Goal: Navigation & Orientation: Find specific page/section

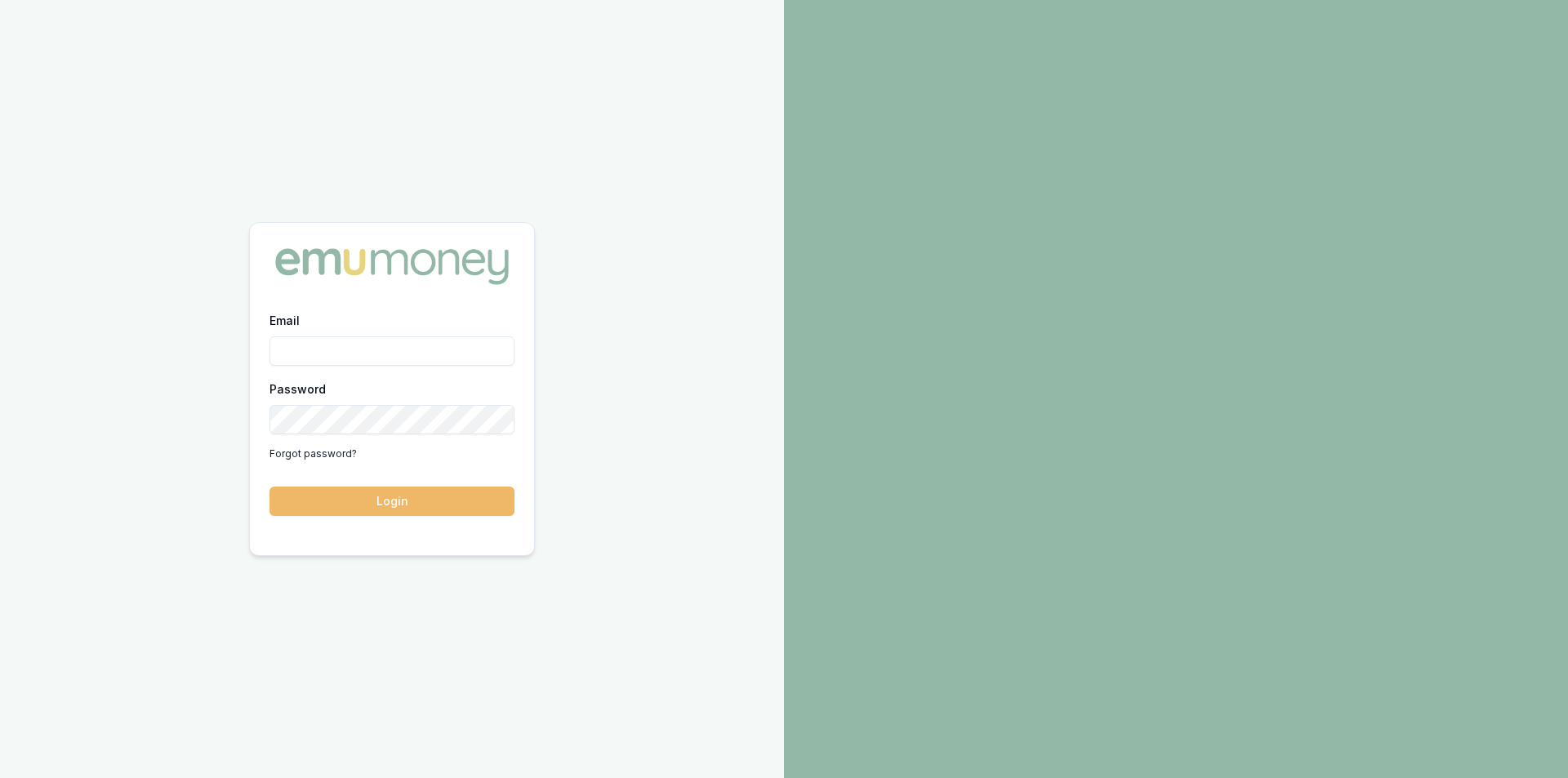
type input "[PERSON_NAME][EMAIL_ADDRESS][PERSON_NAME][DOMAIN_NAME]"
click at [403, 500] on button "Login" at bounding box center [392, 501] width 245 height 29
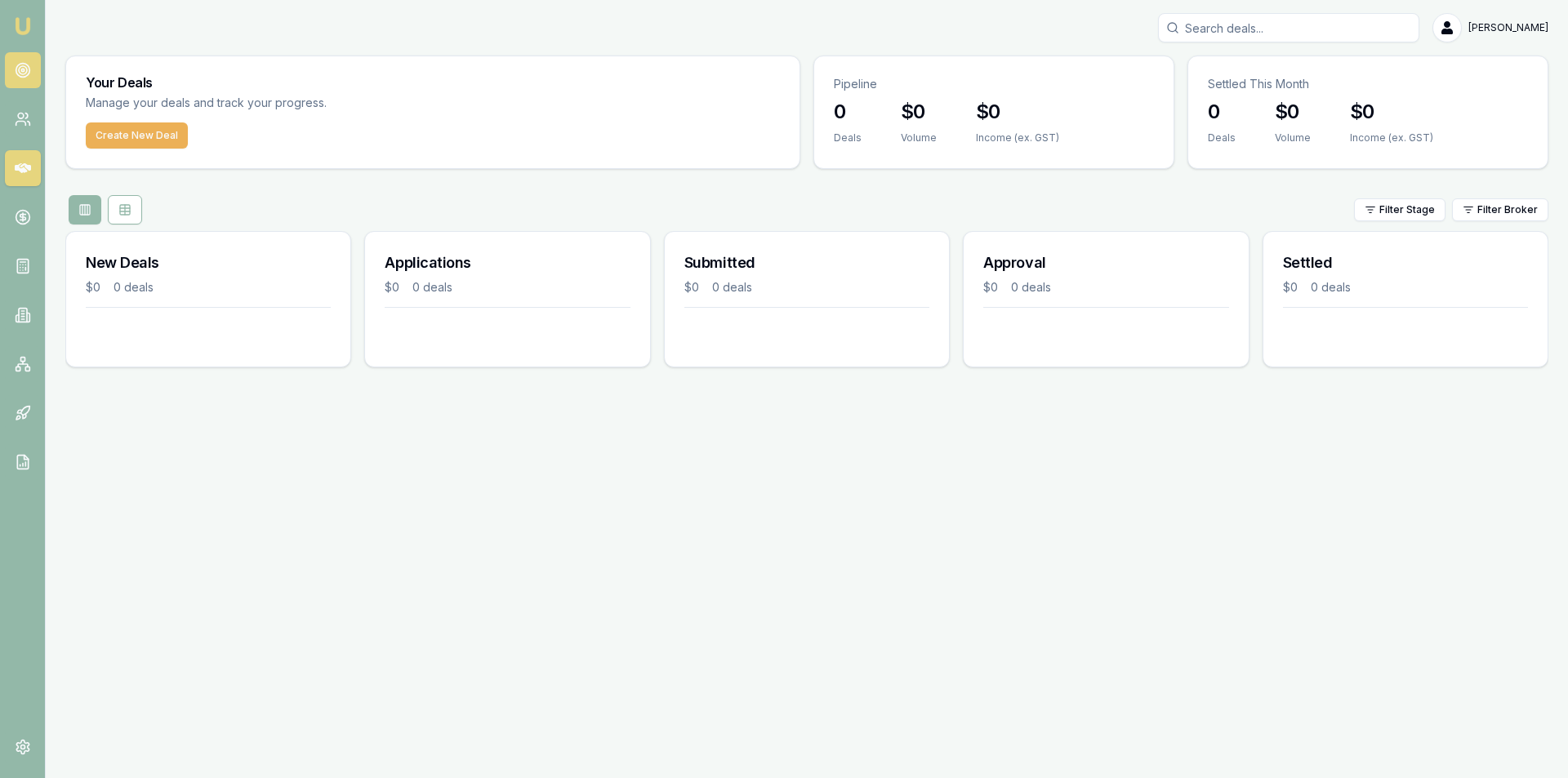
click at [32, 73] on link at bounding box center [22, 70] width 36 height 36
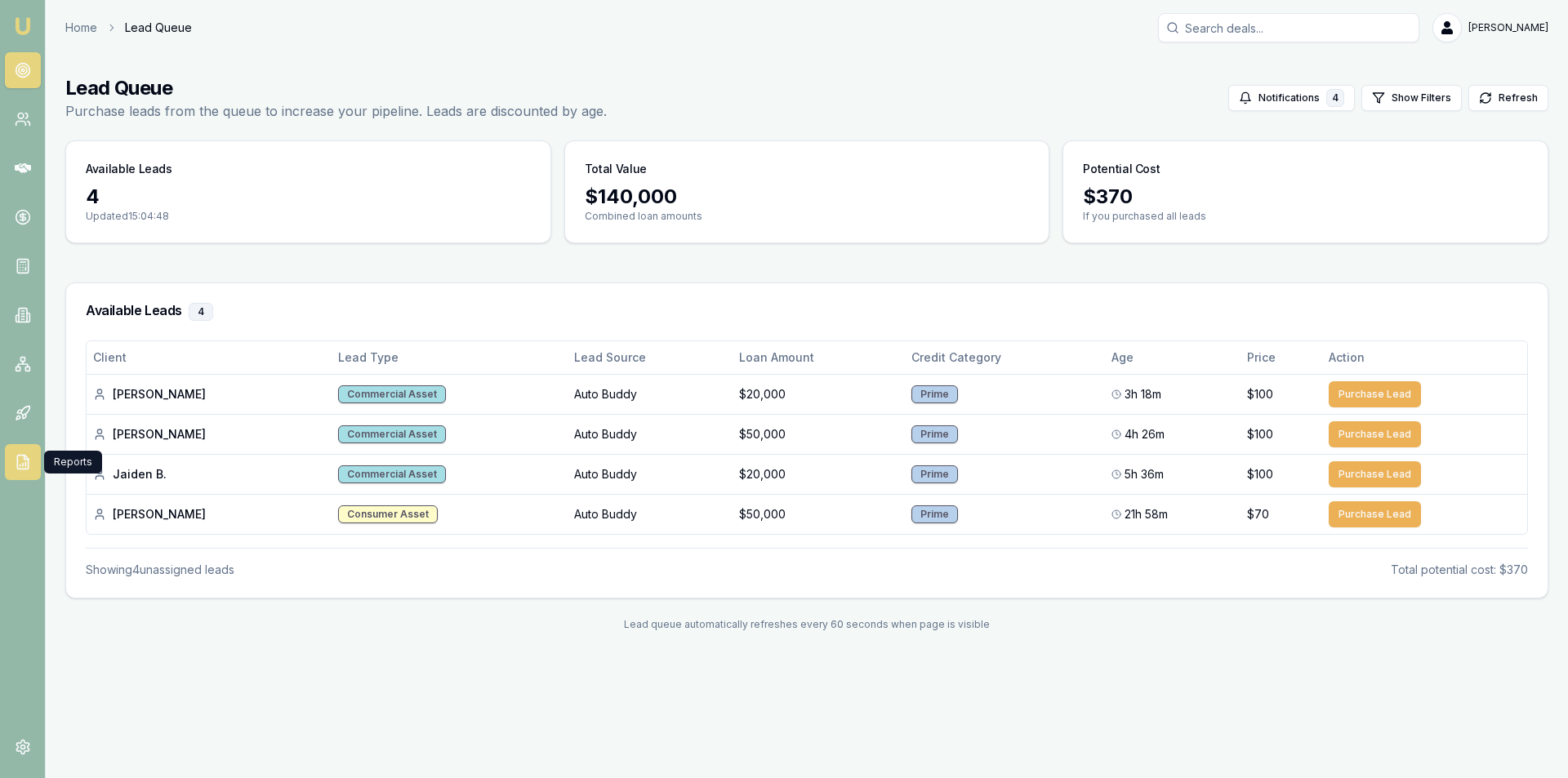
click at [7, 469] on link at bounding box center [22, 462] width 36 height 36
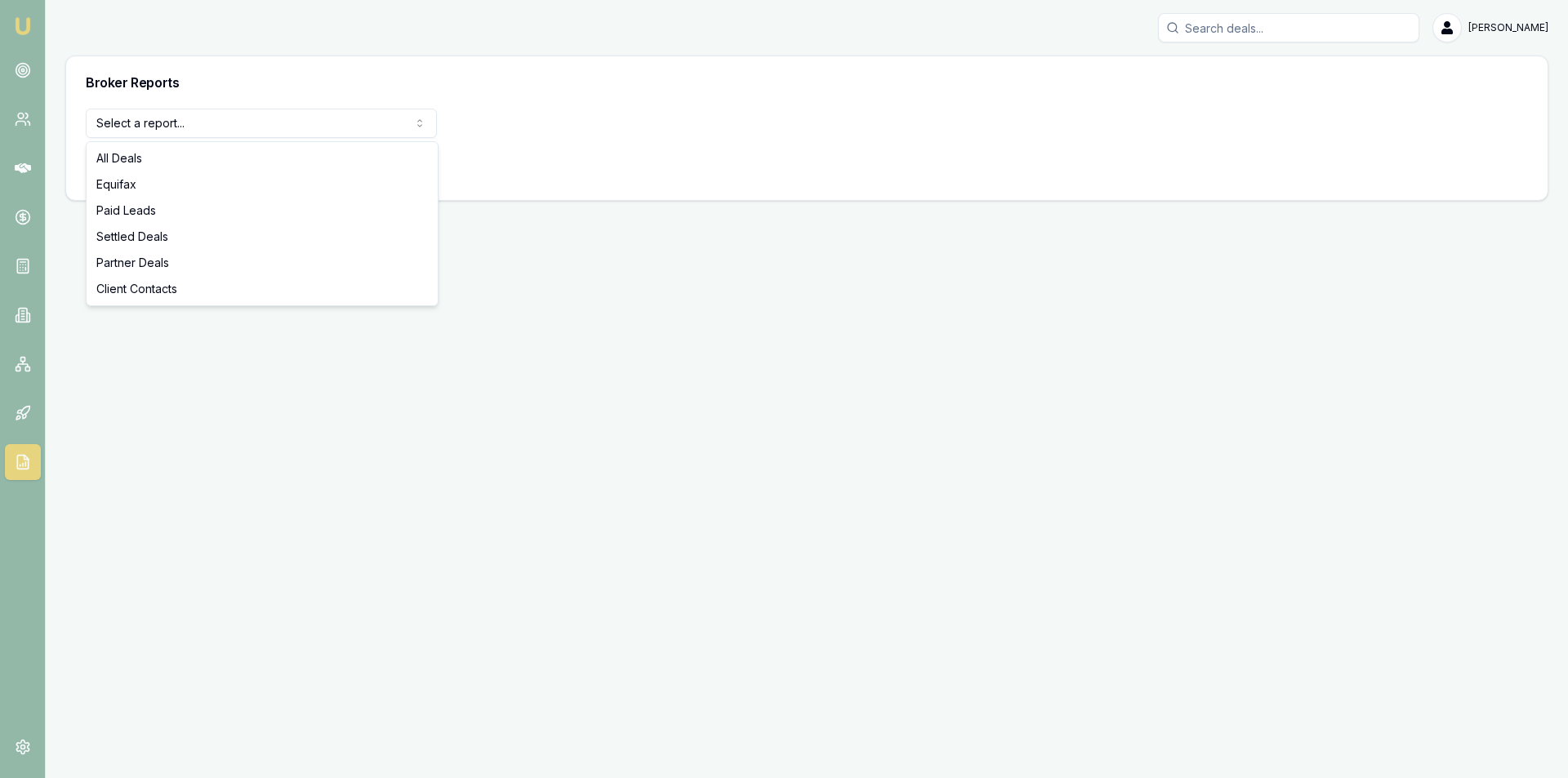
click at [208, 121] on html "Emu Broker [PERSON_NAME] Toggle Menu Broker Reports Select a report... All Deal…" at bounding box center [784, 389] width 1568 height 778
click at [378, 460] on html "Emu Broker [PERSON_NAME] Toggle Menu Broker Reports Select a report... All Deal…" at bounding box center [784, 389] width 1568 height 778
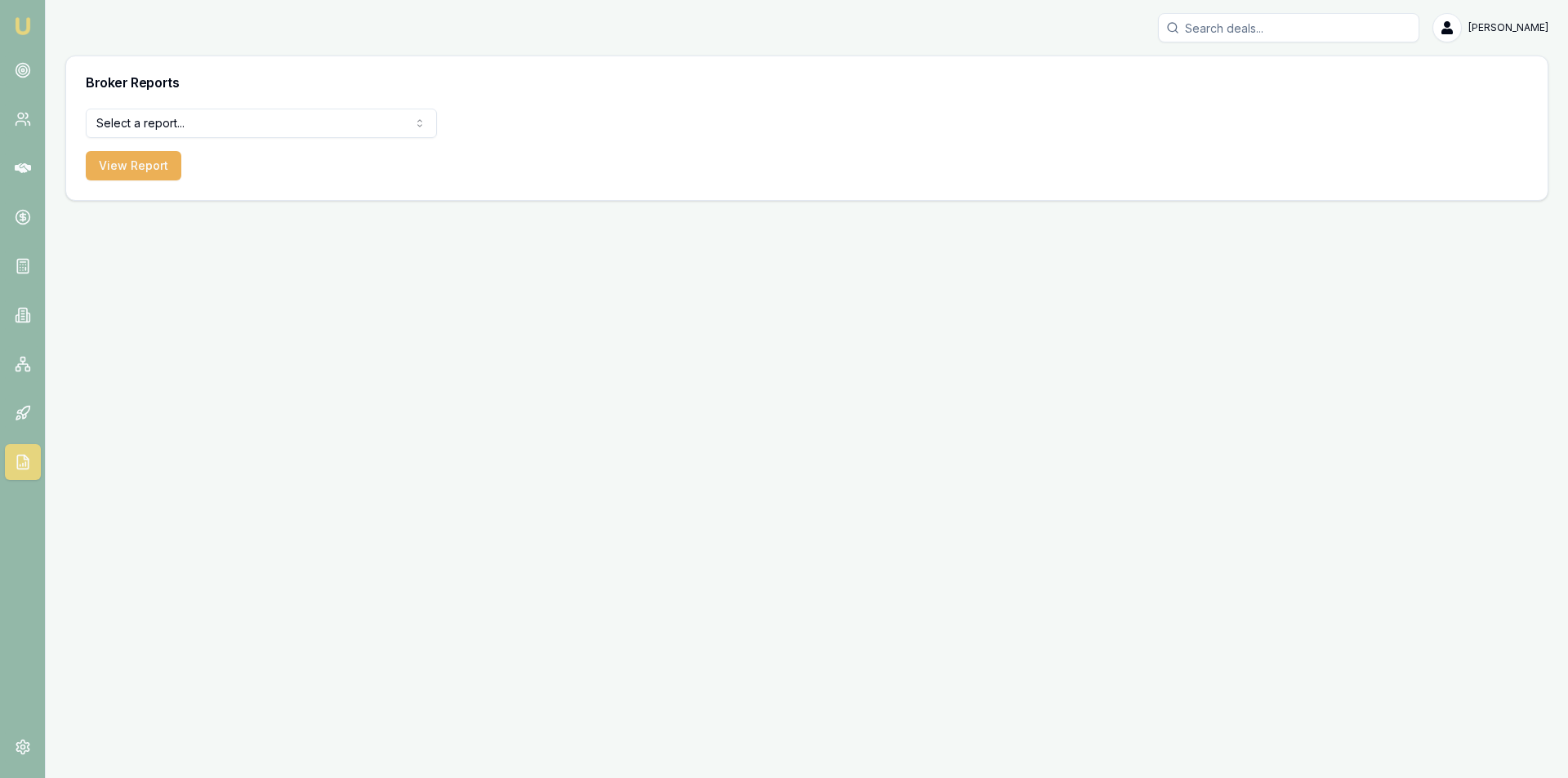
click at [214, 131] on html "Emu Broker [PERSON_NAME] Toggle Menu Broker Reports Select a report... All Deal…" at bounding box center [784, 389] width 1568 height 778
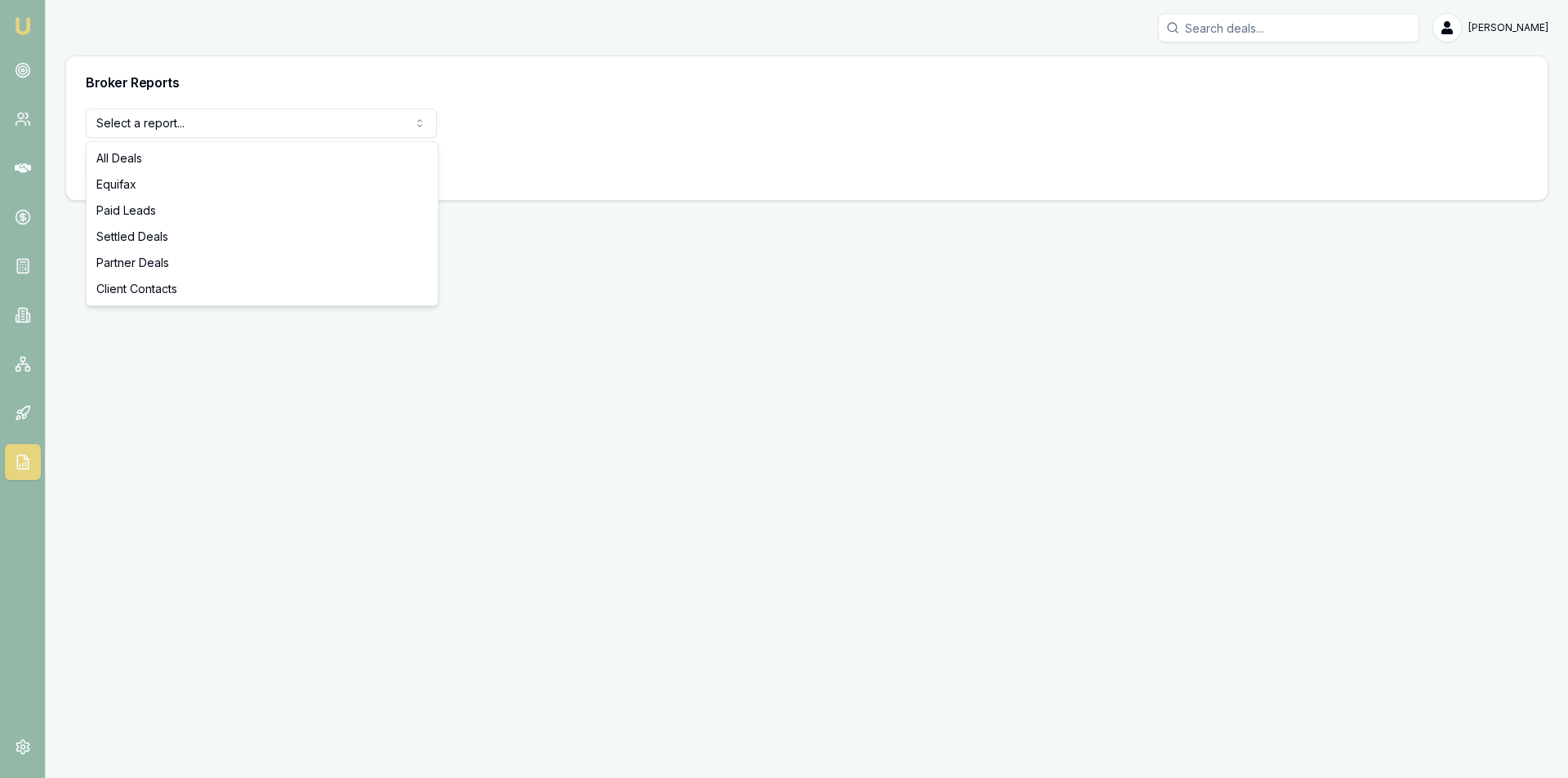
select select "paid-leads"
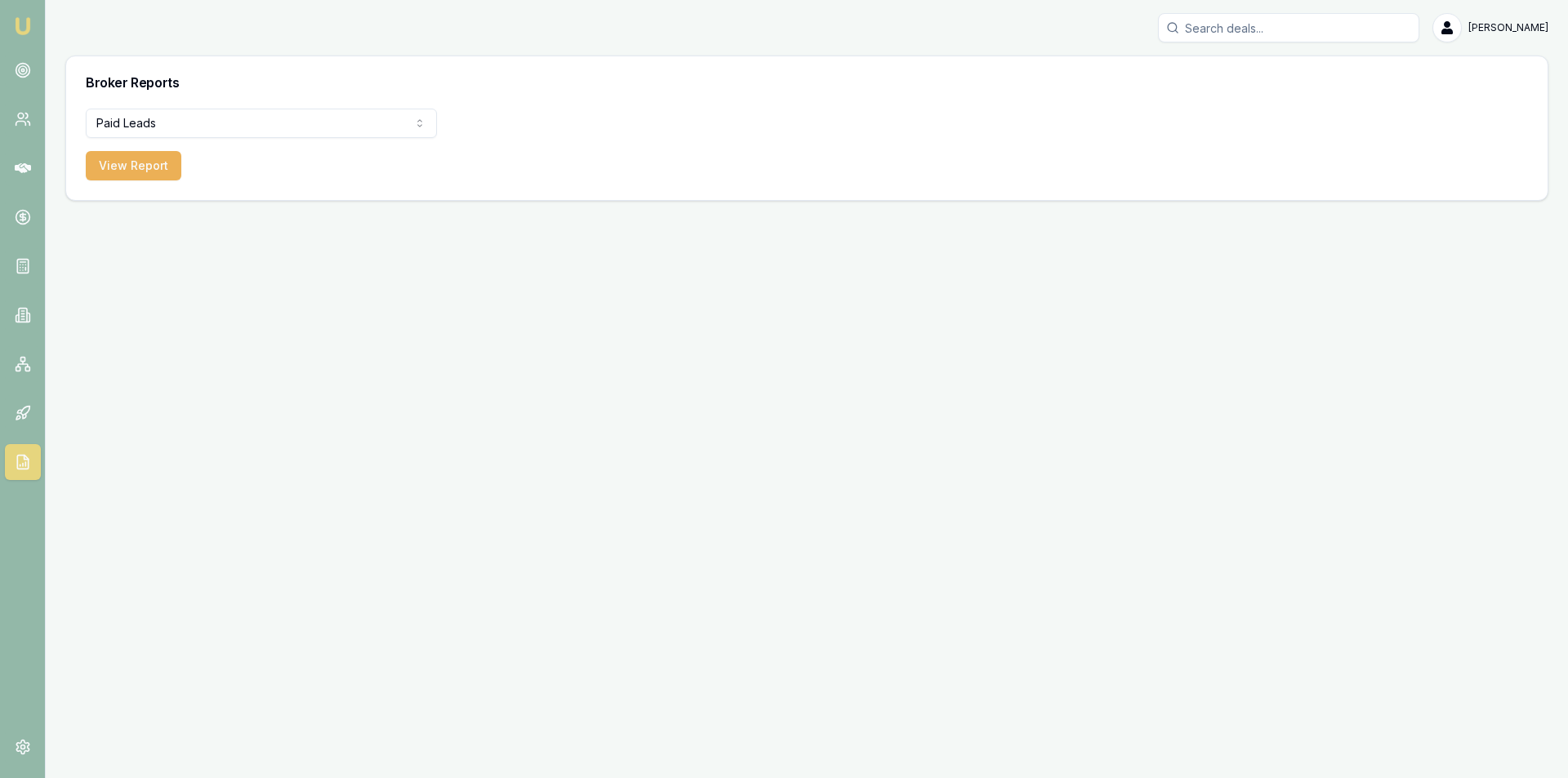
click at [242, 112] on html "Emu Broker [PERSON_NAME] Toggle Menu Broker Reports Paid Leads All Deals Equifa…" at bounding box center [784, 389] width 1568 height 778
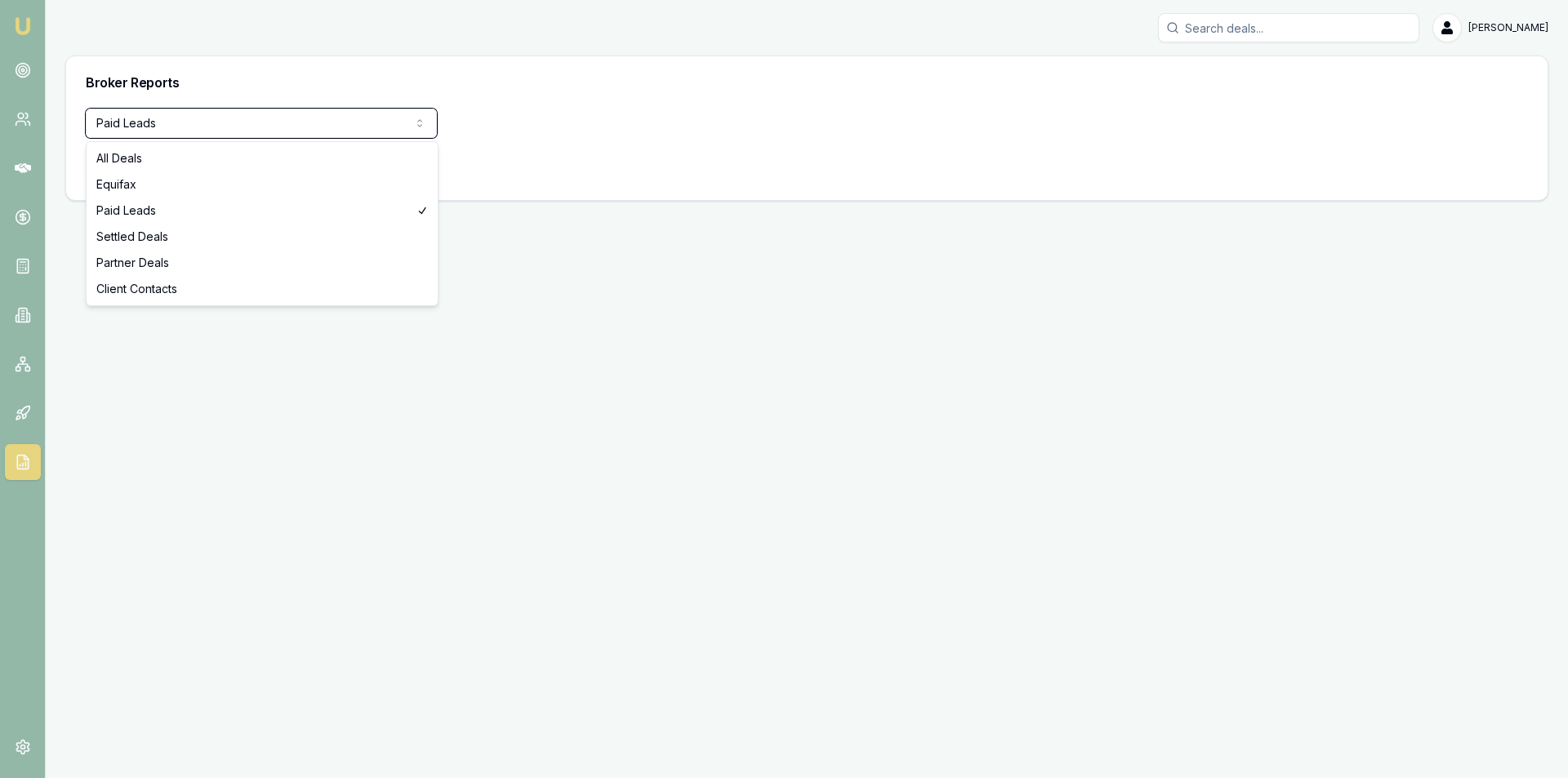
click at [231, 378] on html "Emu Broker [PERSON_NAME] Toggle Menu Broker Reports Paid Leads All Deals Equifa…" at bounding box center [784, 389] width 1568 height 778
click at [249, 111] on html "Emu Broker [PERSON_NAME] Toggle Menu Broker Reports Paid Leads All Deals Equifa…" at bounding box center [784, 389] width 1568 height 778
click at [516, 324] on html "Emu Broker [PERSON_NAME] Toggle Menu Broker Reports Paid Leads All Deals Equifa…" at bounding box center [784, 389] width 1568 height 778
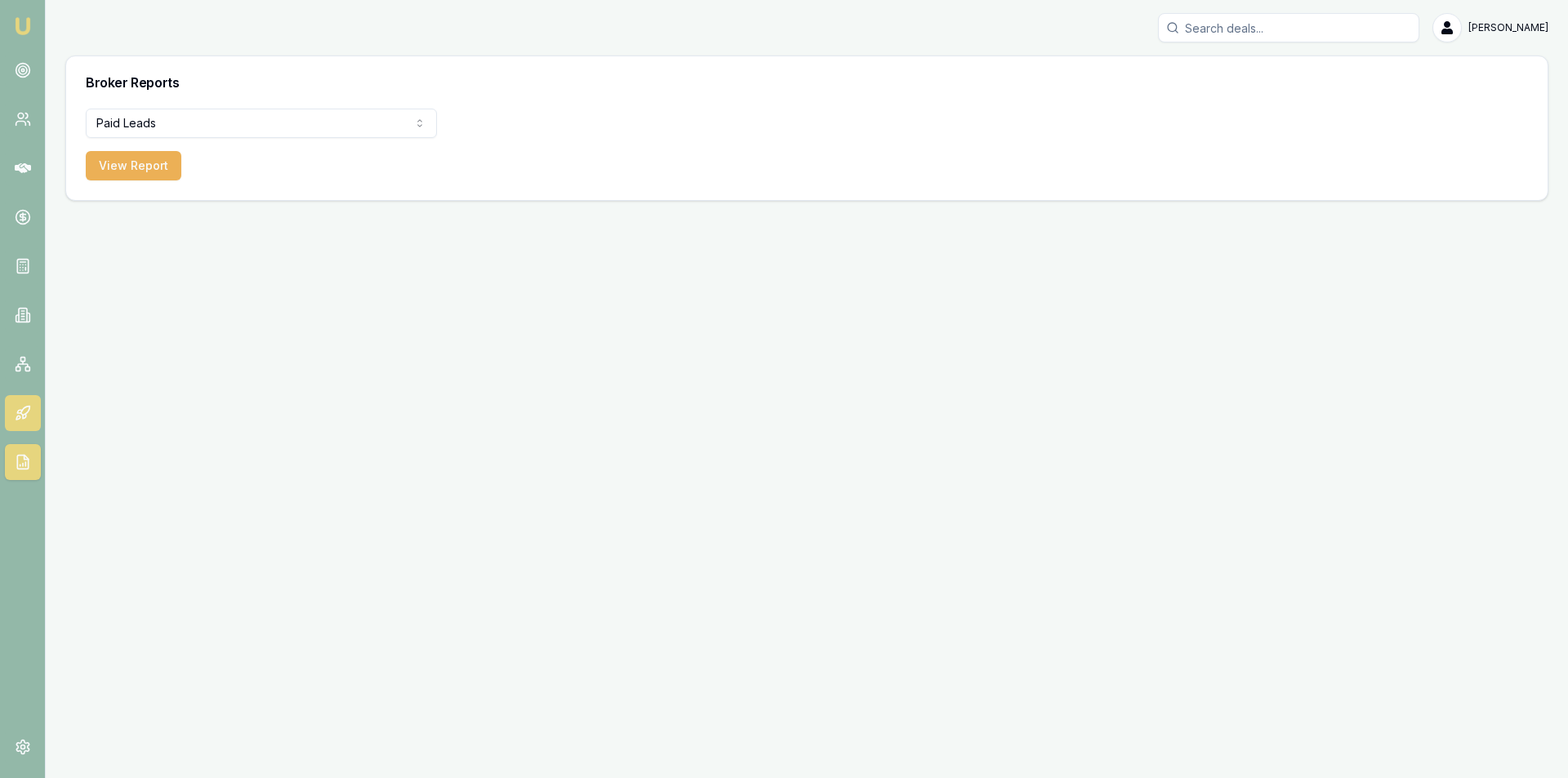
click at [27, 414] on icon at bounding box center [23, 413] width 17 height 17
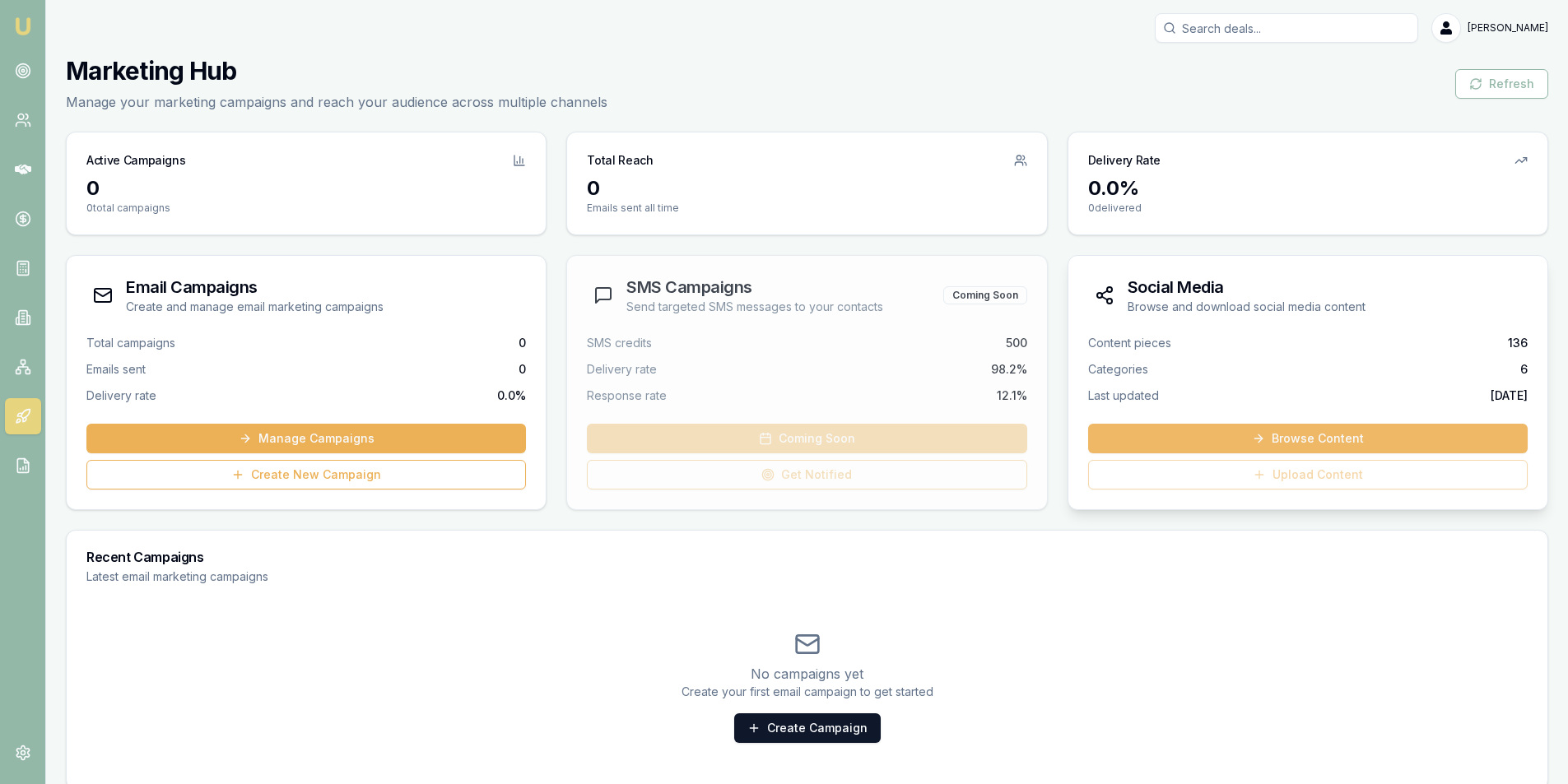
click at [1144, 429] on link "Browse Content" at bounding box center [1307, 438] width 439 height 30
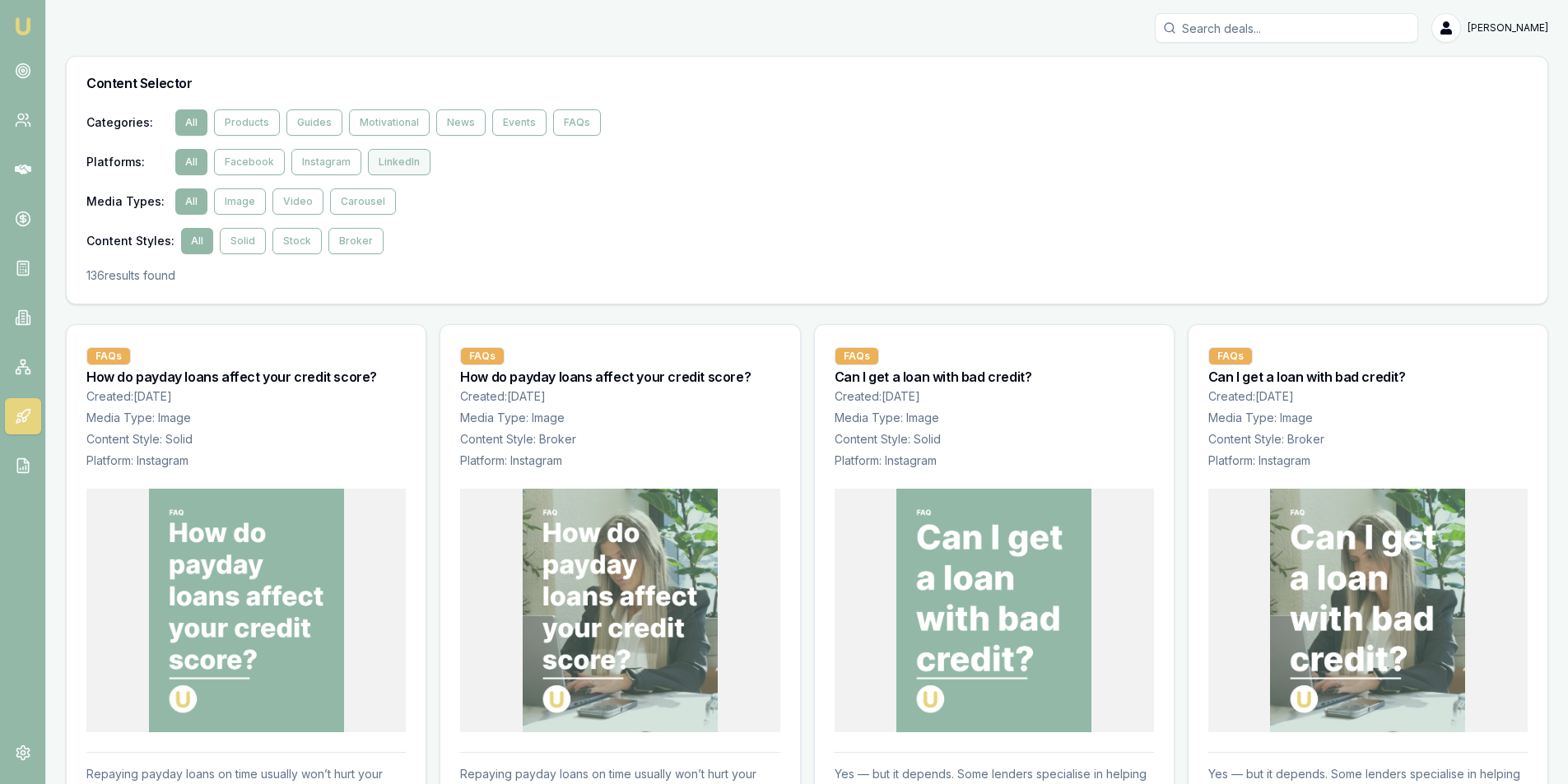
click at [408, 166] on button "LinkedIn" at bounding box center [399, 162] width 62 height 26
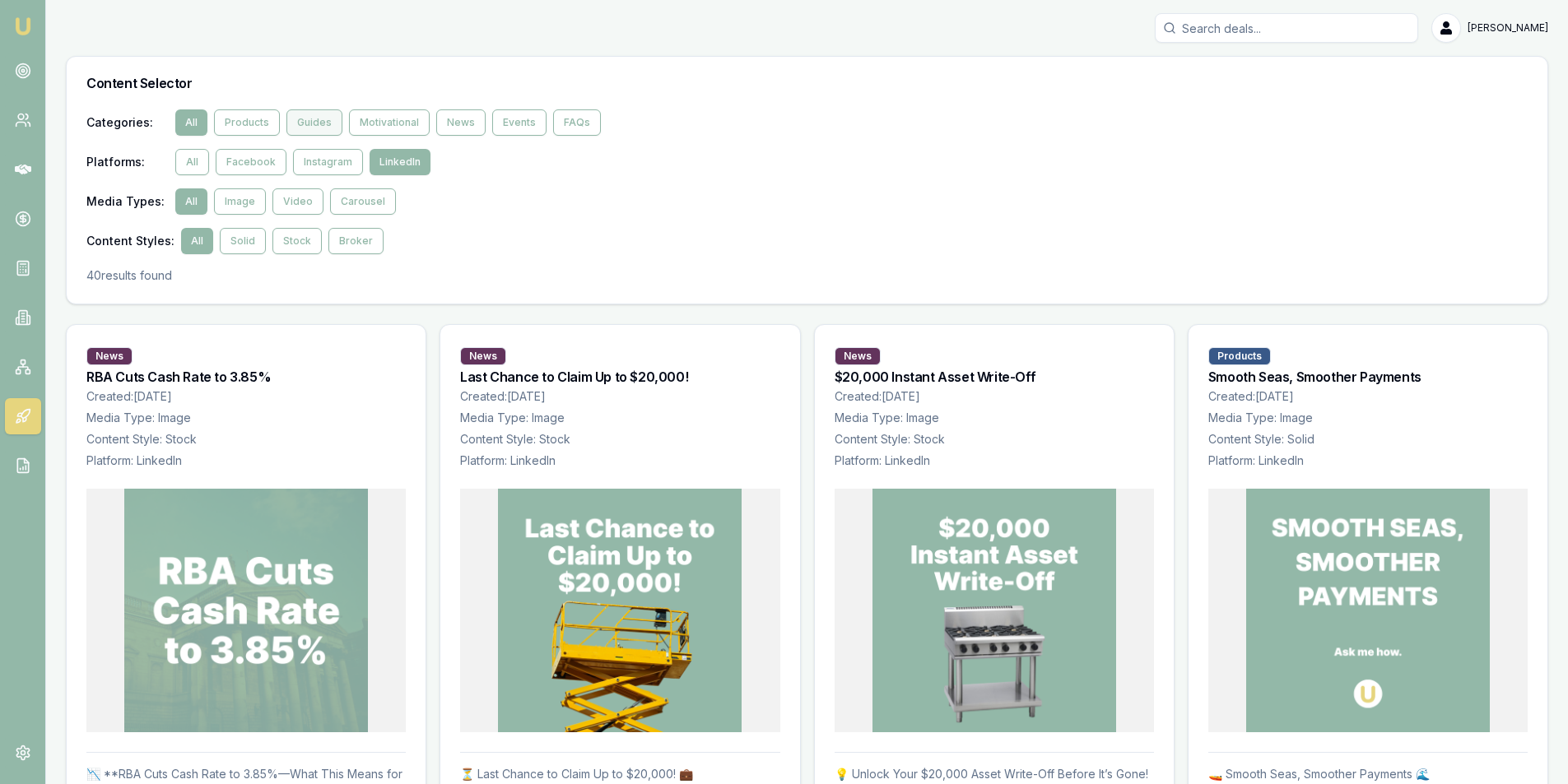
click at [313, 127] on button "Guides" at bounding box center [314, 123] width 56 height 26
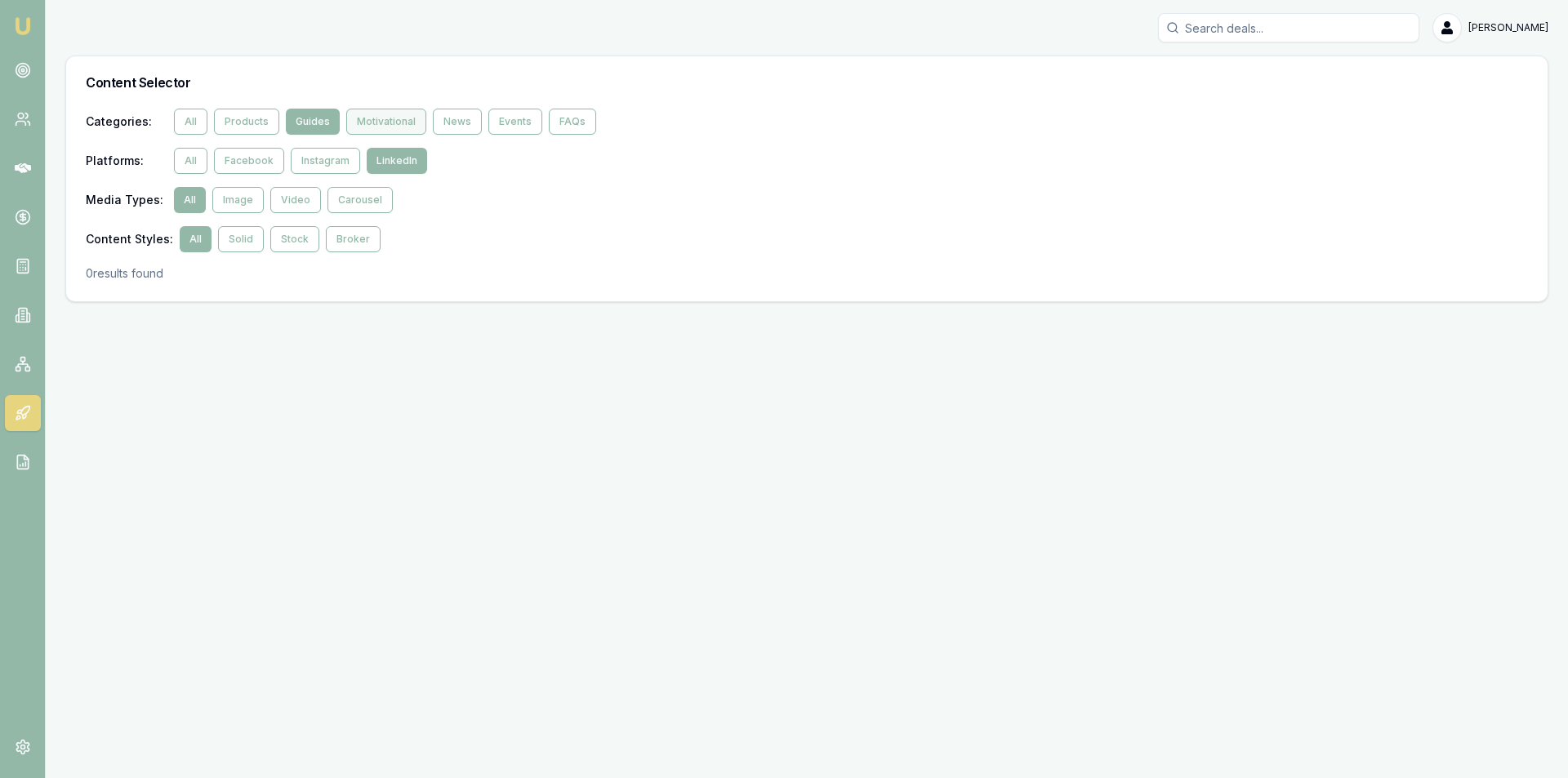
click at [372, 117] on button "Motivational" at bounding box center [386, 122] width 80 height 26
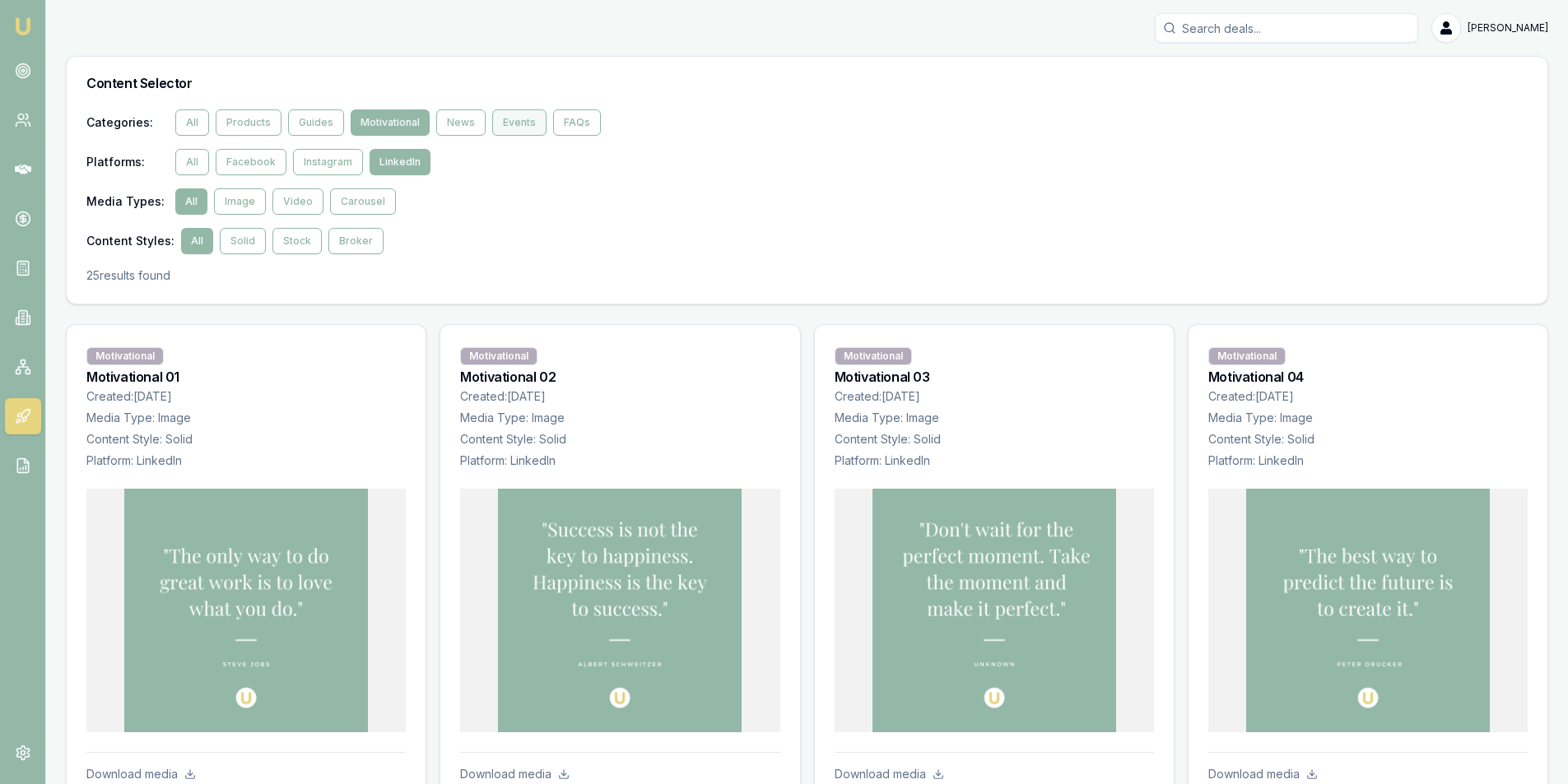
click at [503, 118] on button "Events" at bounding box center [519, 123] width 54 height 26
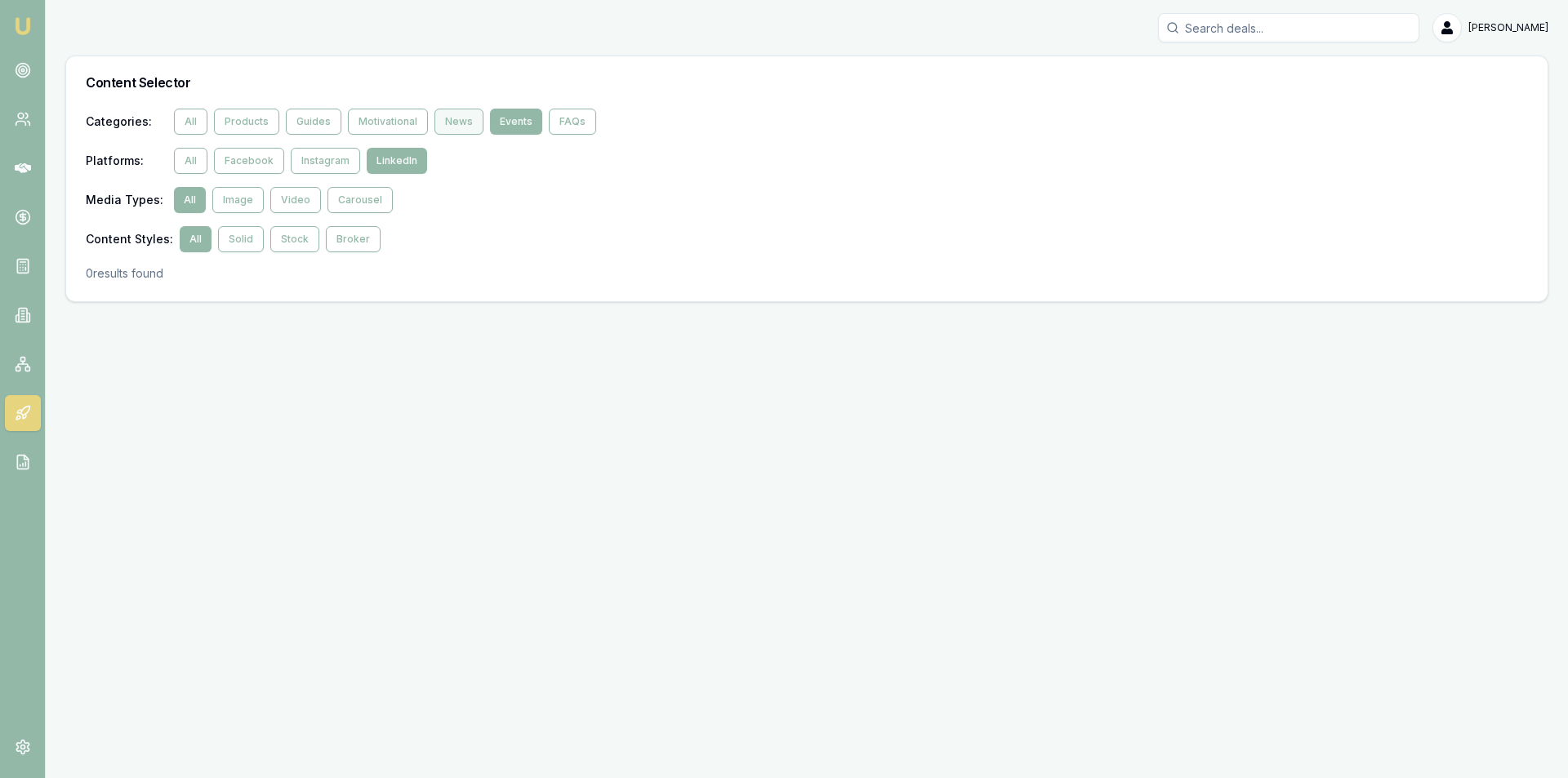
click at [447, 117] on button "News" at bounding box center [458, 122] width 49 height 26
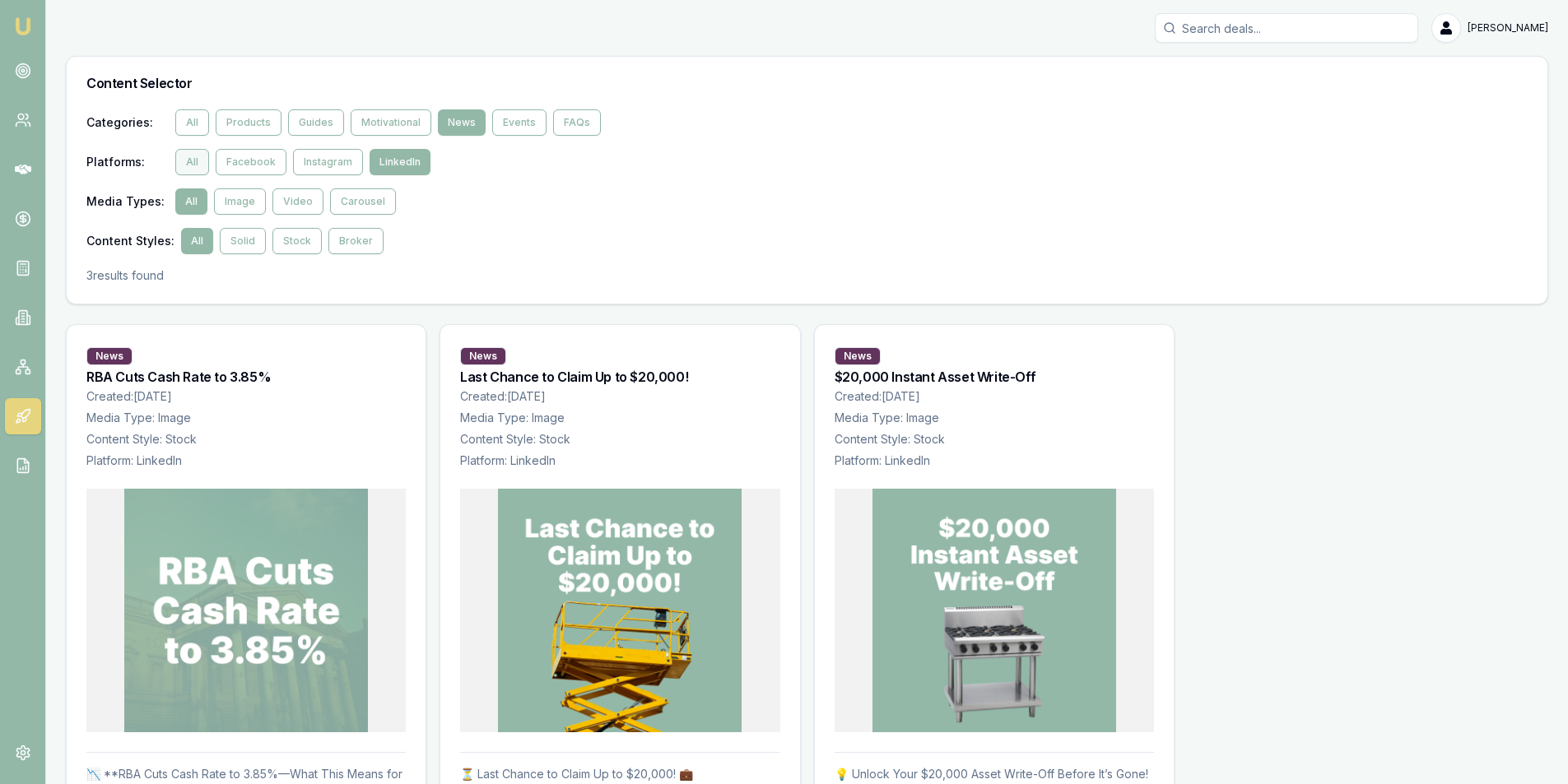
click at [179, 151] on button "All" at bounding box center [192, 162] width 33 height 26
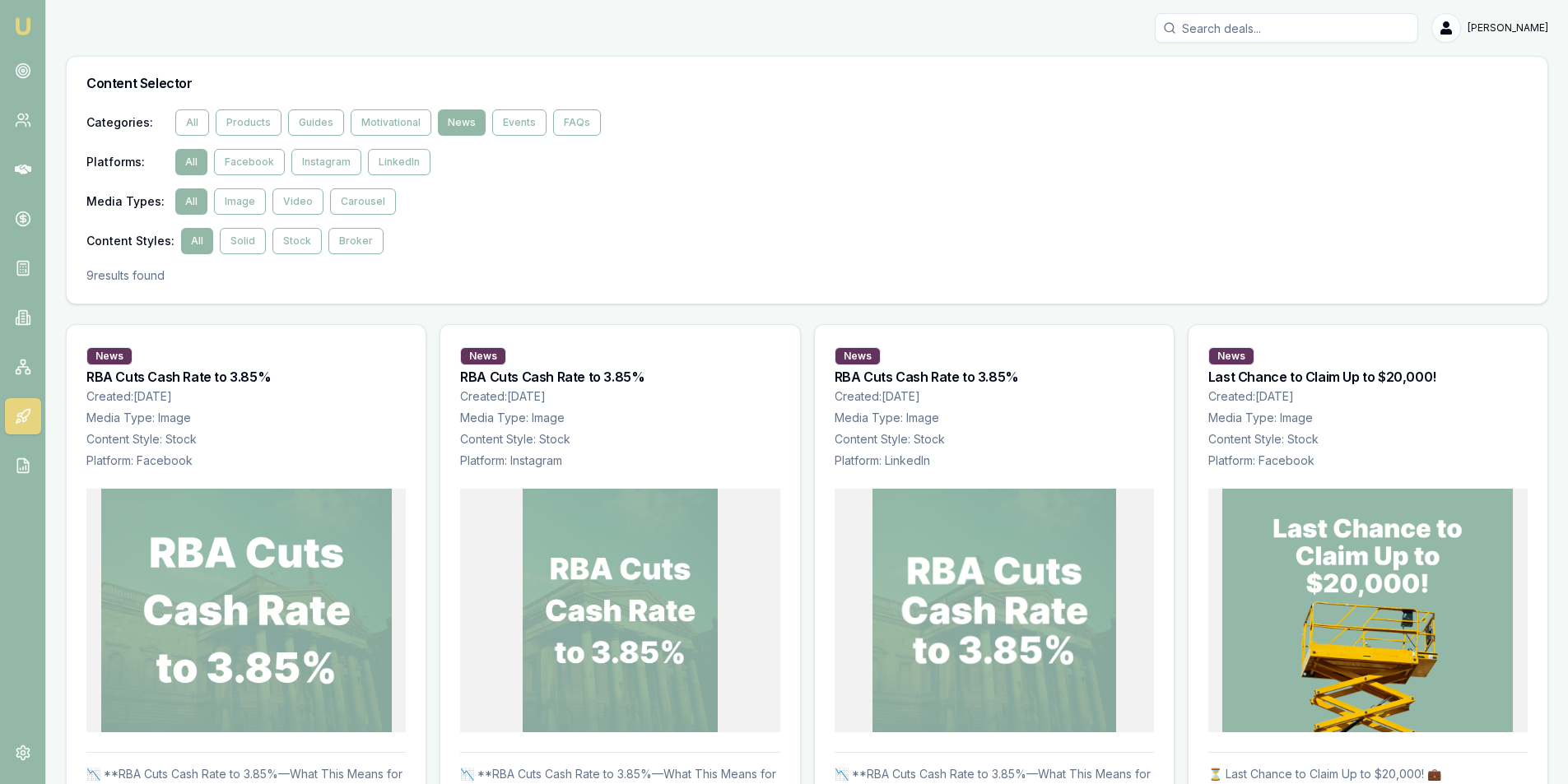
click at [285, 155] on div "Platforms : All Facebook Instagram LinkedIn" at bounding box center [806, 162] width 1441 height 26
click at [304, 156] on button "Instagram" at bounding box center [326, 162] width 70 height 26
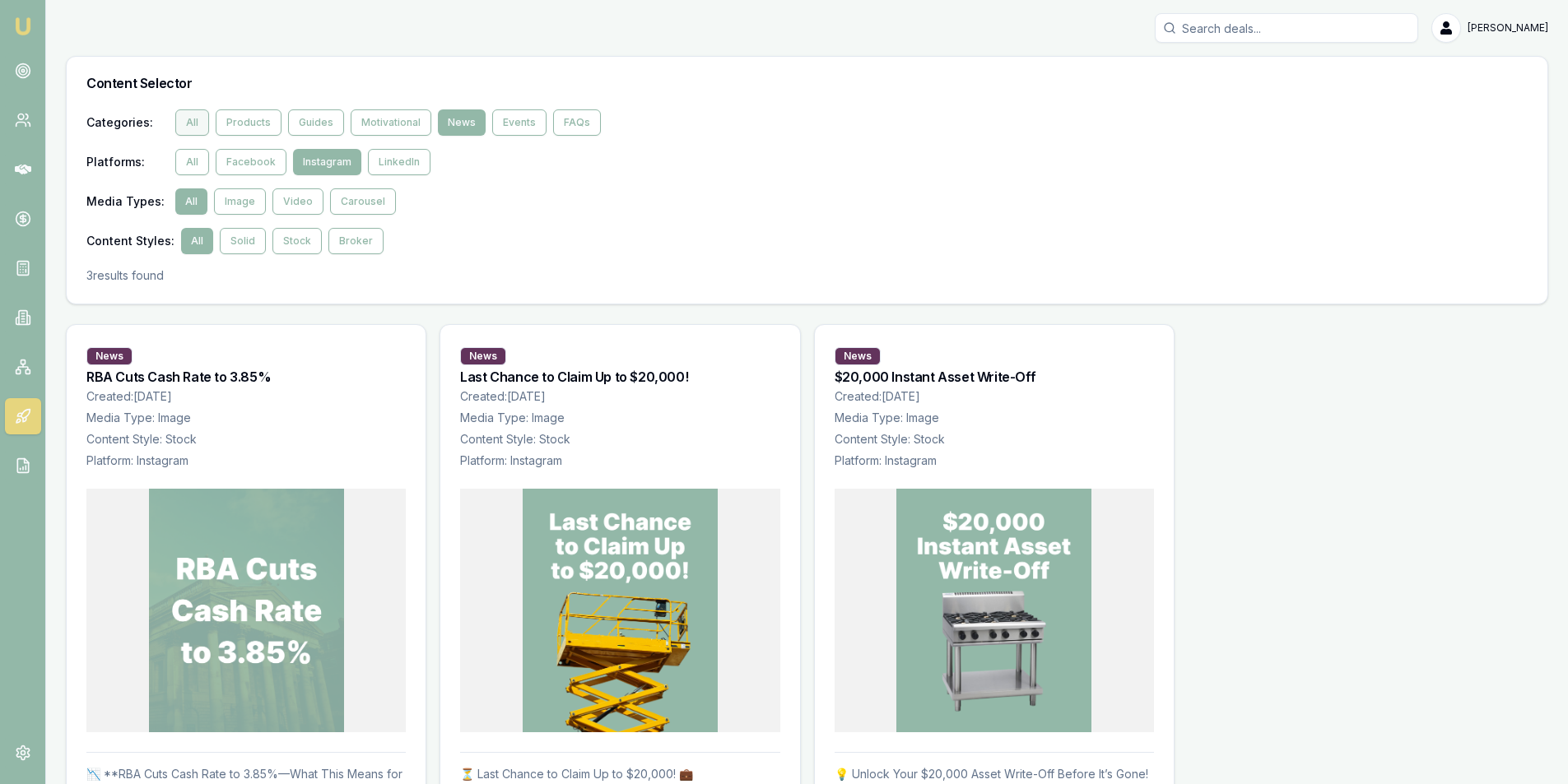
click at [190, 114] on button "All" at bounding box center [192, 123] width 33 height 26
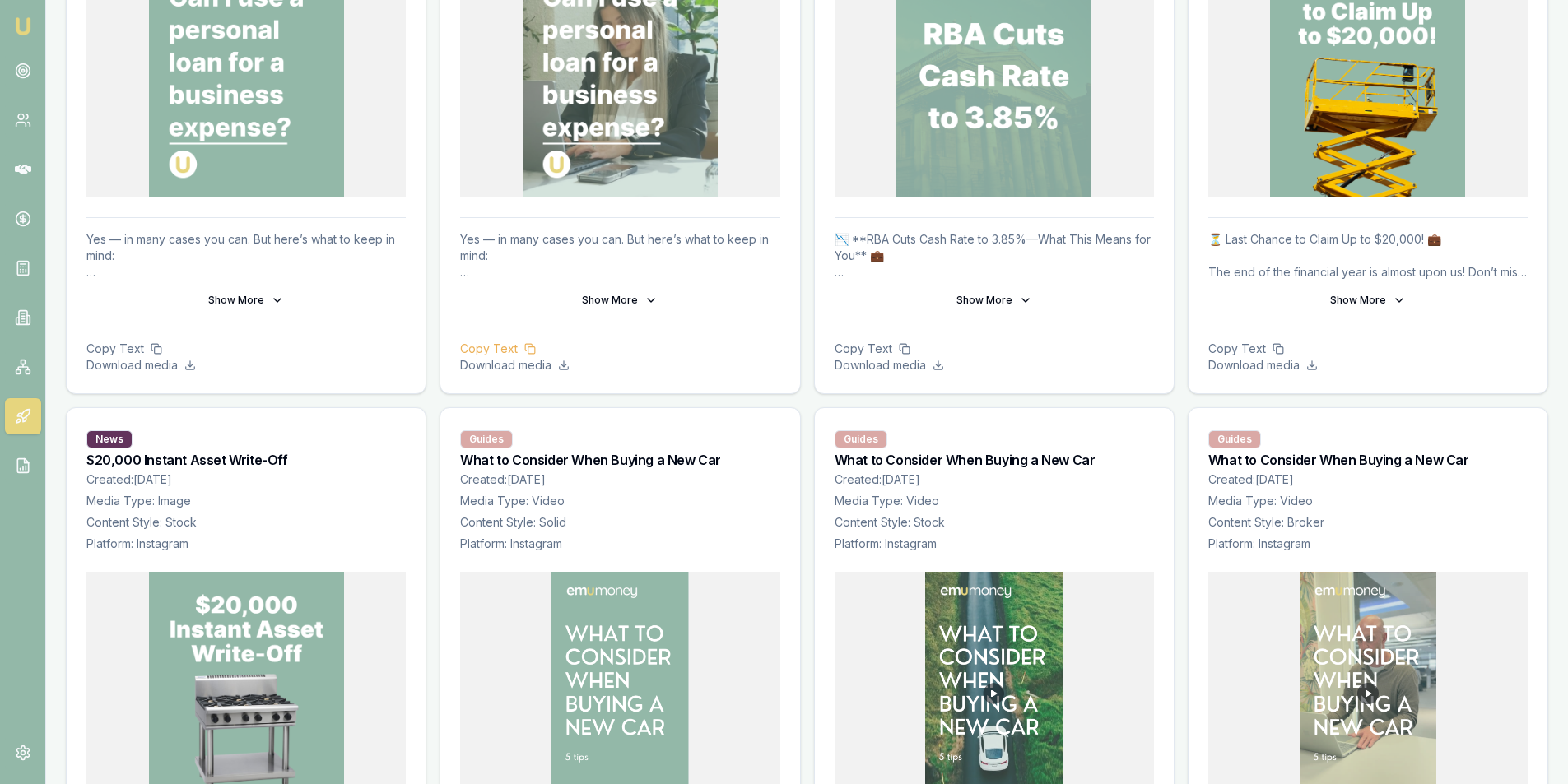
scroll to position [2058, 0]
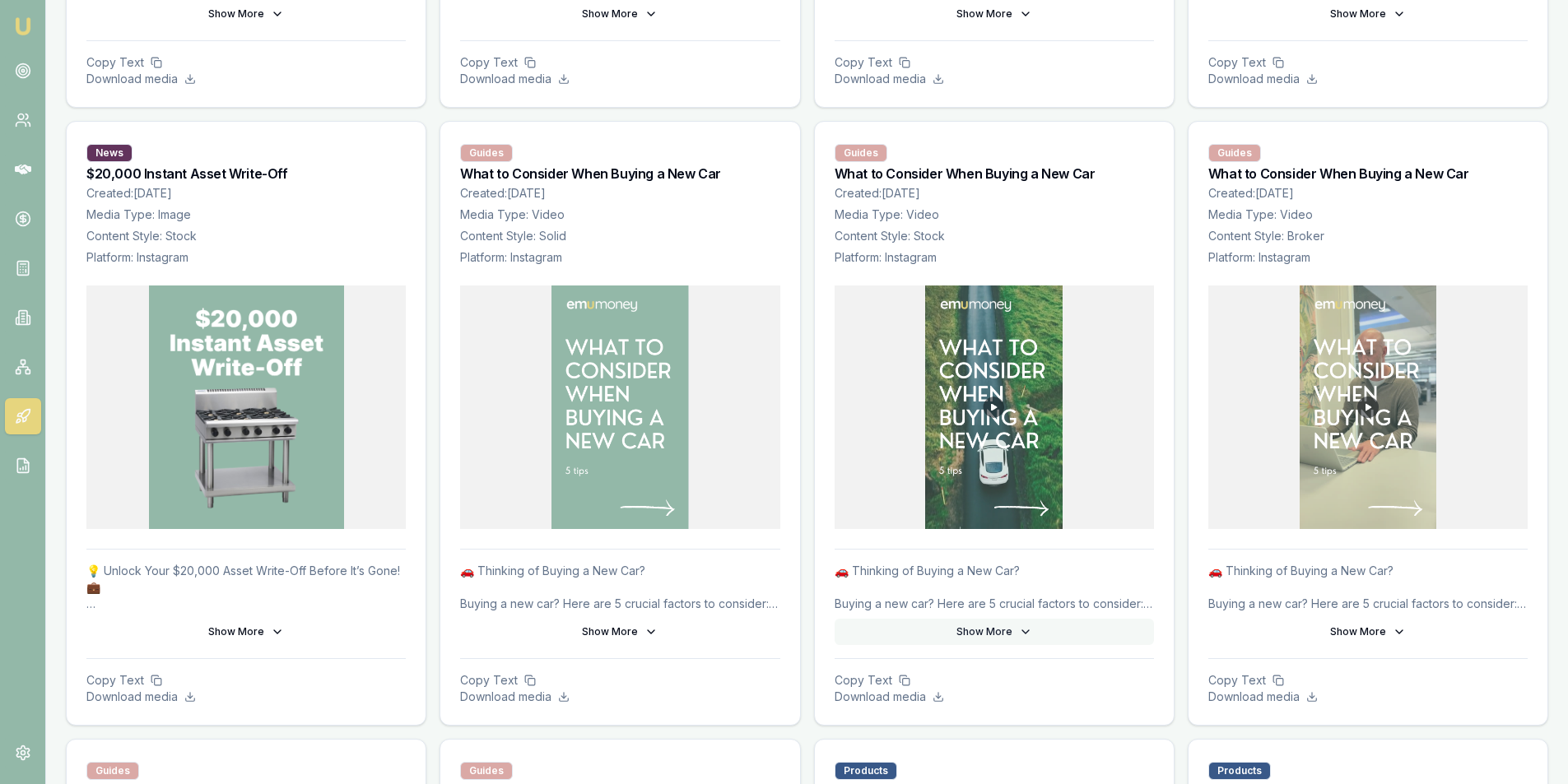
click at [1005, 624] on button "Show More" at bounding box center [994, 632] width 320 height 26
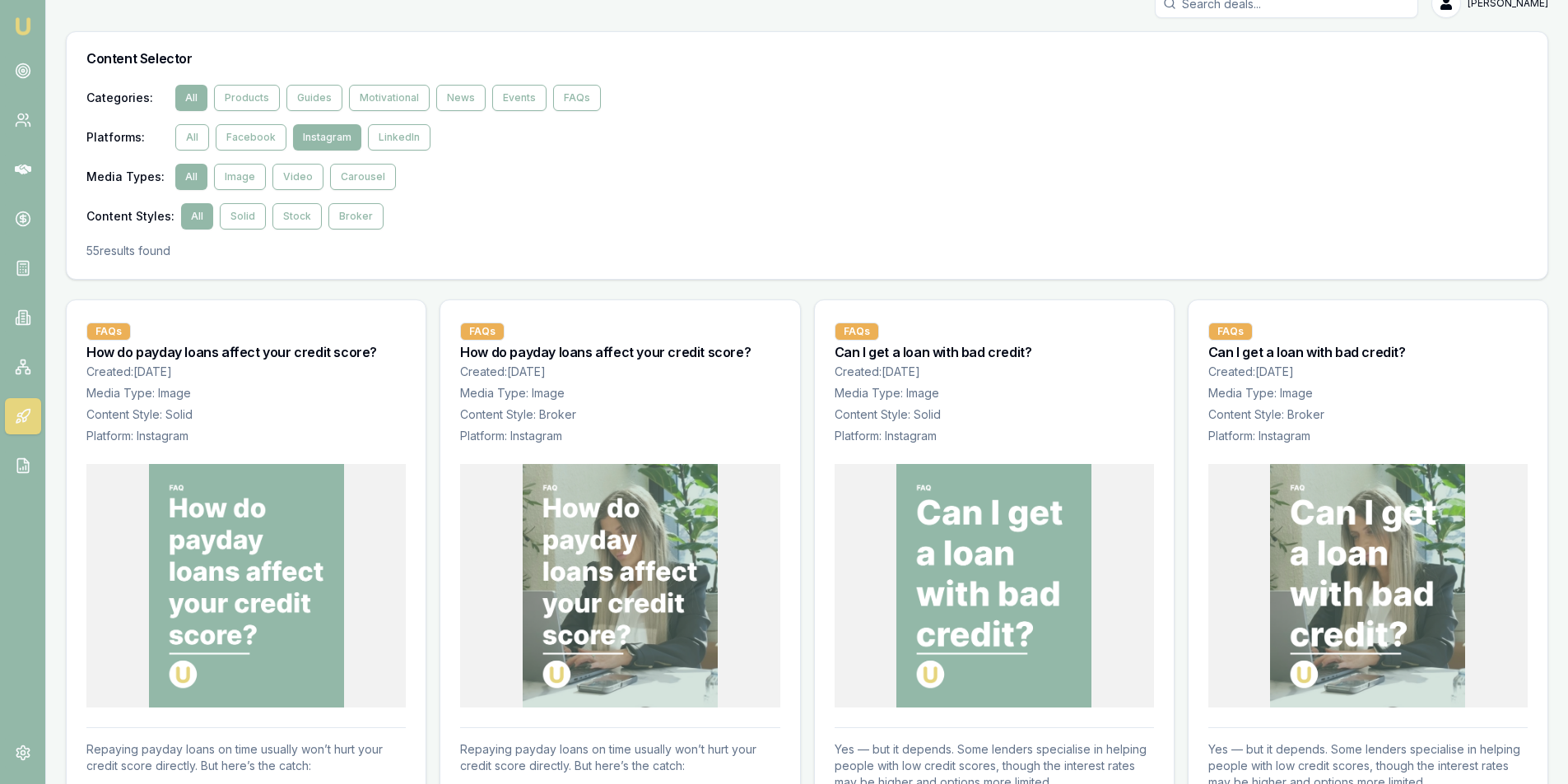
scroll to position [0, 0]
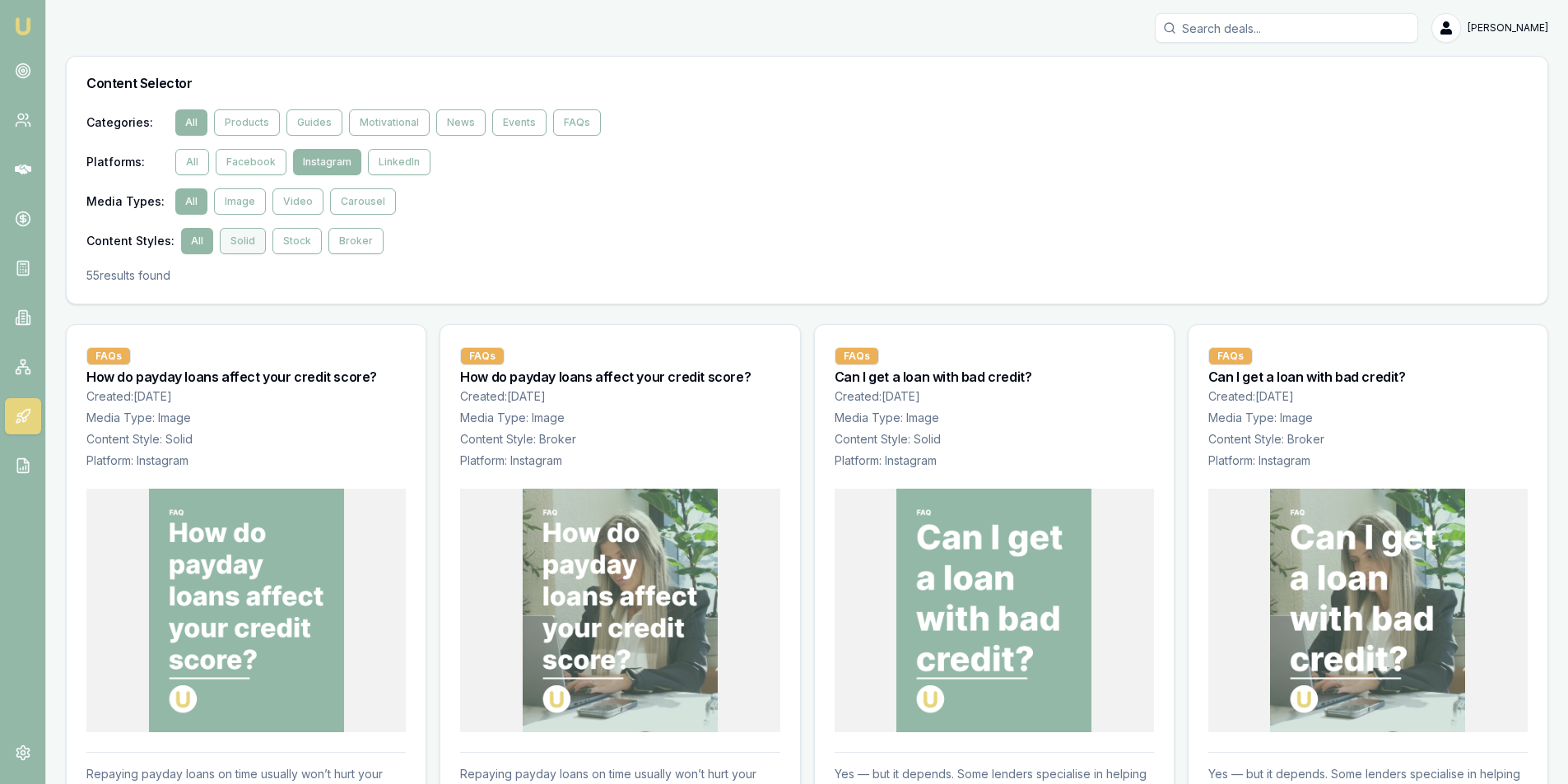
click at [227, 242] on button "Solid" at bounding box center [243, 241] width 46 height 26
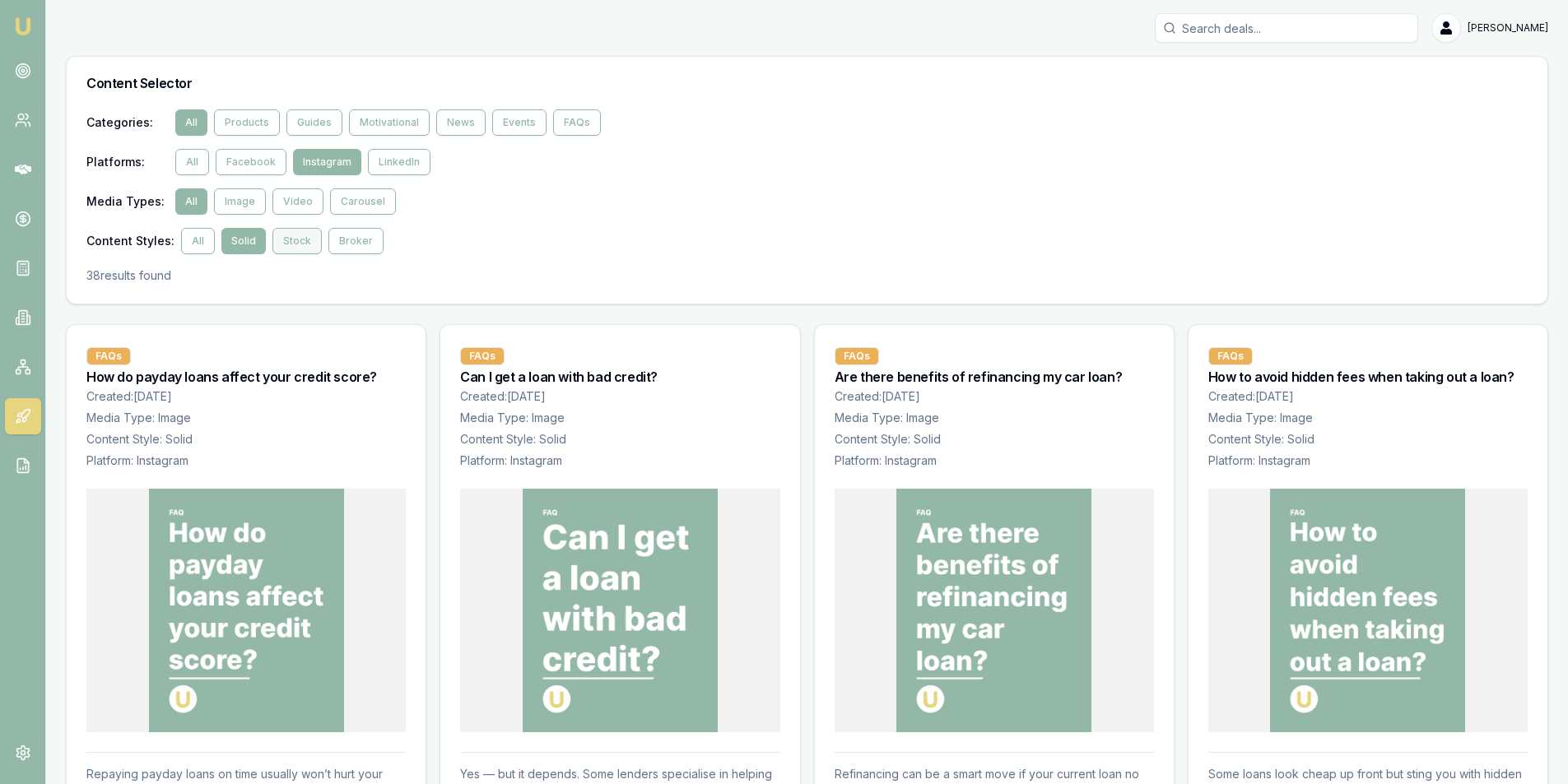
click at [286, 242] on button "Stock" at bounding box center [296, 241] width 49 height 26
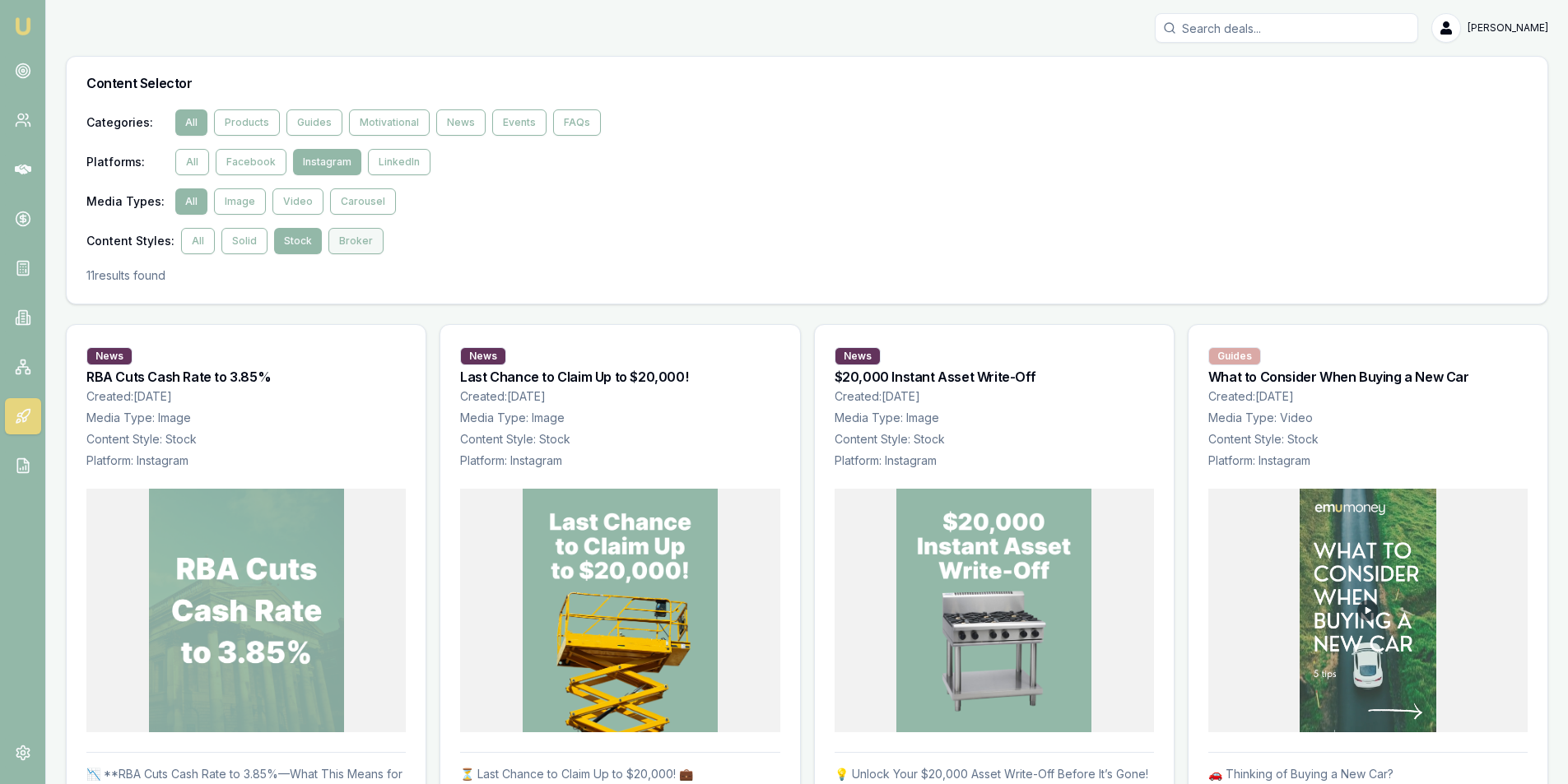
click at [366, 242] on button "Broker" at bounding box center [355, 241] width 55 height 26
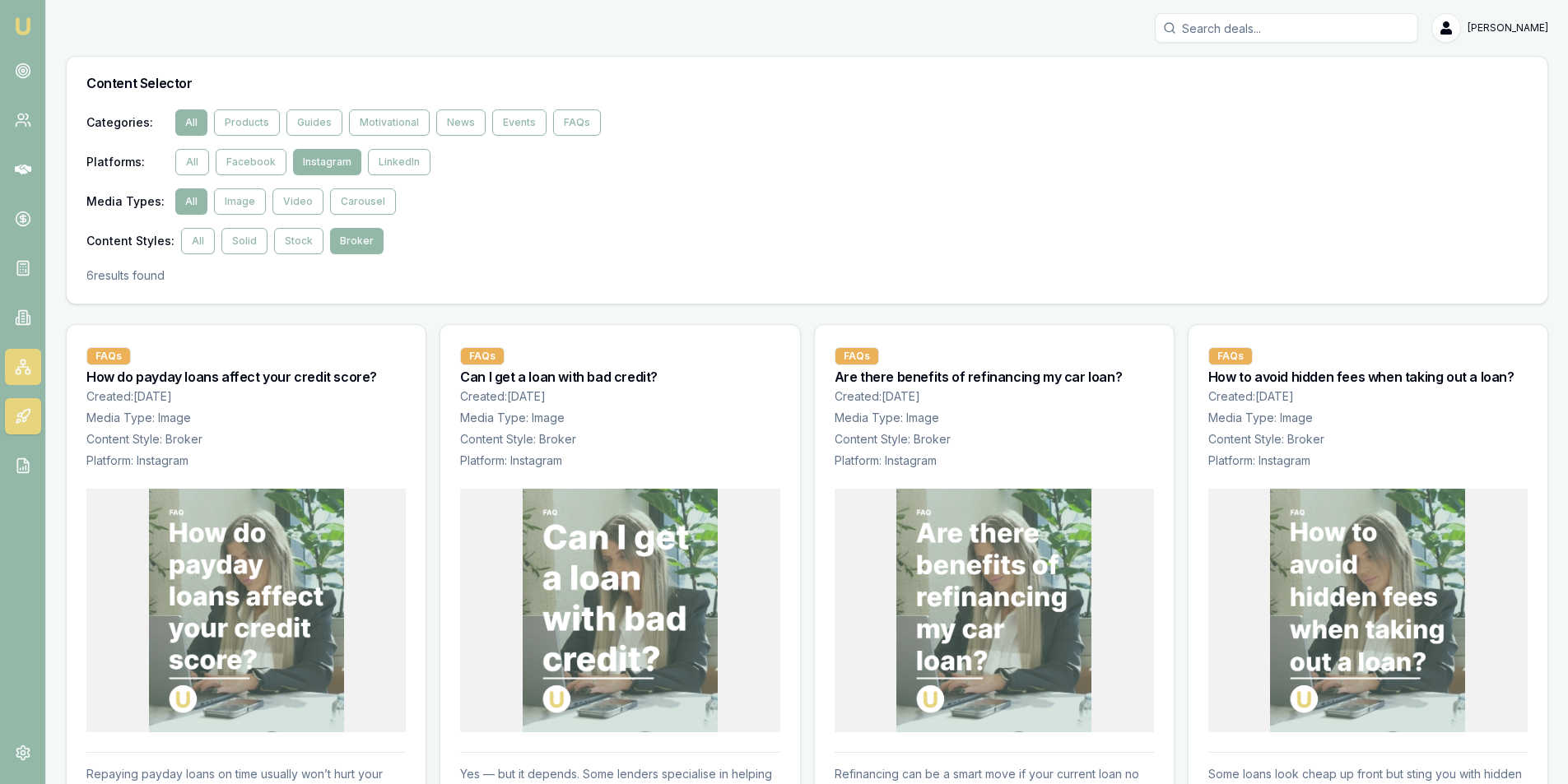
click at [21, 360] on rect at bounding box center [22, 362] width 4 height 4
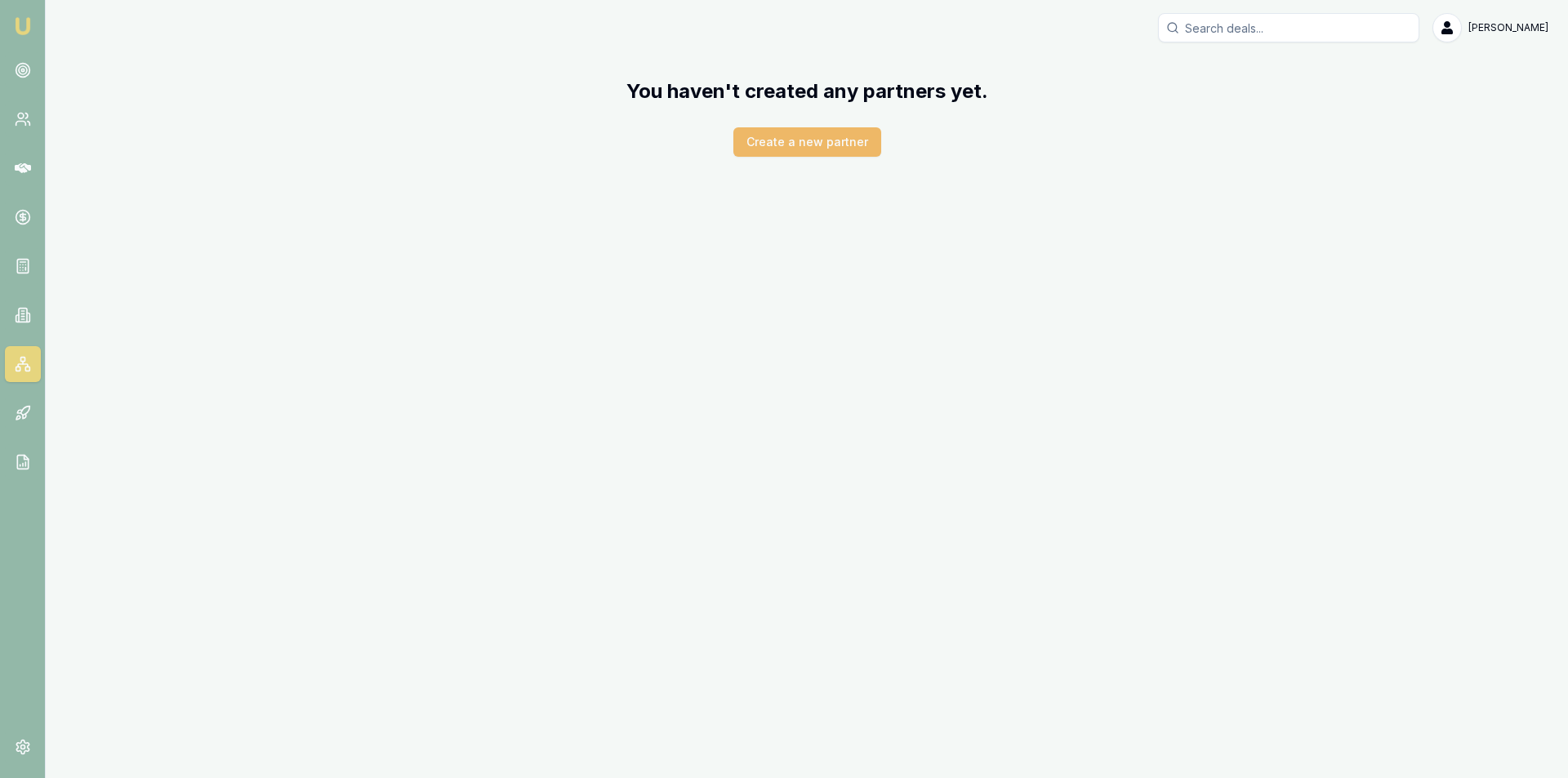
click at [813, 145] on button "Create a new partner" at bounding box center [808, 142] width 147 height 29
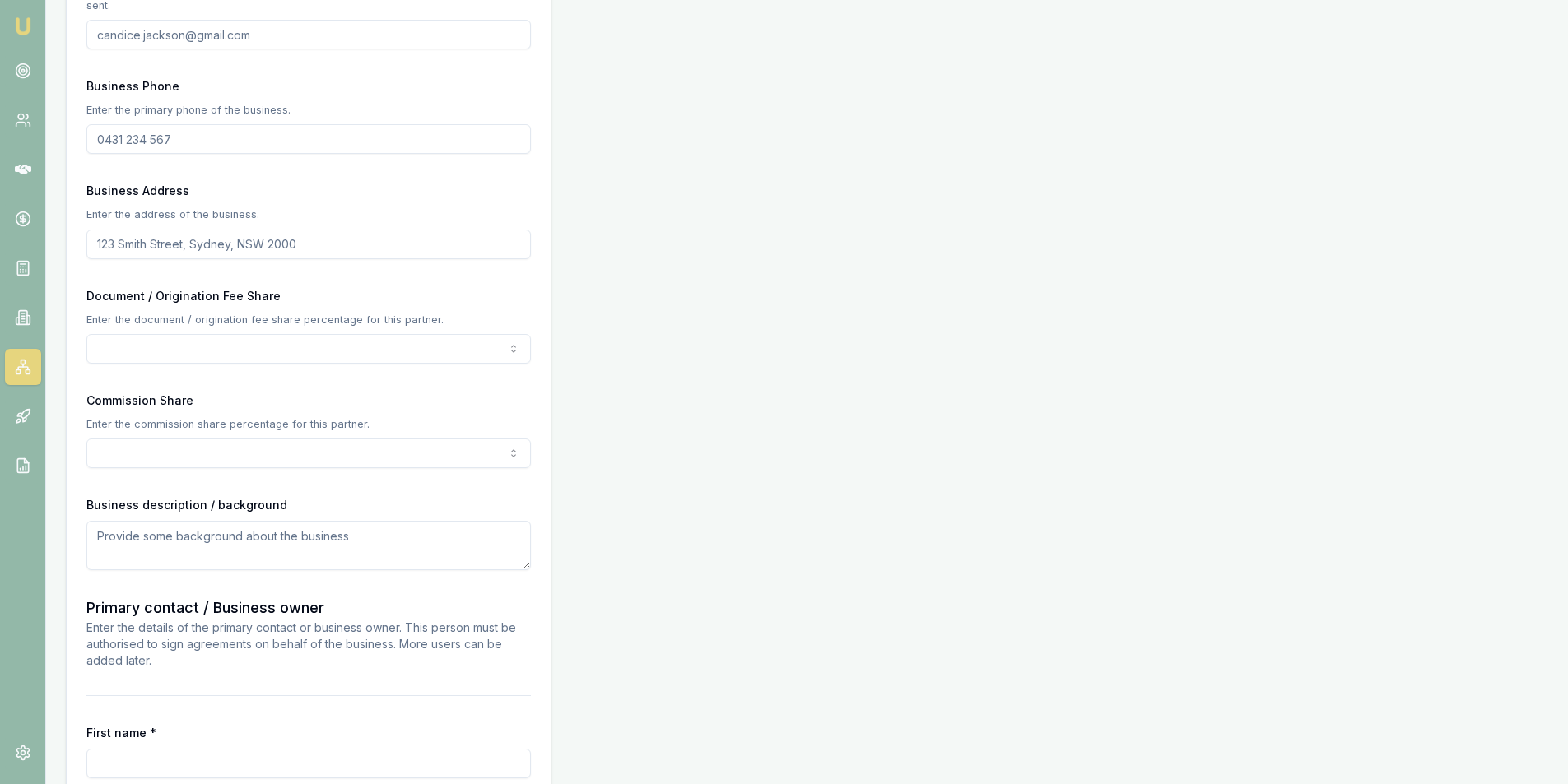
scroll to position [906, 0]
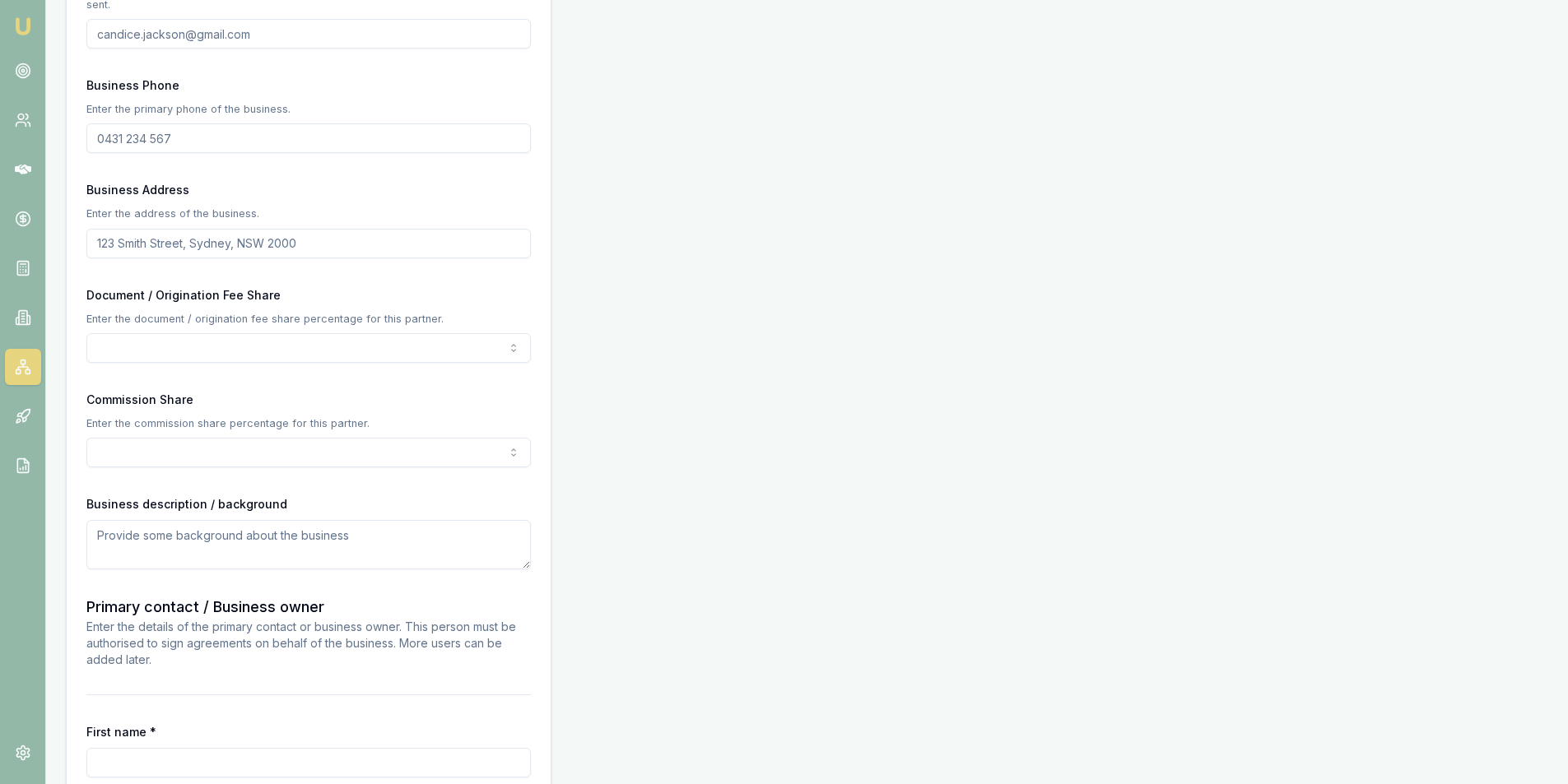
click at [707, 402] on div "Partner Details Business name Search Business type ABN ACN Date ABN registered …" at bounding box center [807, 196] width 1483 height 1810
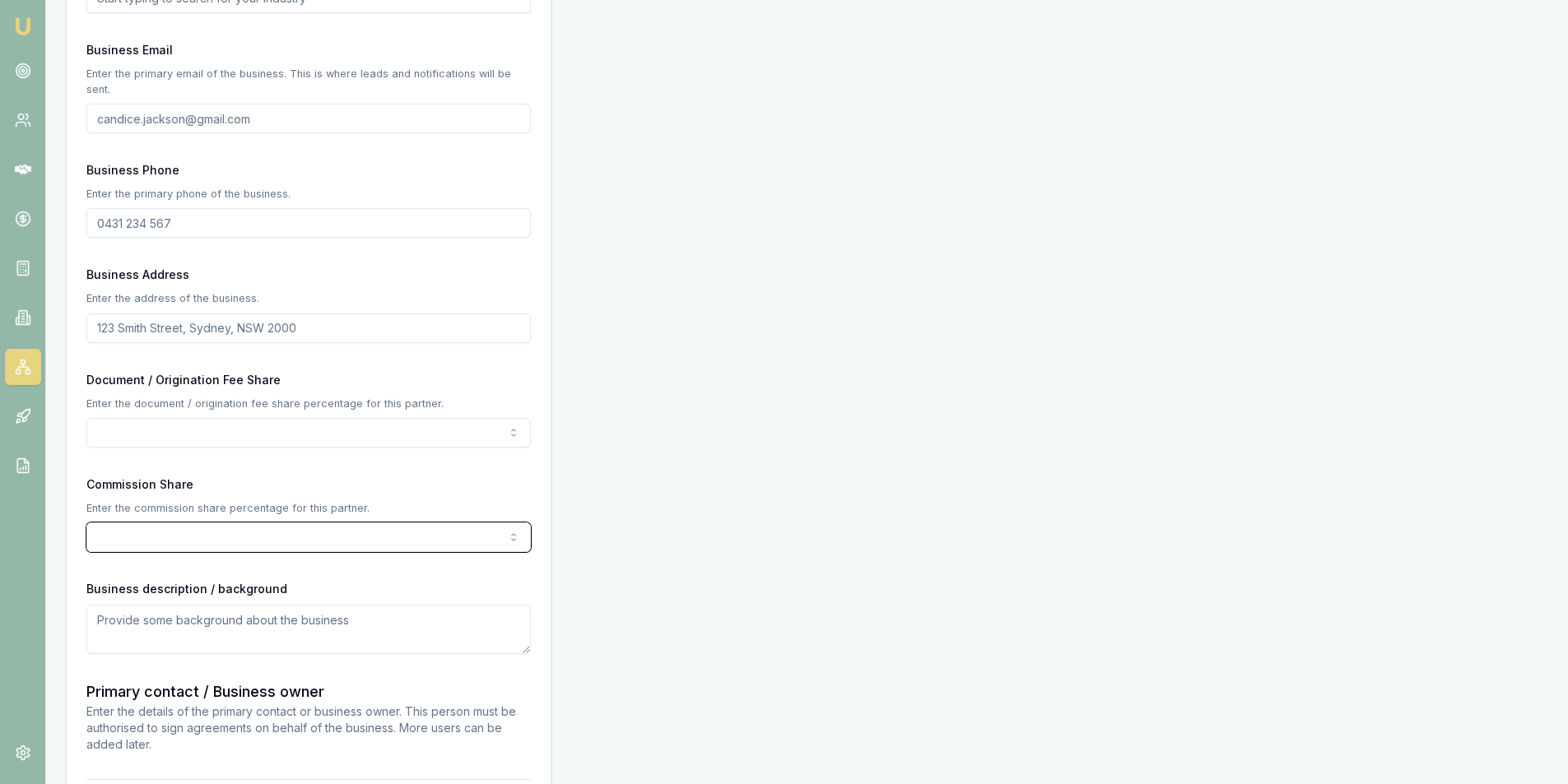
scroll to position [823, 0]
click at [698, 407] on div "Partner Details Business name Search Business type ABN ACN Date ABN registered …" at bounding box center [807, 279] width 1483 height 1810
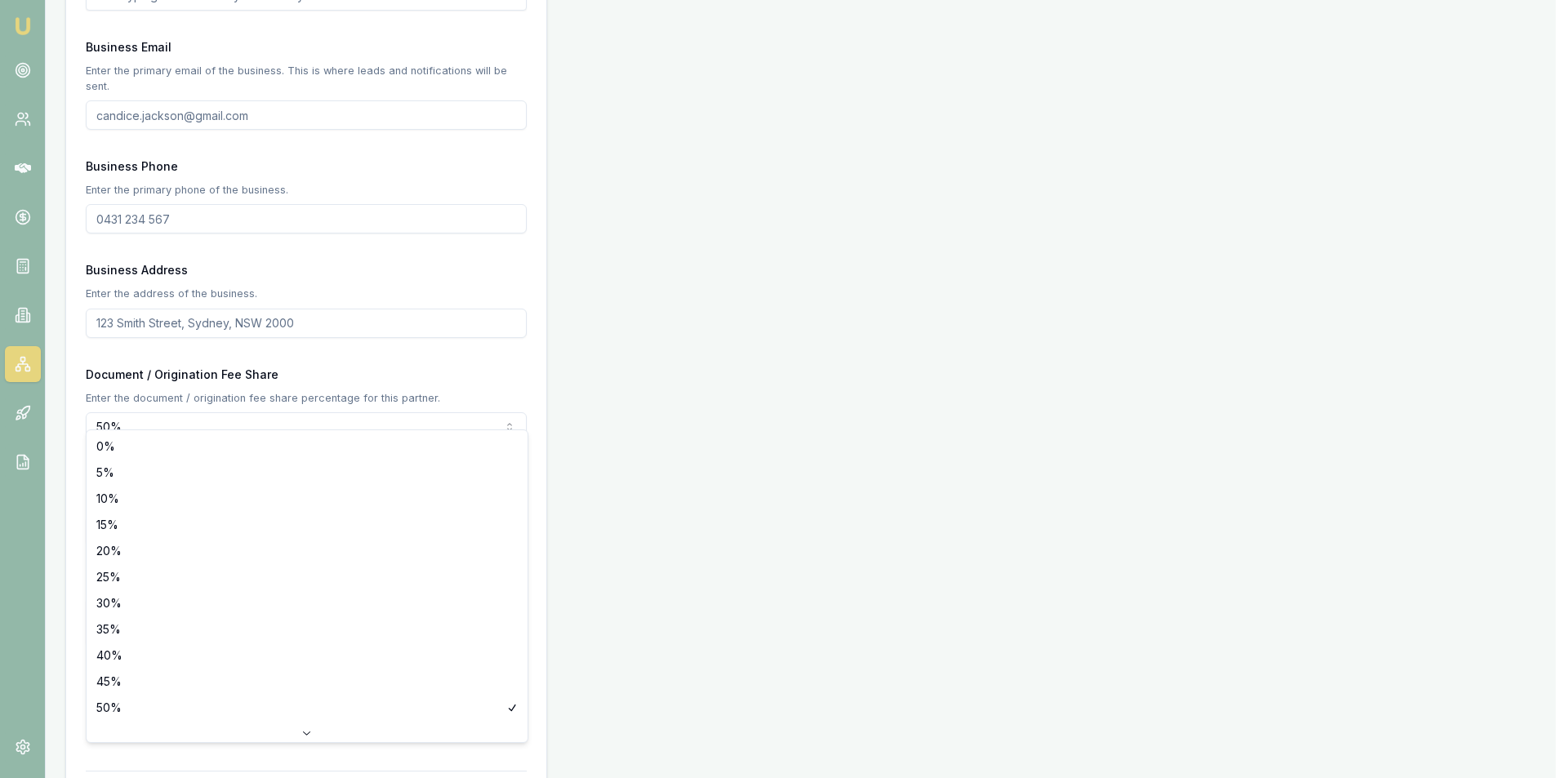
select select "0"
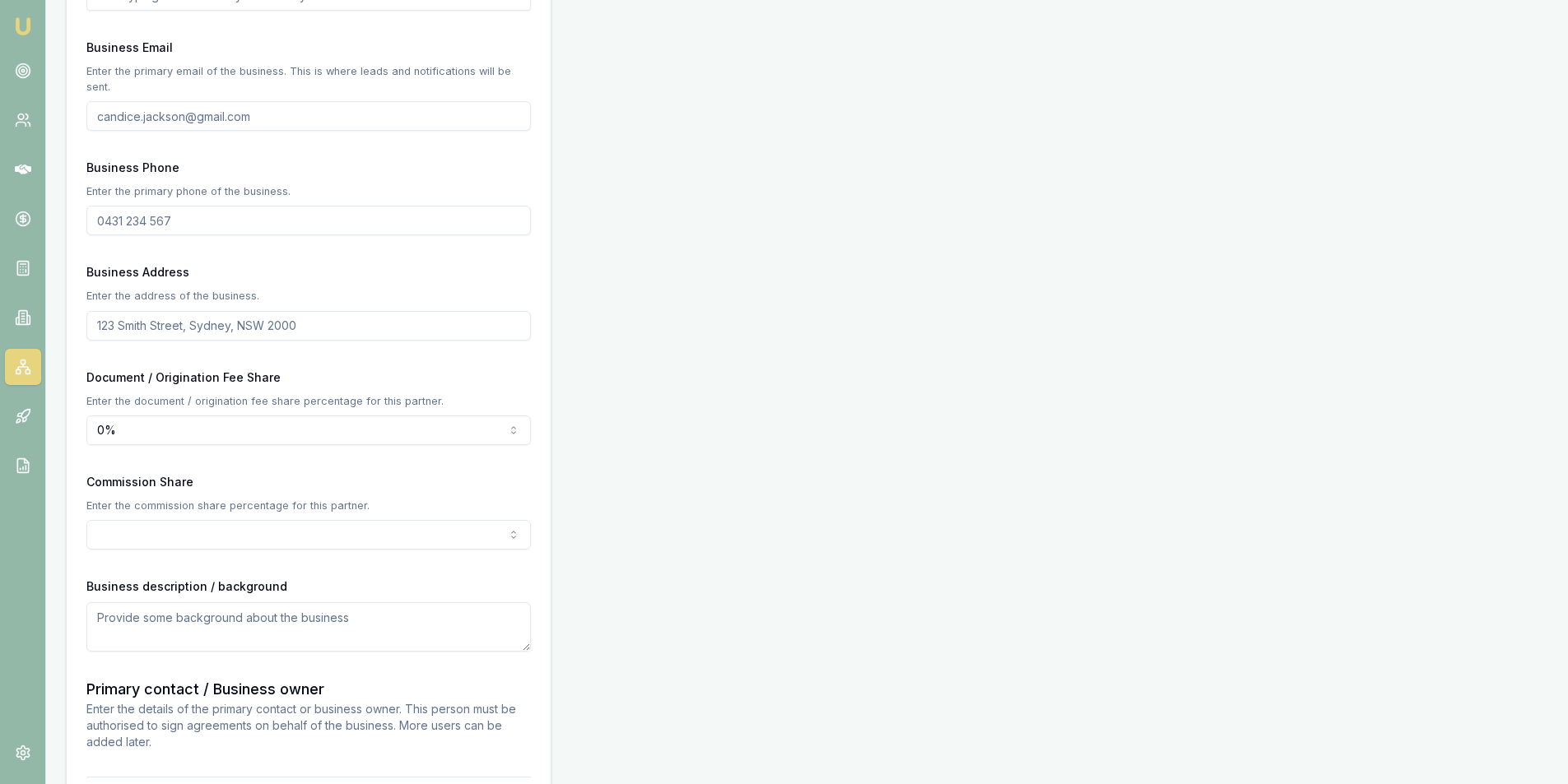
click at [733, 467] on div "Partner Details Business name Search Business type ABN ACN Date ABN registered …" at bounding box center [807, 279] width 1483 height 1810
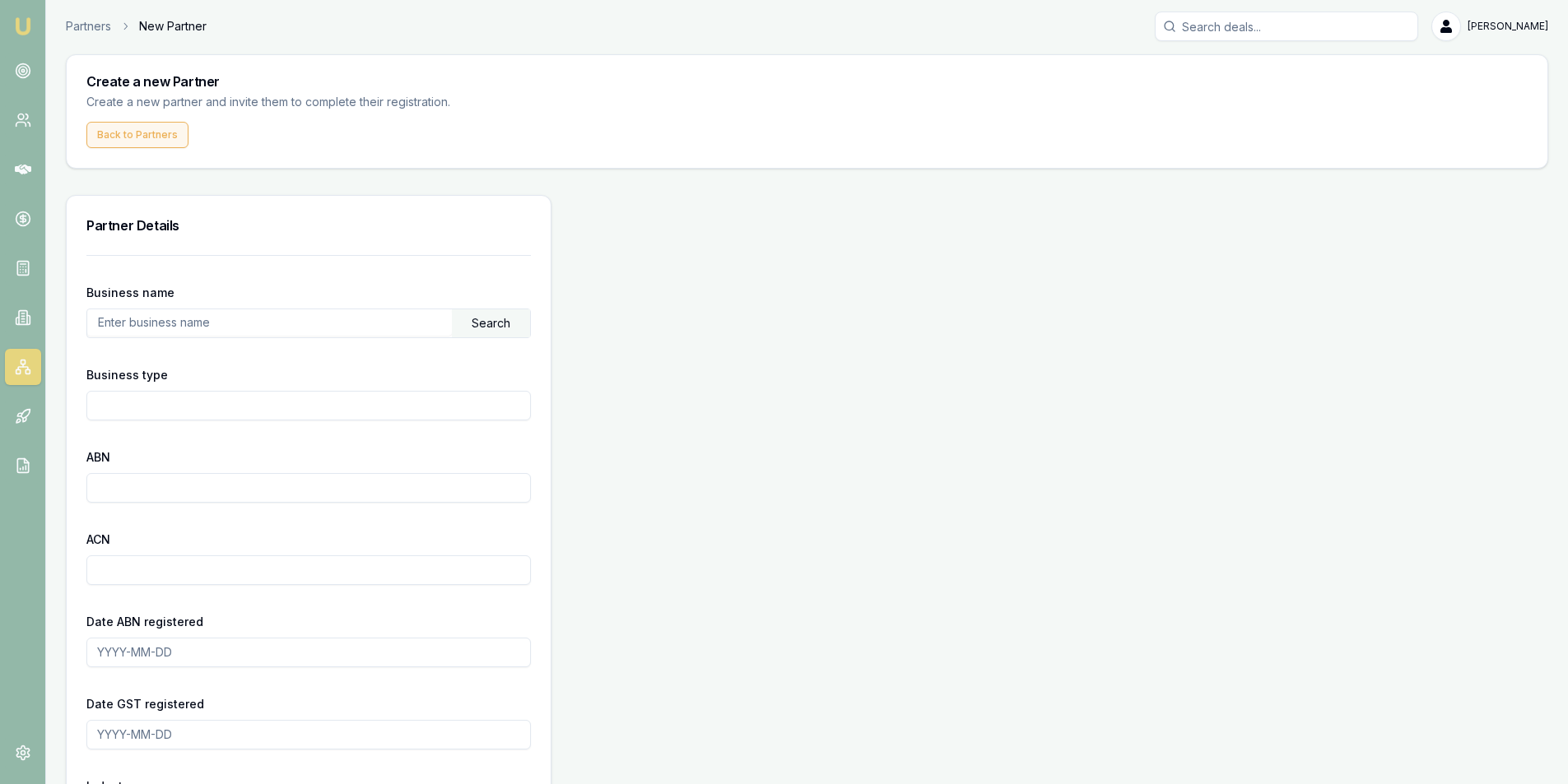
scroll to position [0, 0]
click at [173, 321] on input "text" at bounding box center [269, 324] width 364 height 26
type input "PS Automart"
click at [496, 311] on div "Search" at bounding box center [490, 325] width 78 height 28
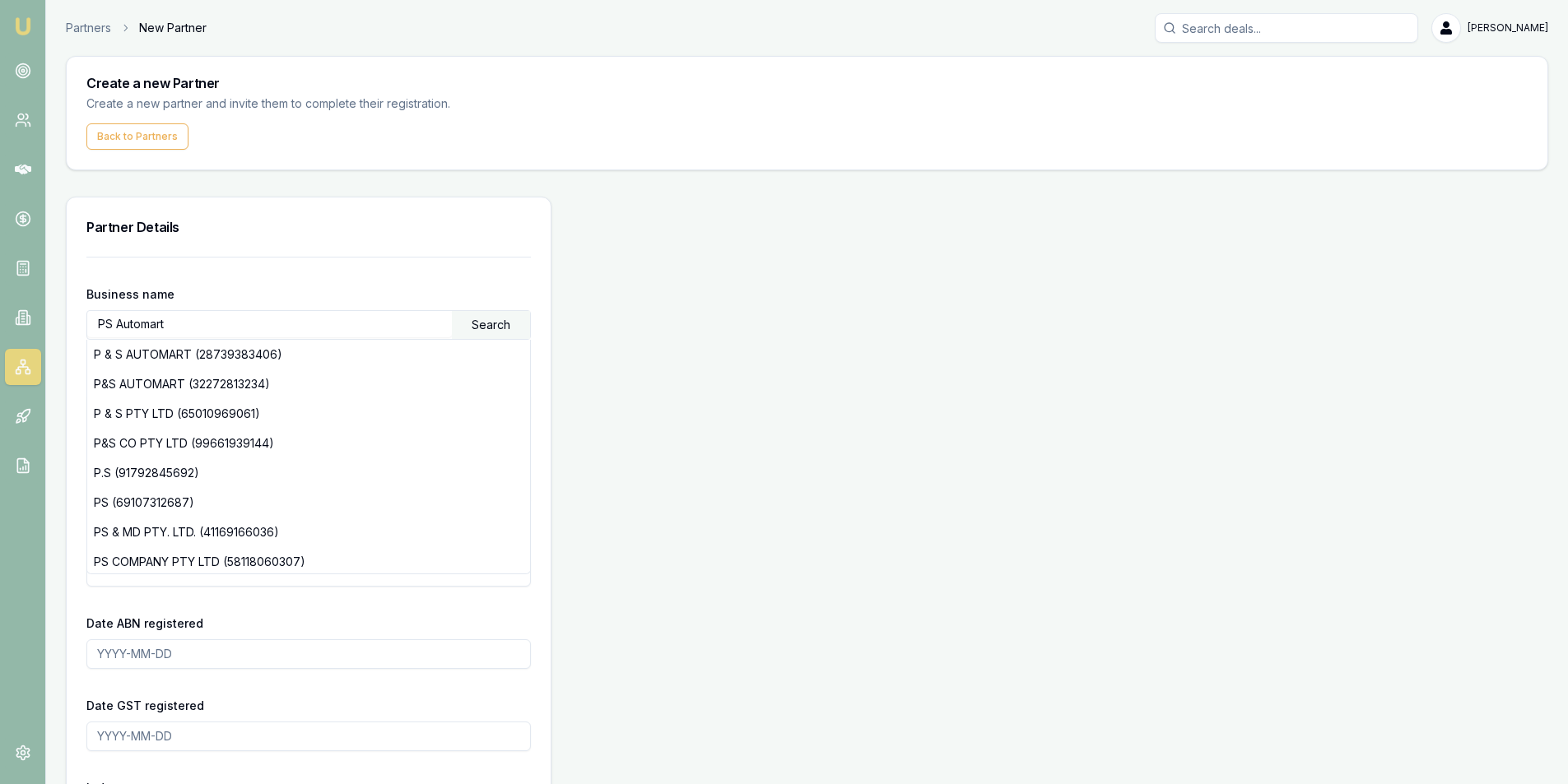
click at [456, 242] on div "Partner Details" at bounding box center [308, 228] width 484 height 59
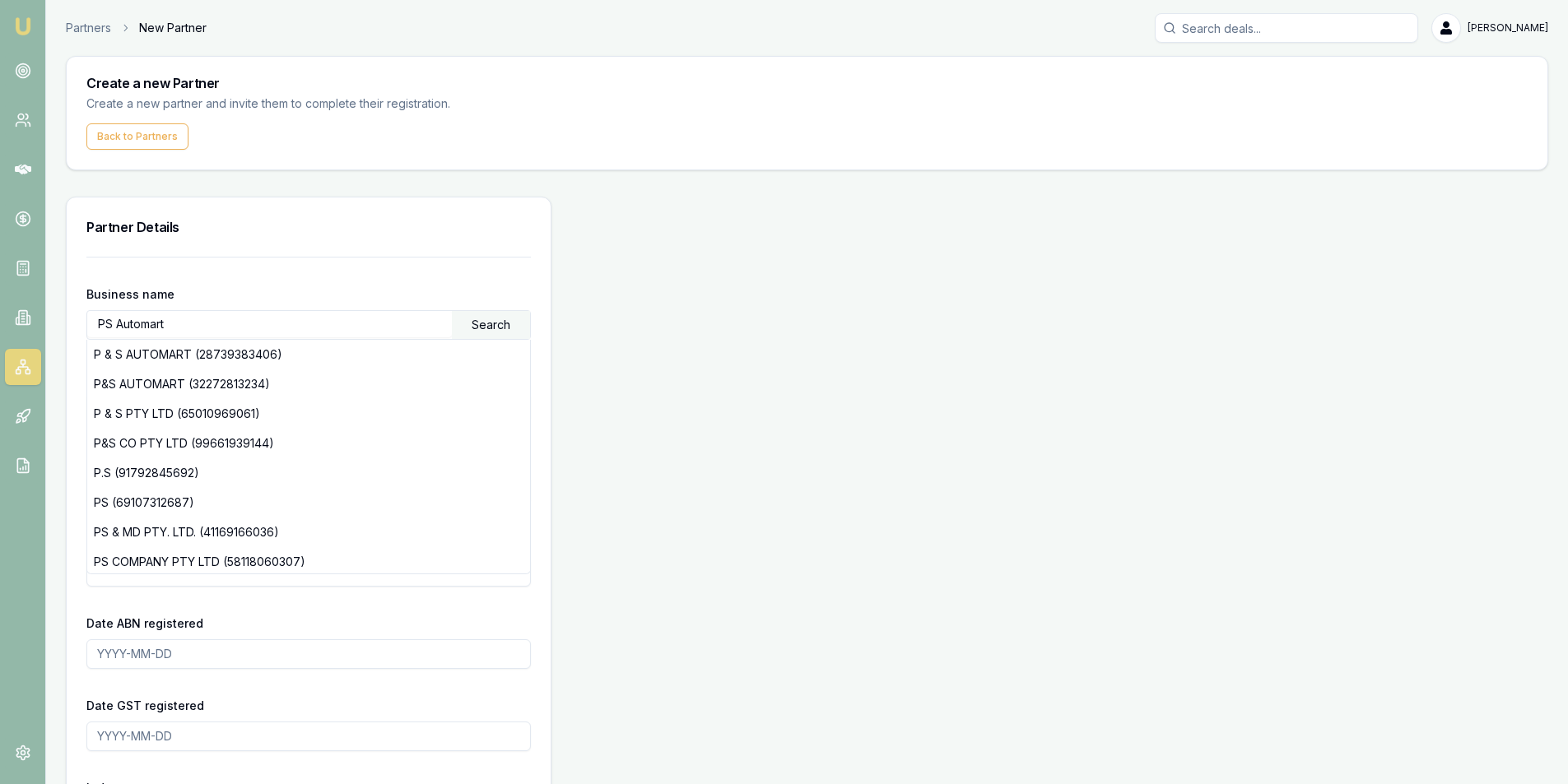
click at [300, 320] on input "PS Automart" at bounding box center [269, 324] width 364 height 26
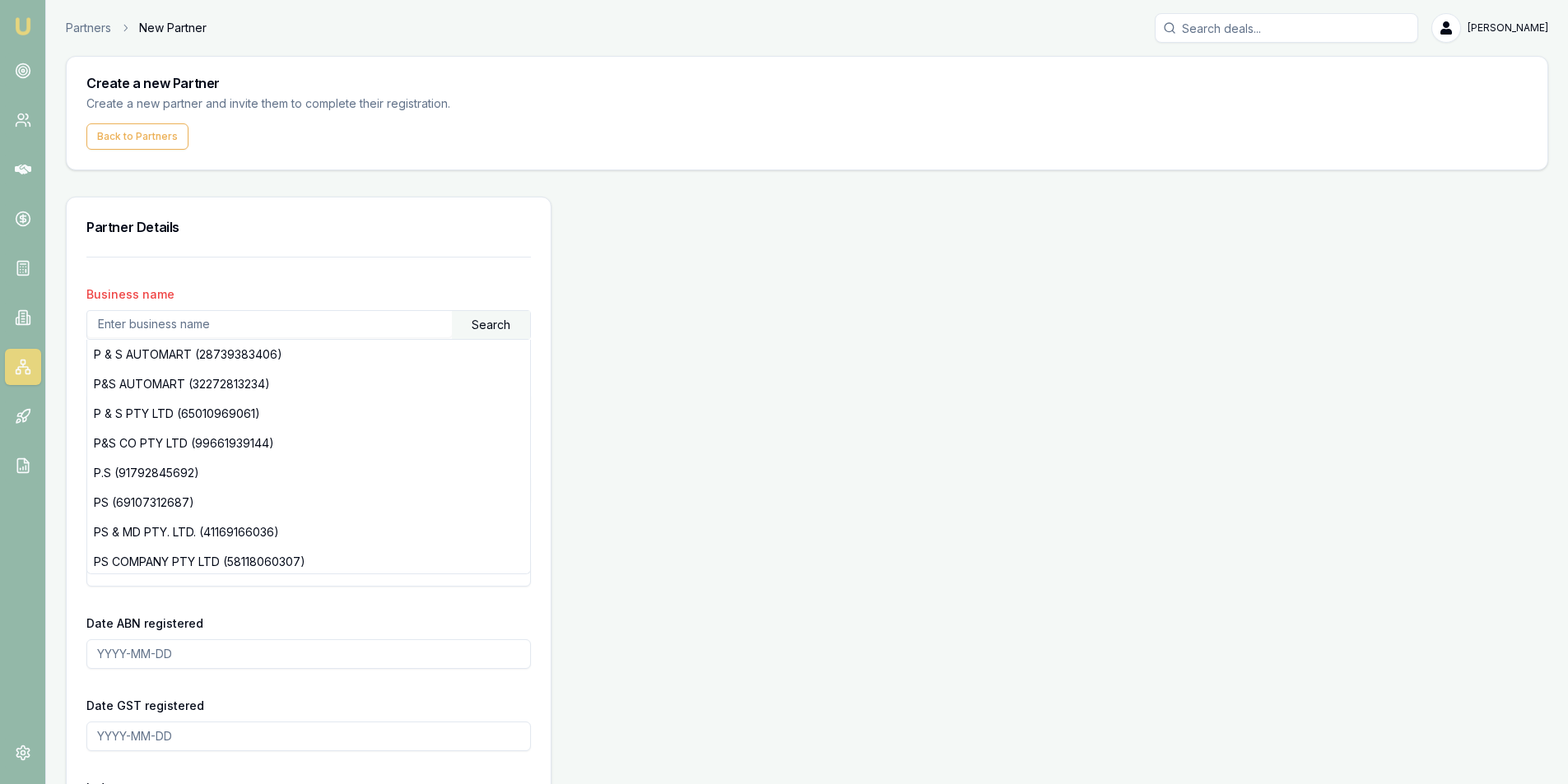
click at [487, 317] on div "Search" at bounding box center [490, 325] width 78 height 28
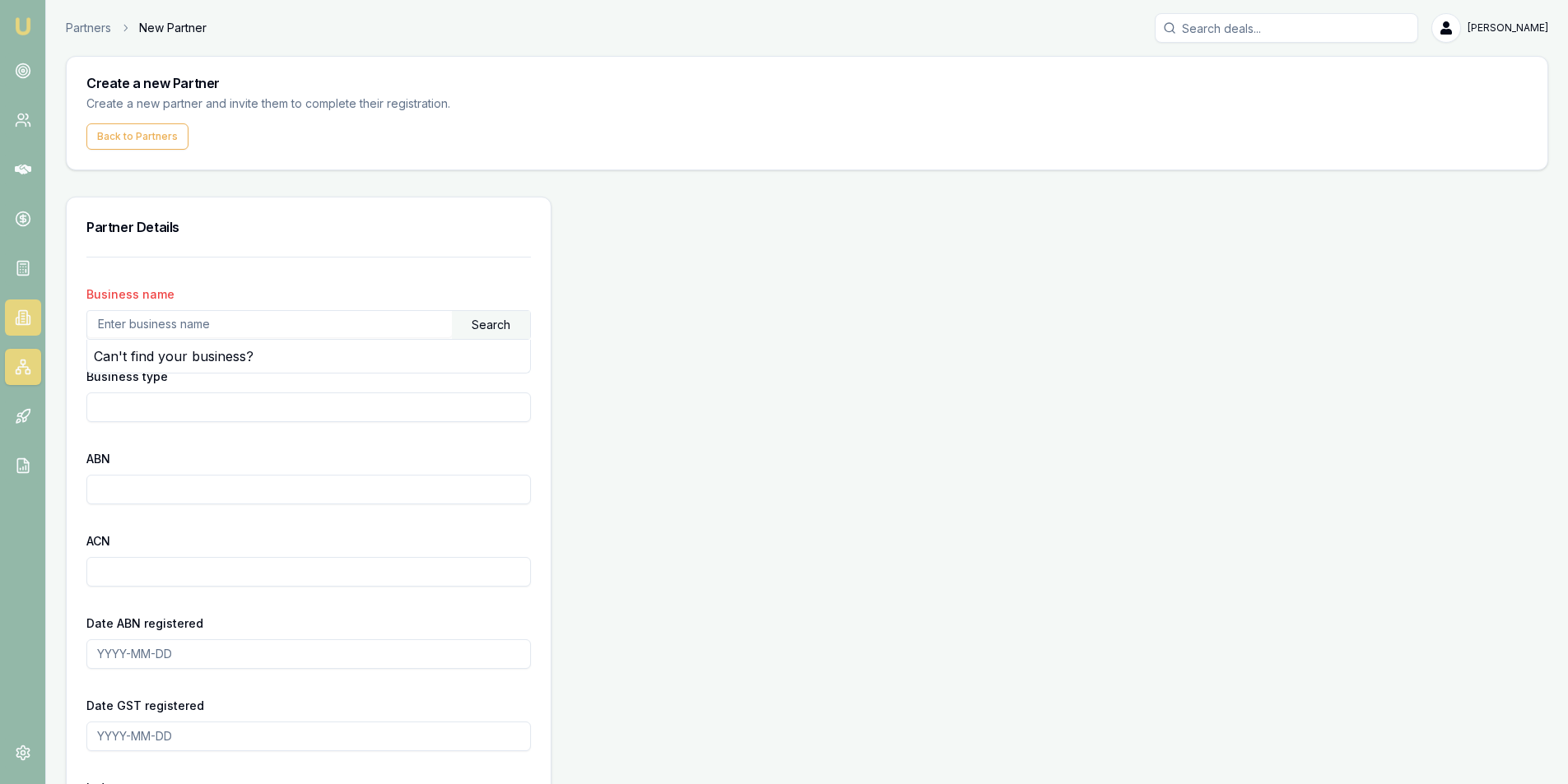
click at [20, 307] on link at bounding box center [22, 317] width 36 height 36
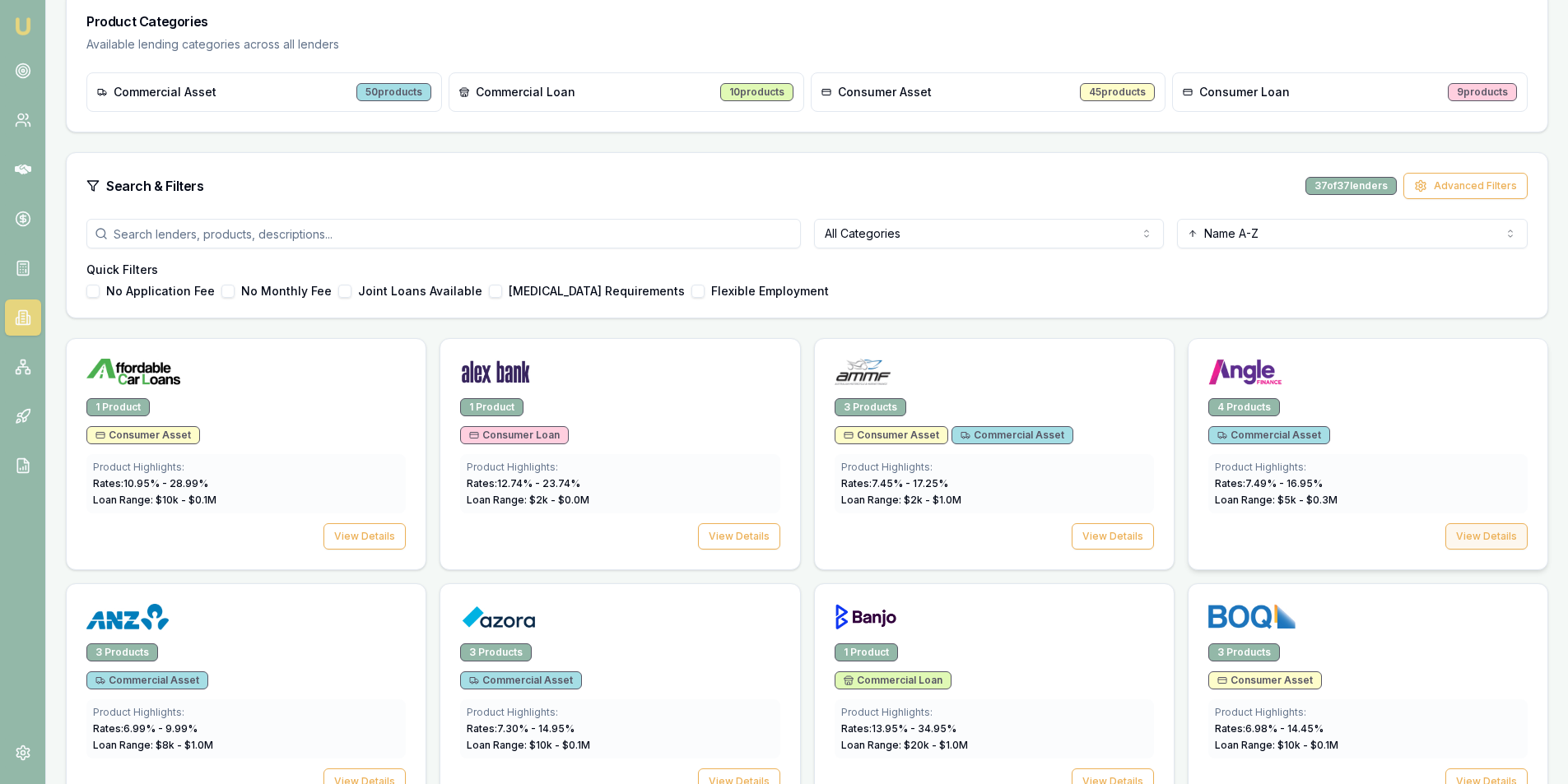
scroll to position [399, 0]
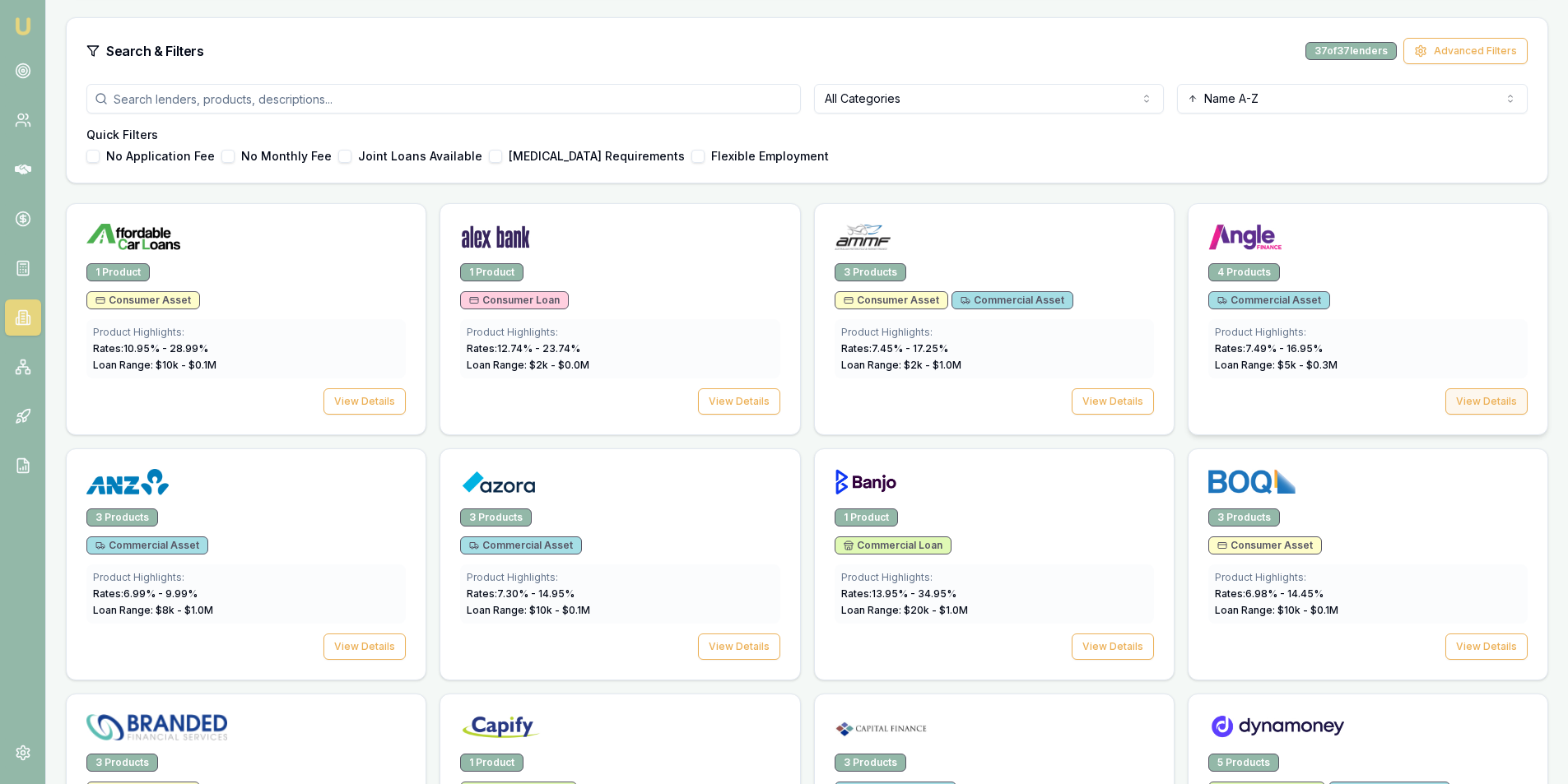
click at [1501, 397] on button "View Details" at bounding box center [1486, 401] width 83 height 26
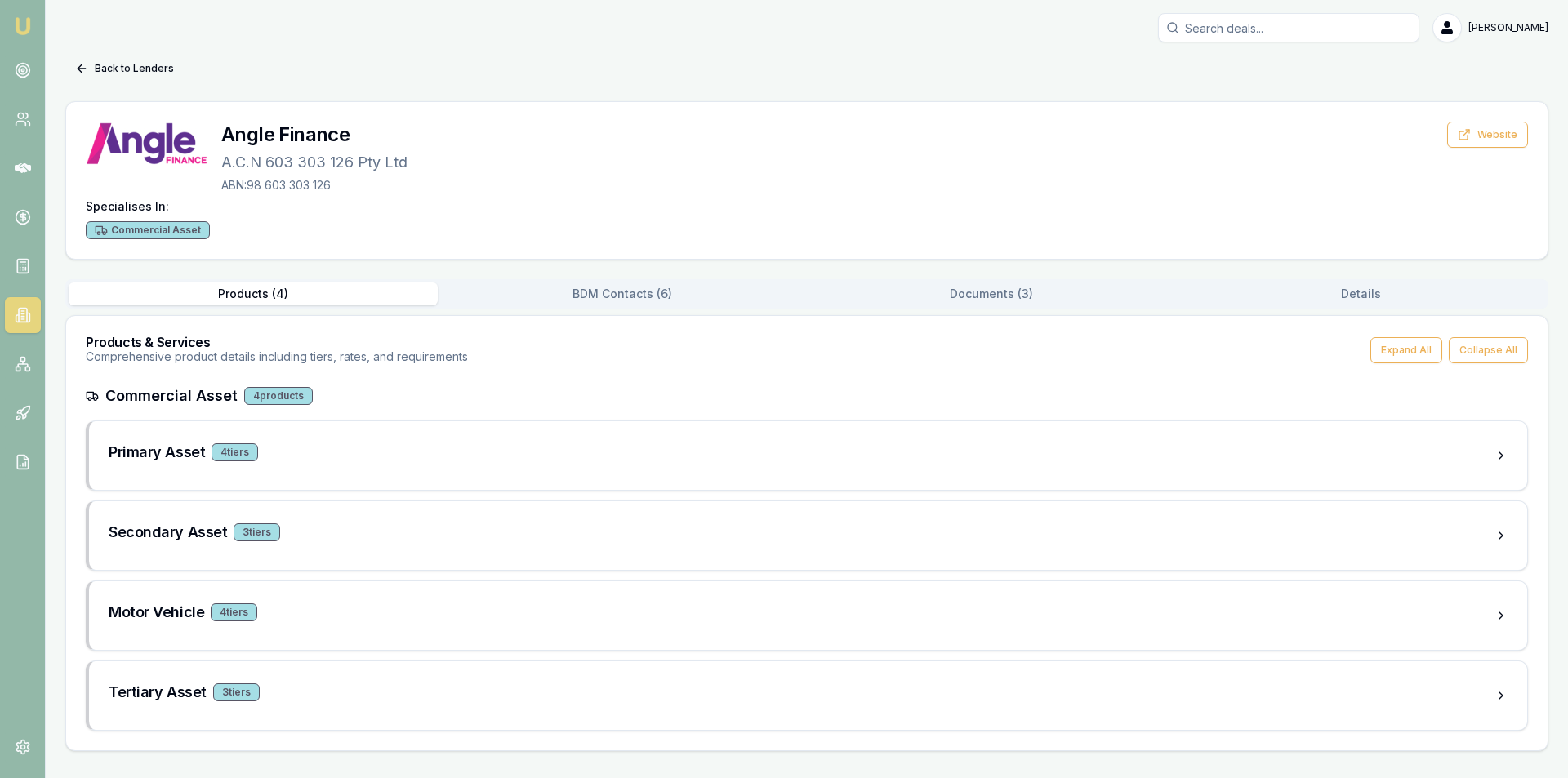
click at [670, 296] on button "BDM Contacts ( 6 )" at bounding box center [622, 294] width 369 height 23
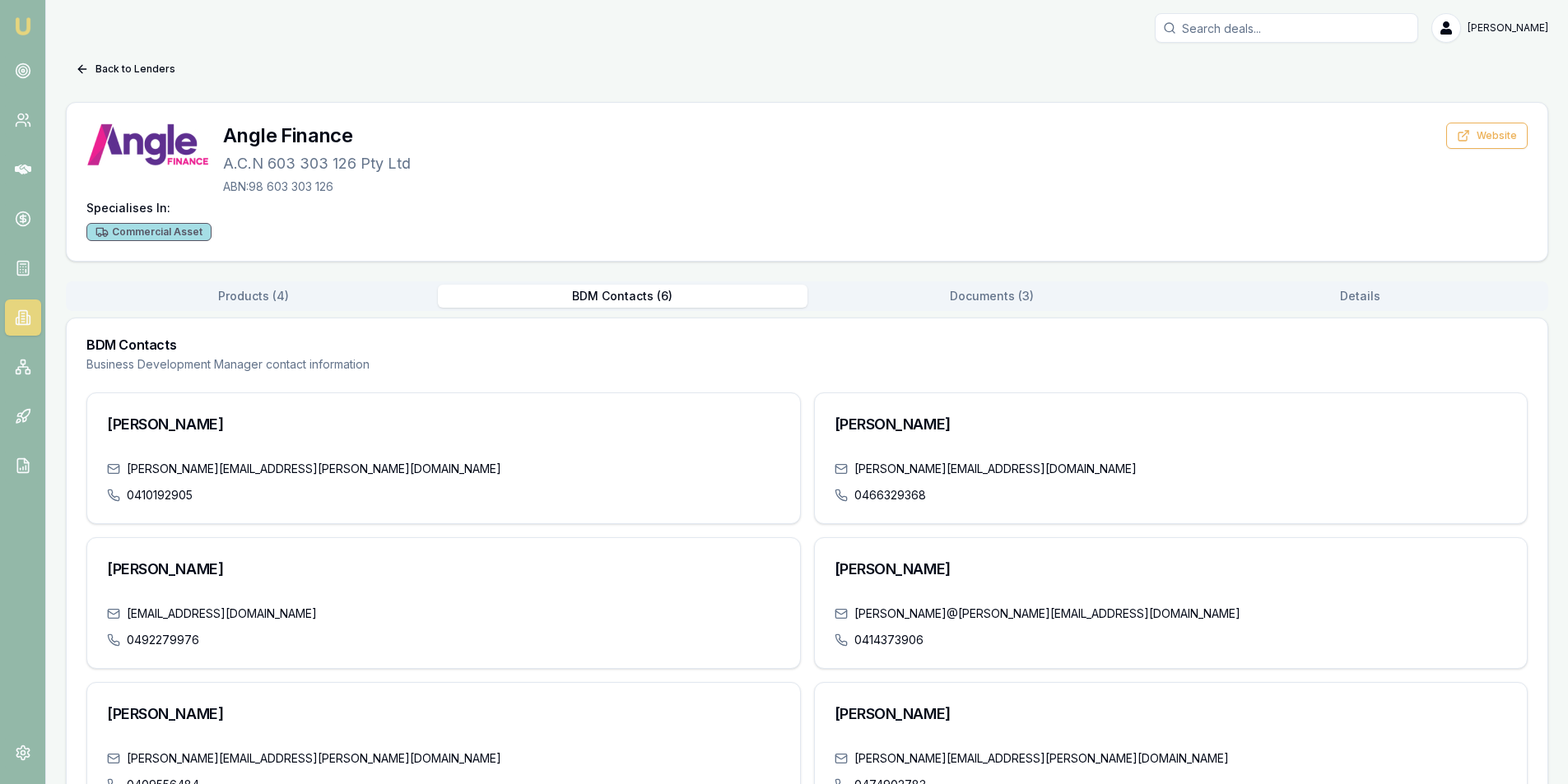
click at [260, 304] on button "Products ( 4 )" at bounding box center [253, 296] width 369 height 23
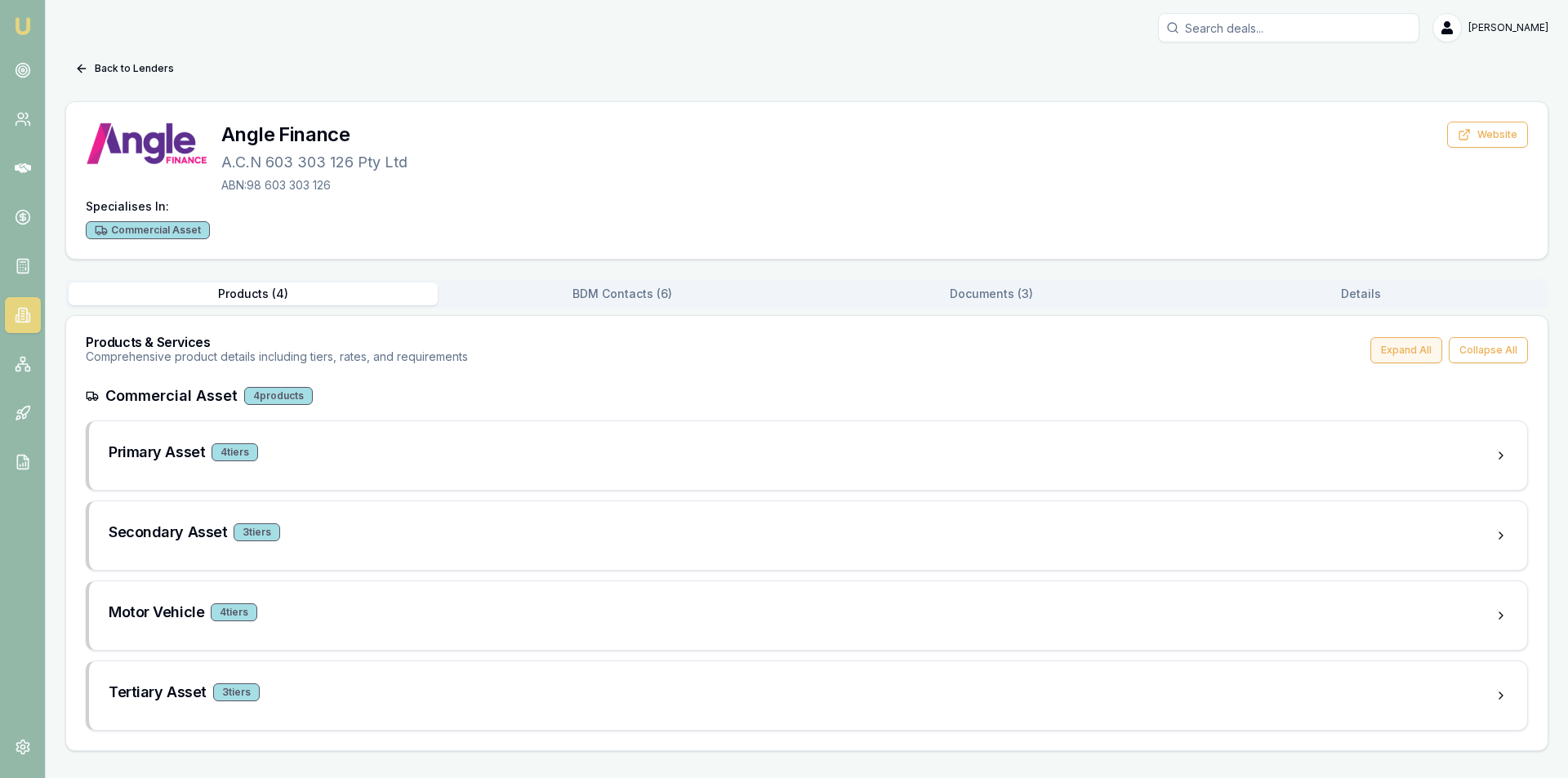
click at [1407, 348] on button "Expand All" at bounding box center [1407, 350] width 72 height 26
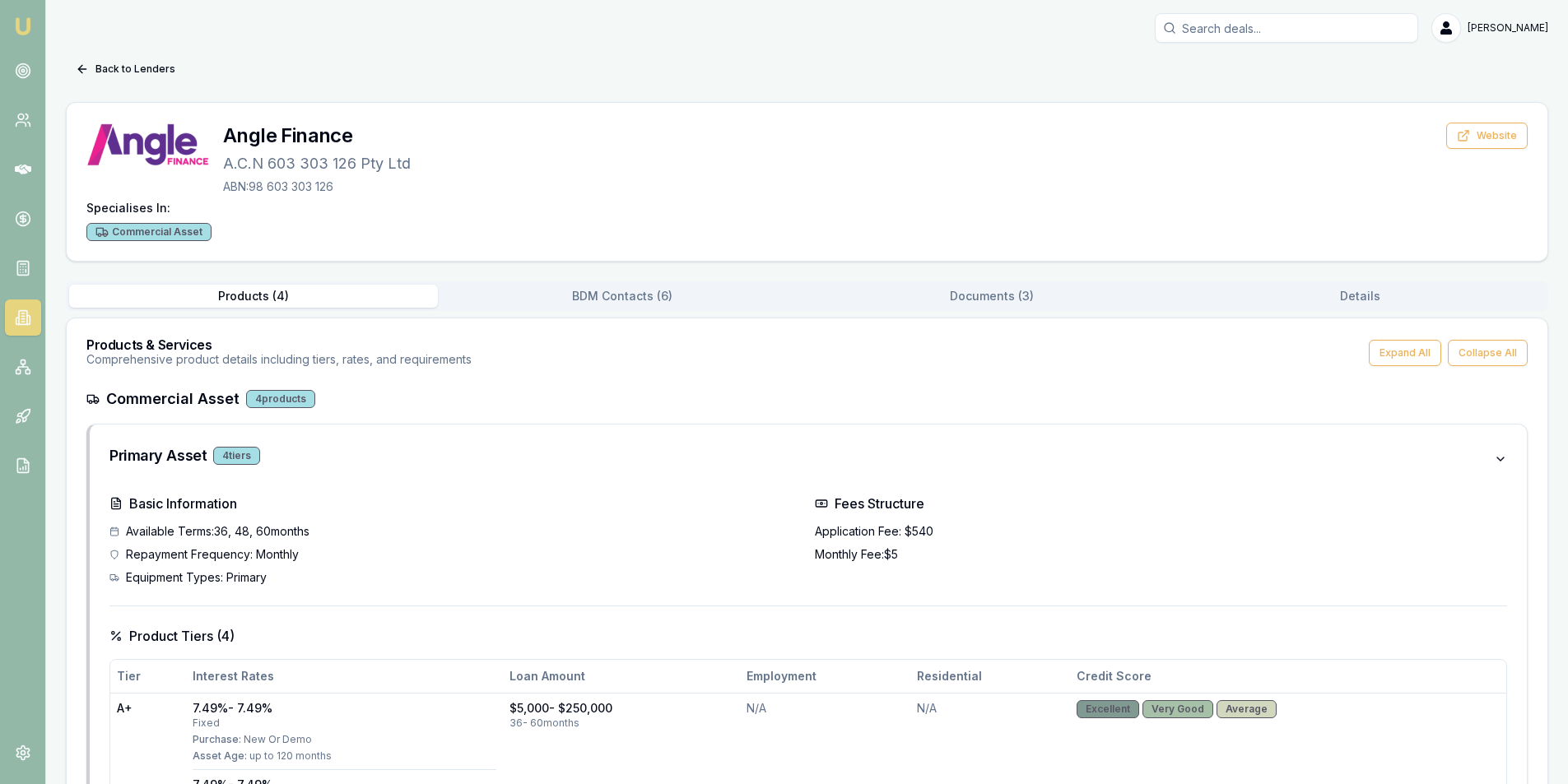
click at [1307, 291] on button "Details" at bounding box center [1360, 296] width 369 height 23
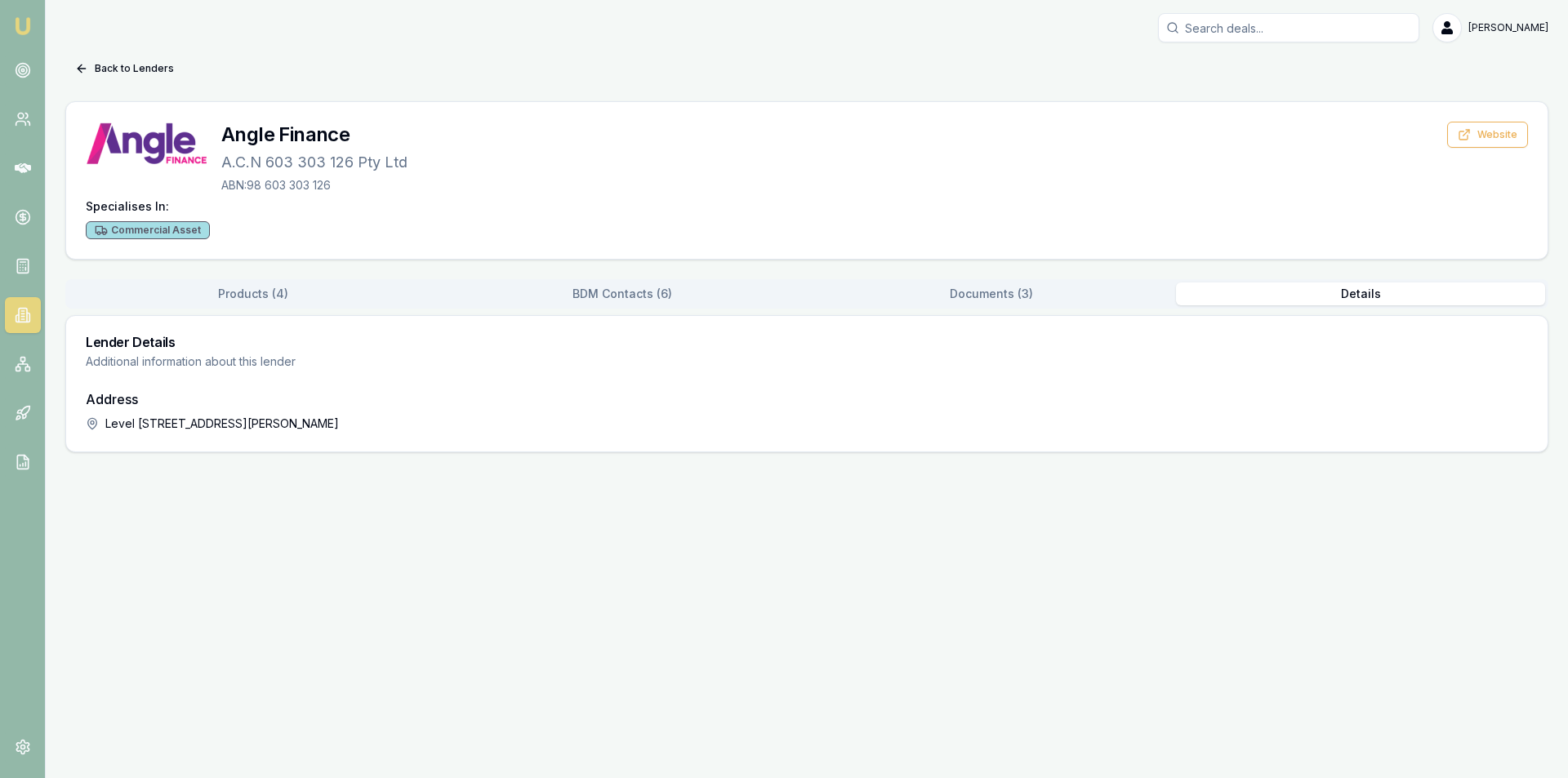
click at [1031, 291] on button "Documents ( 3 )" at bounding box center [991, 294] width 369 height 23
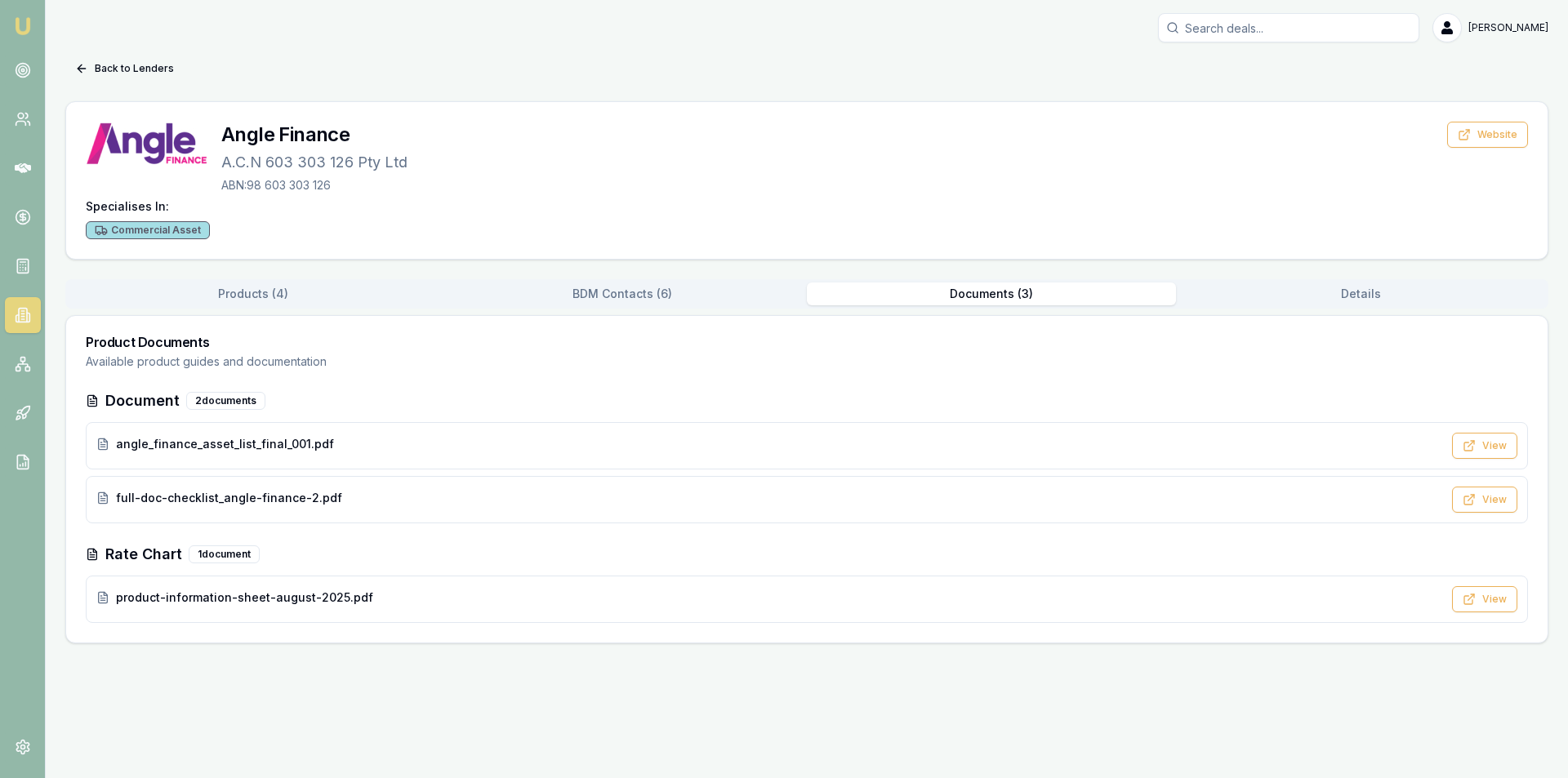
click at [575, 293] on button "BDM Contacts ( 6 )" at bounding box center [622, 294] width 369 height 23
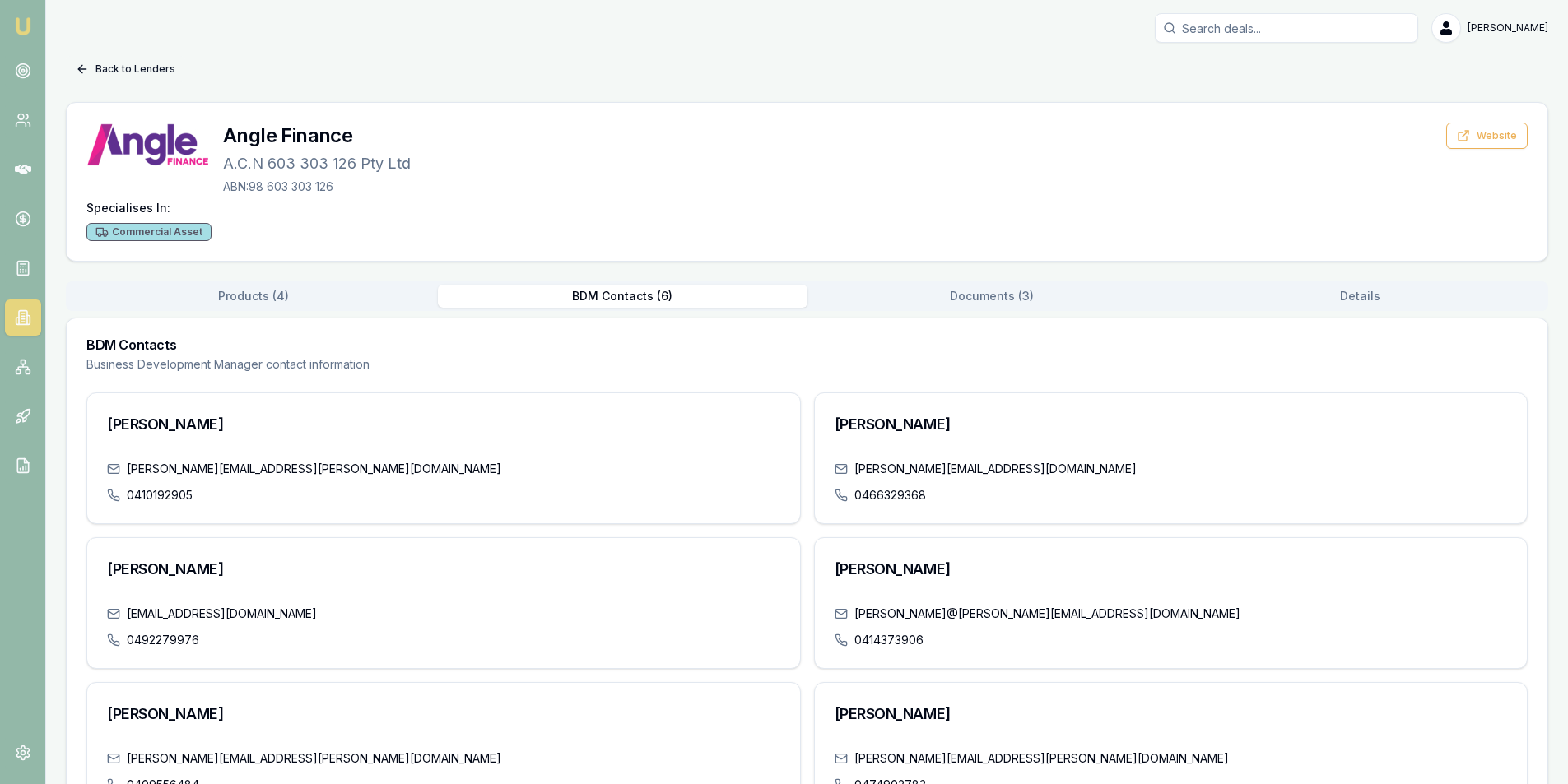
click at [78, 69] on icon at bounding box center [83, 69] width 13 height 13
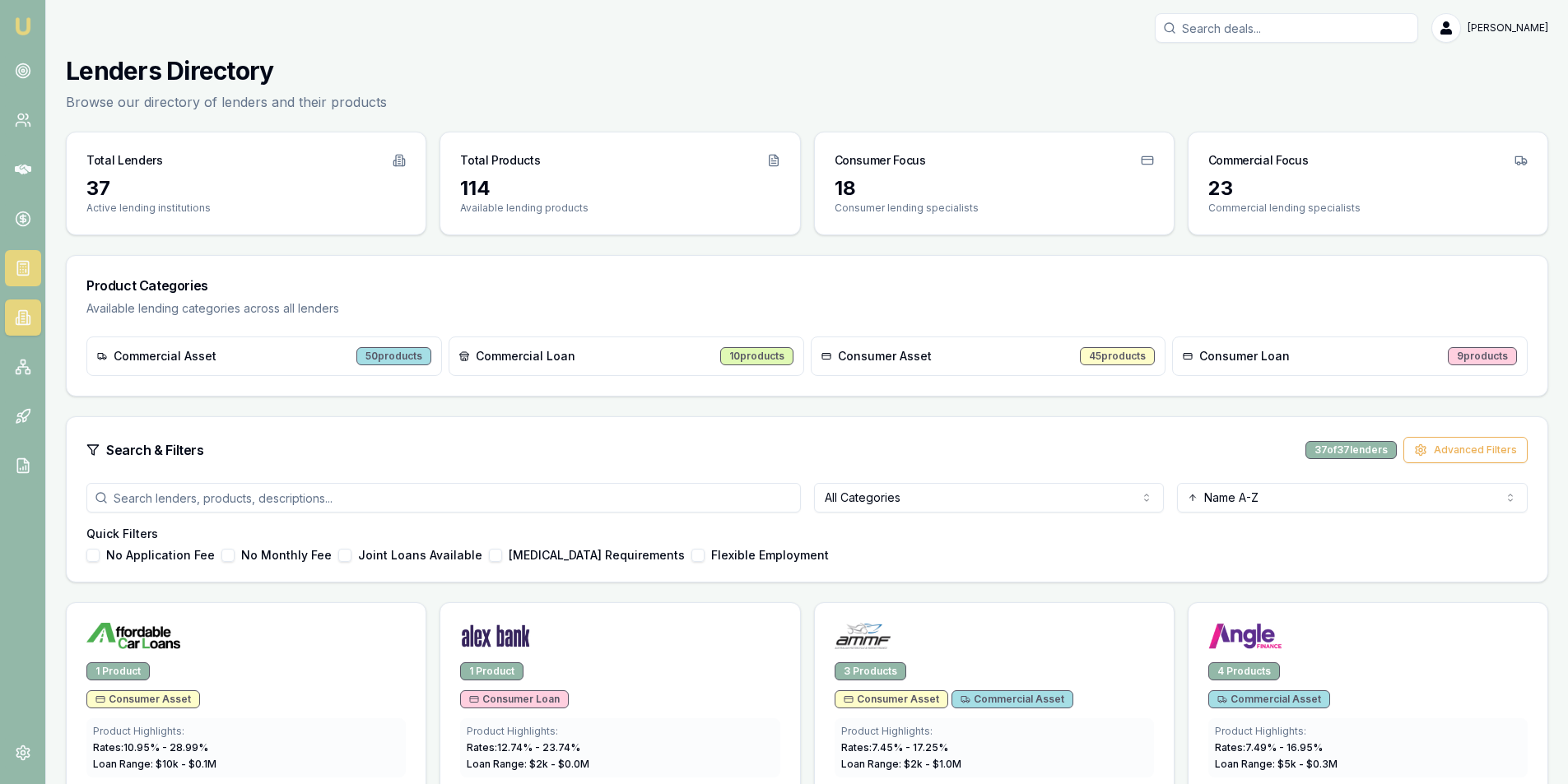
click at [28, 267] on rect at bounding box center [23, 268] width 11 height 14
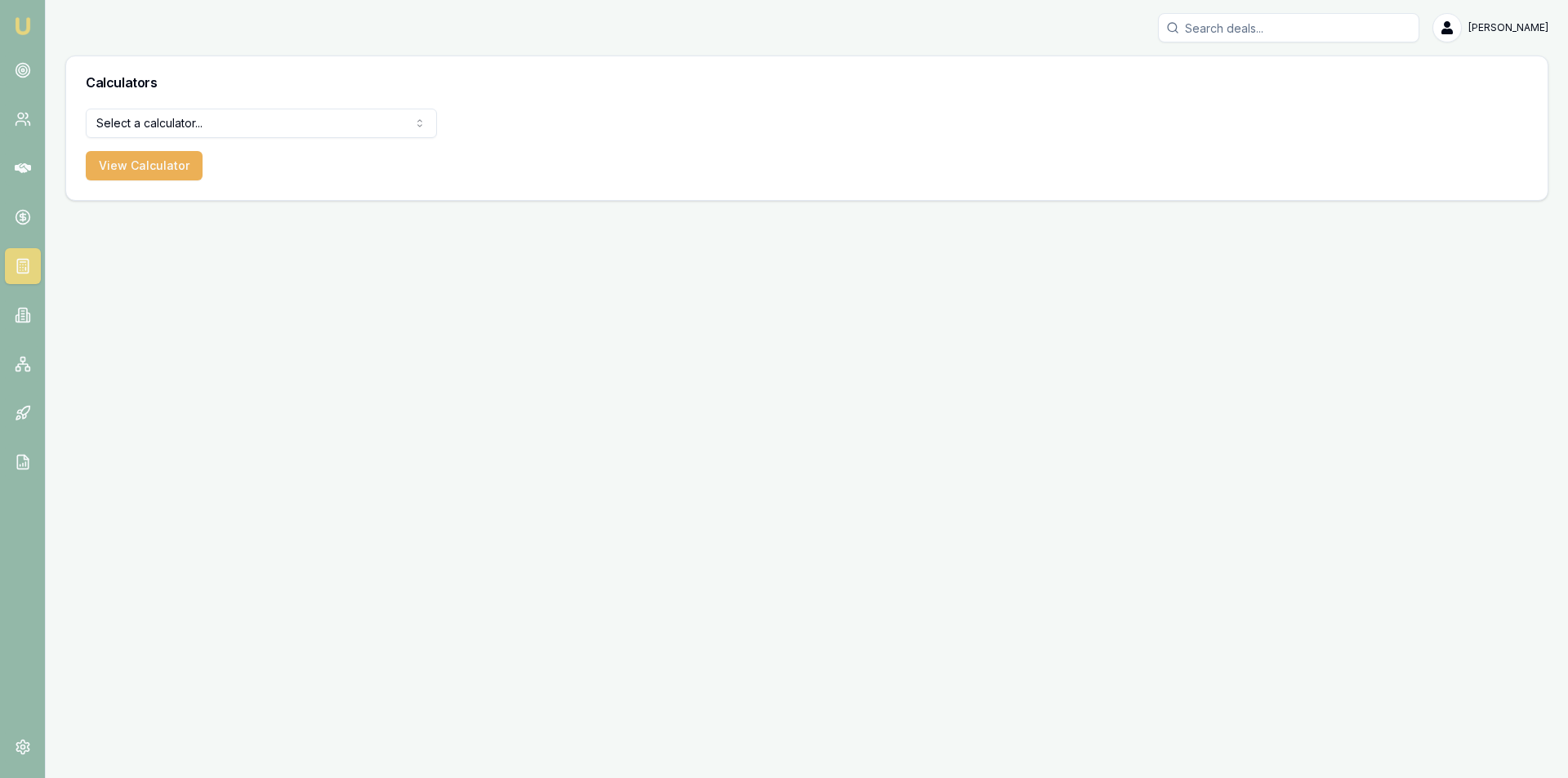
click at [264, 130] on html "Emu Broker [PERSON_NAME] Toggle Menu Calculators Select a calculator... Finance…" at bounding box center [784, 389] width 1568 height 778
select select "lender-match"
click at [179, 172] on button "View Calculator" at bounding box center [144, 166] width 117 height 29
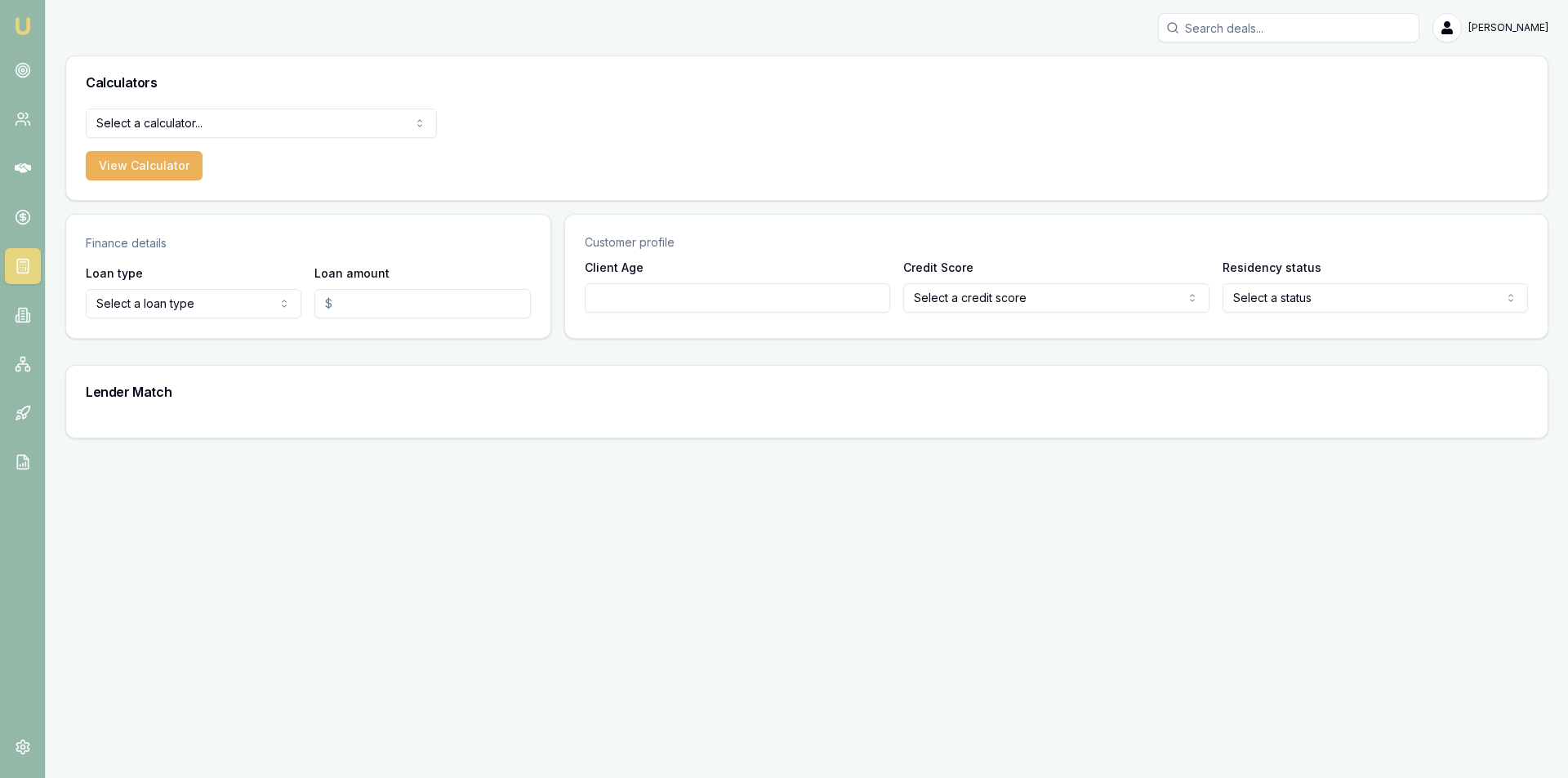
click at [273, 114] on html "Emu Broker [PERSON_NAME] Toggle Menu Calculators Select a calculator... Finance…" at bounding box center [784, 389] width 1568 height 778
click at [18, 269] on icon at bounding box center [23, 266] width 17 height 17
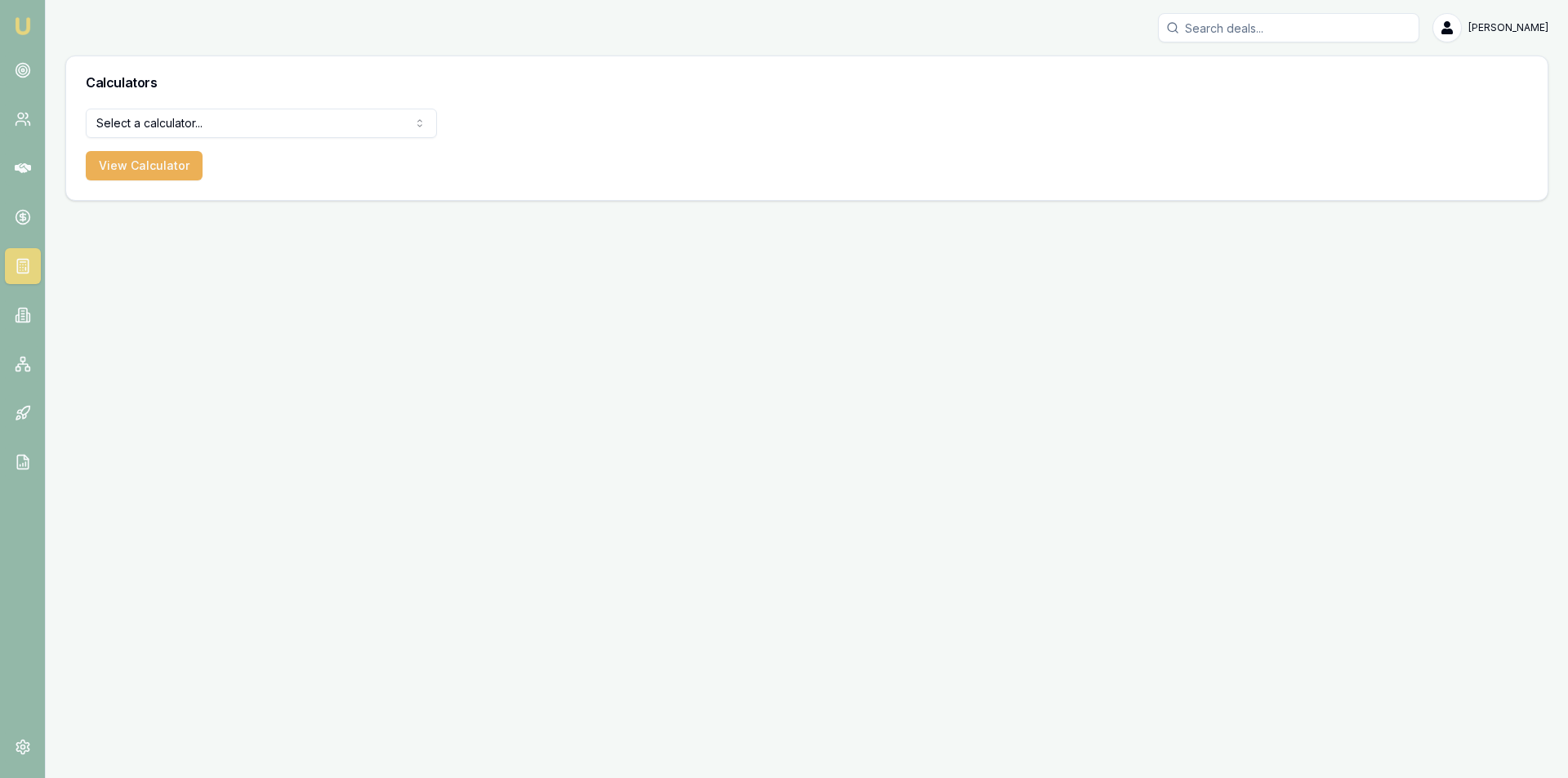
click at [234, 125] on html "Emu Broker [PERSON_NAME] Toggle Menu Calculators Select a calculator... Finance…" at bounding box center [784, 389] width 1568 height 778
click at [173, 161] on button "View Calculator" at bounding box center [144, 166] width 117 height 29
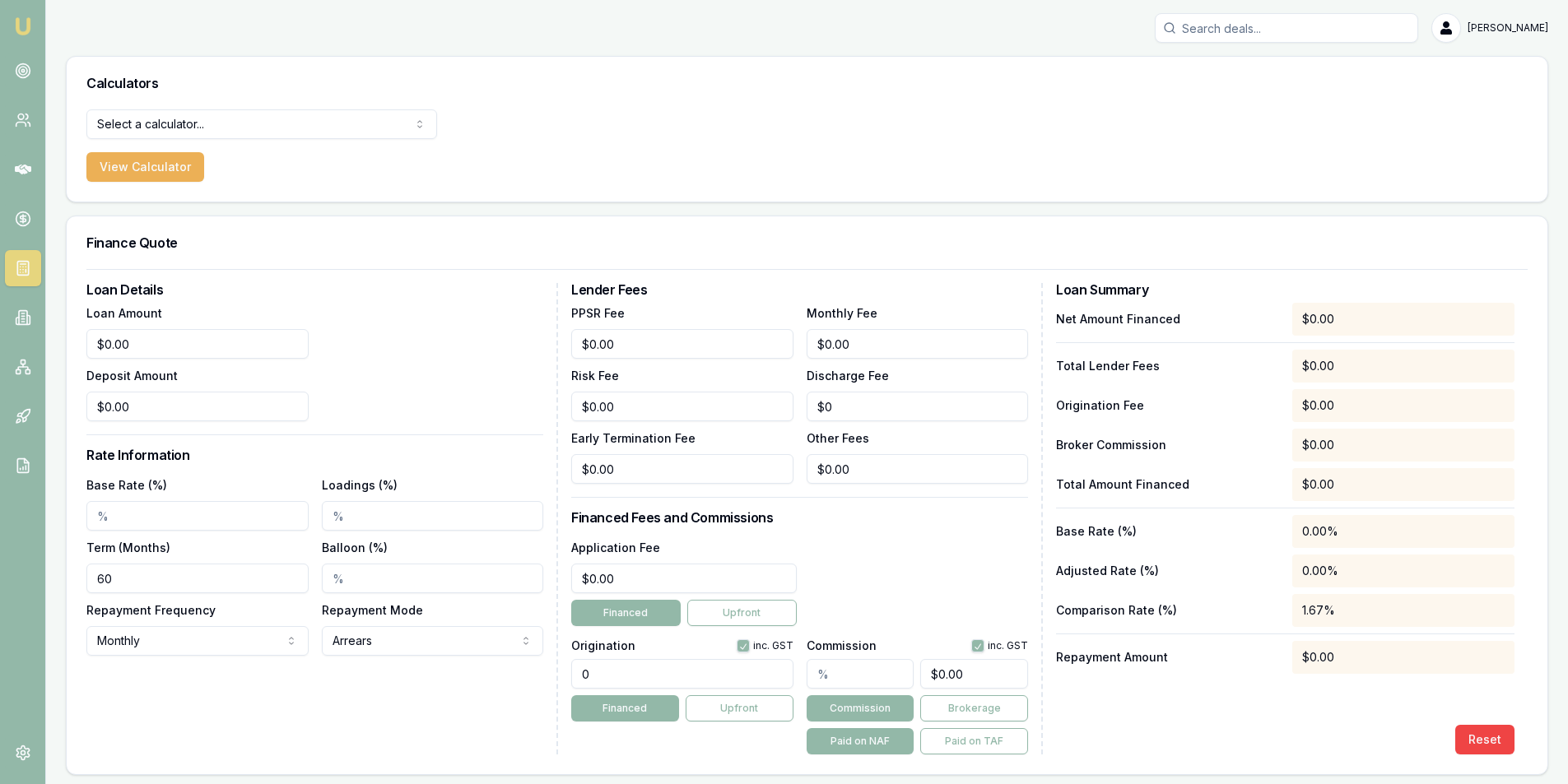
click at [238, 359] on div "Loan Amount $0.00 Deposit Amount $0.00" at bounding box center [197, 362] width 222 height 119
click at [236, 353] on input "0" at bounding box center [197, 344] width 222 height 30
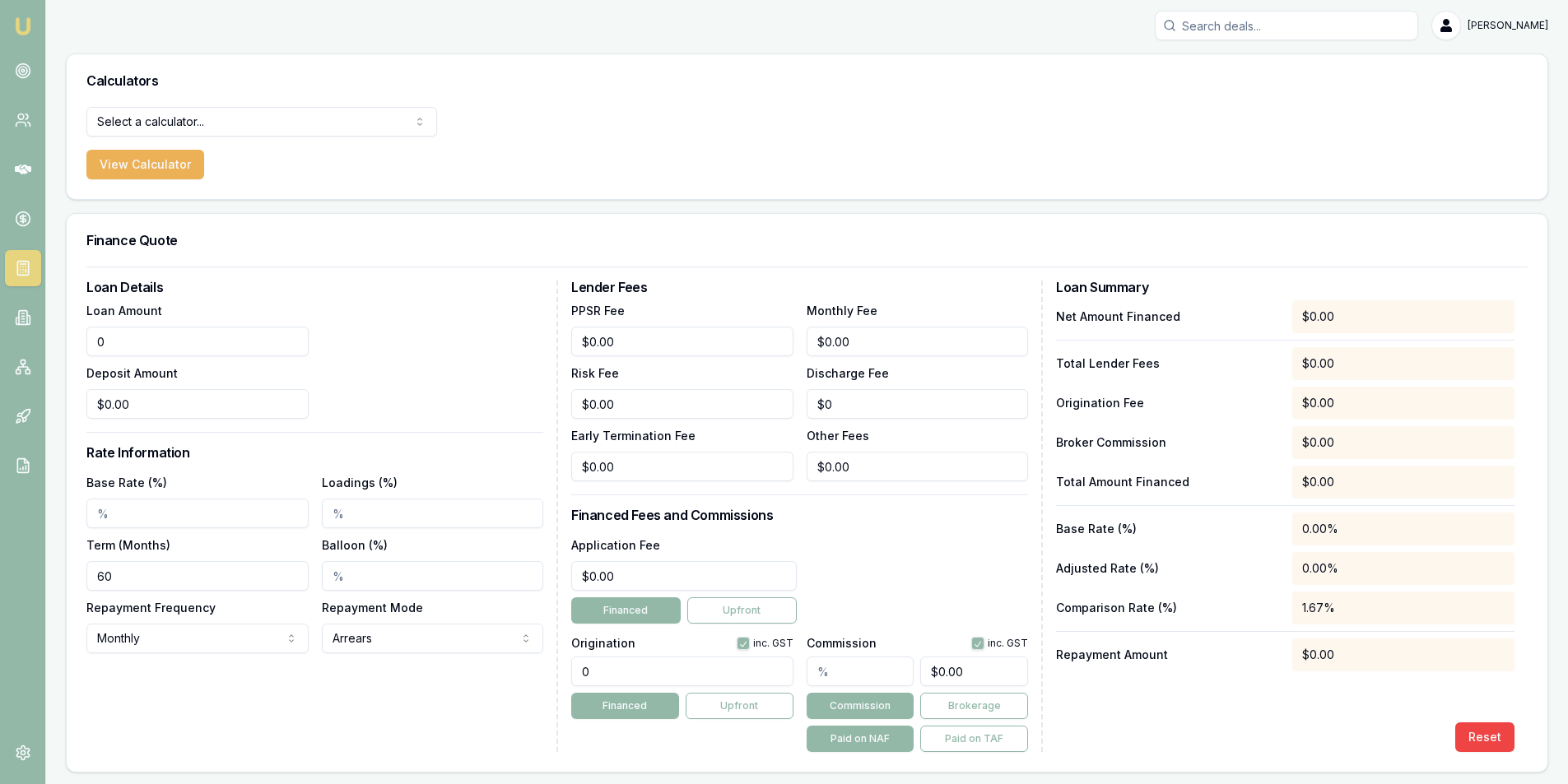
scroll to position [4, 0]
type input "$0.00"
click at [18, 222] on circle at bounding box center [22, 219] width 14 height 14
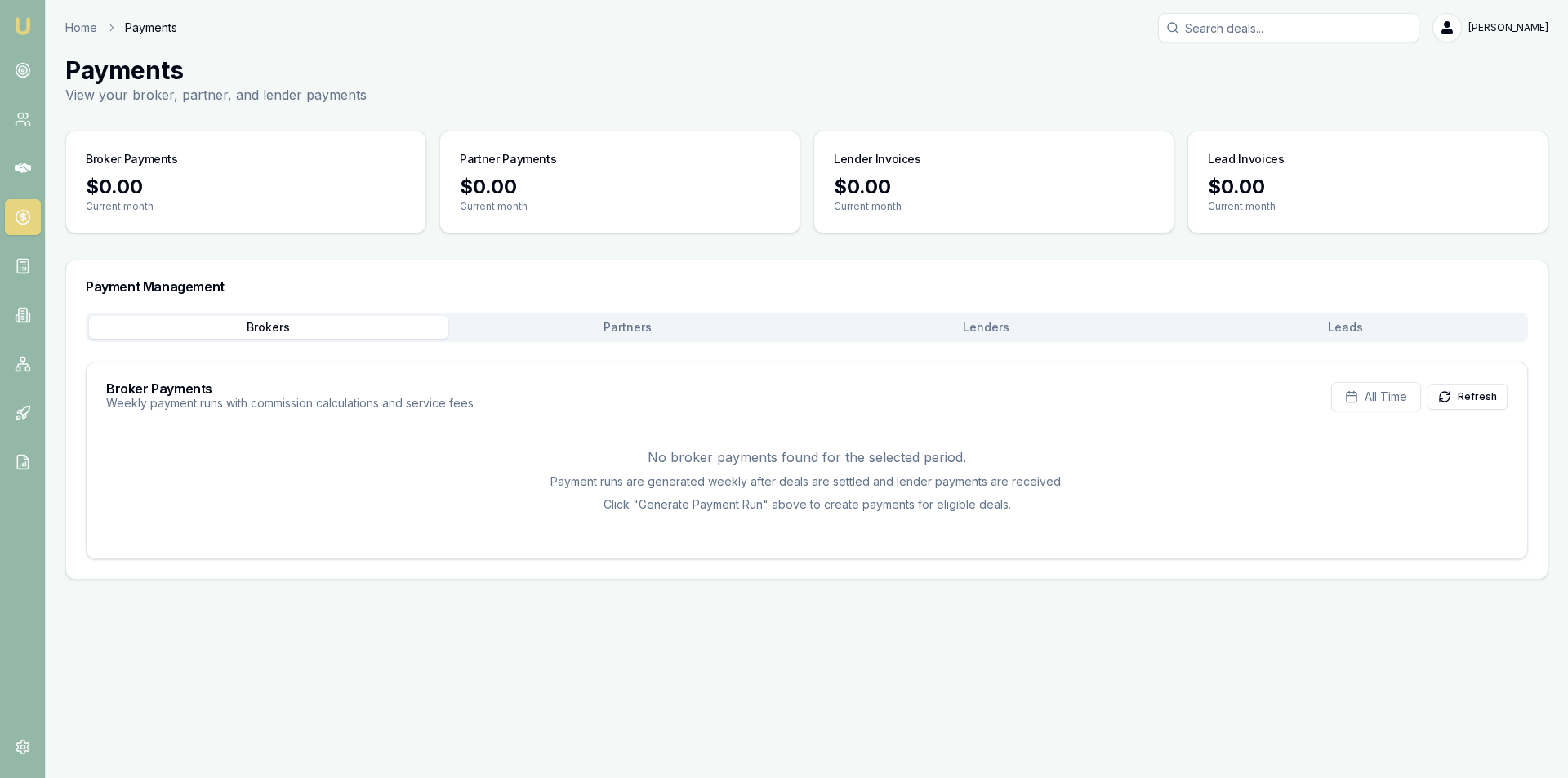
click at [599, 319] on button "Partners" at bounding box center [628, 327] width 360 height 23
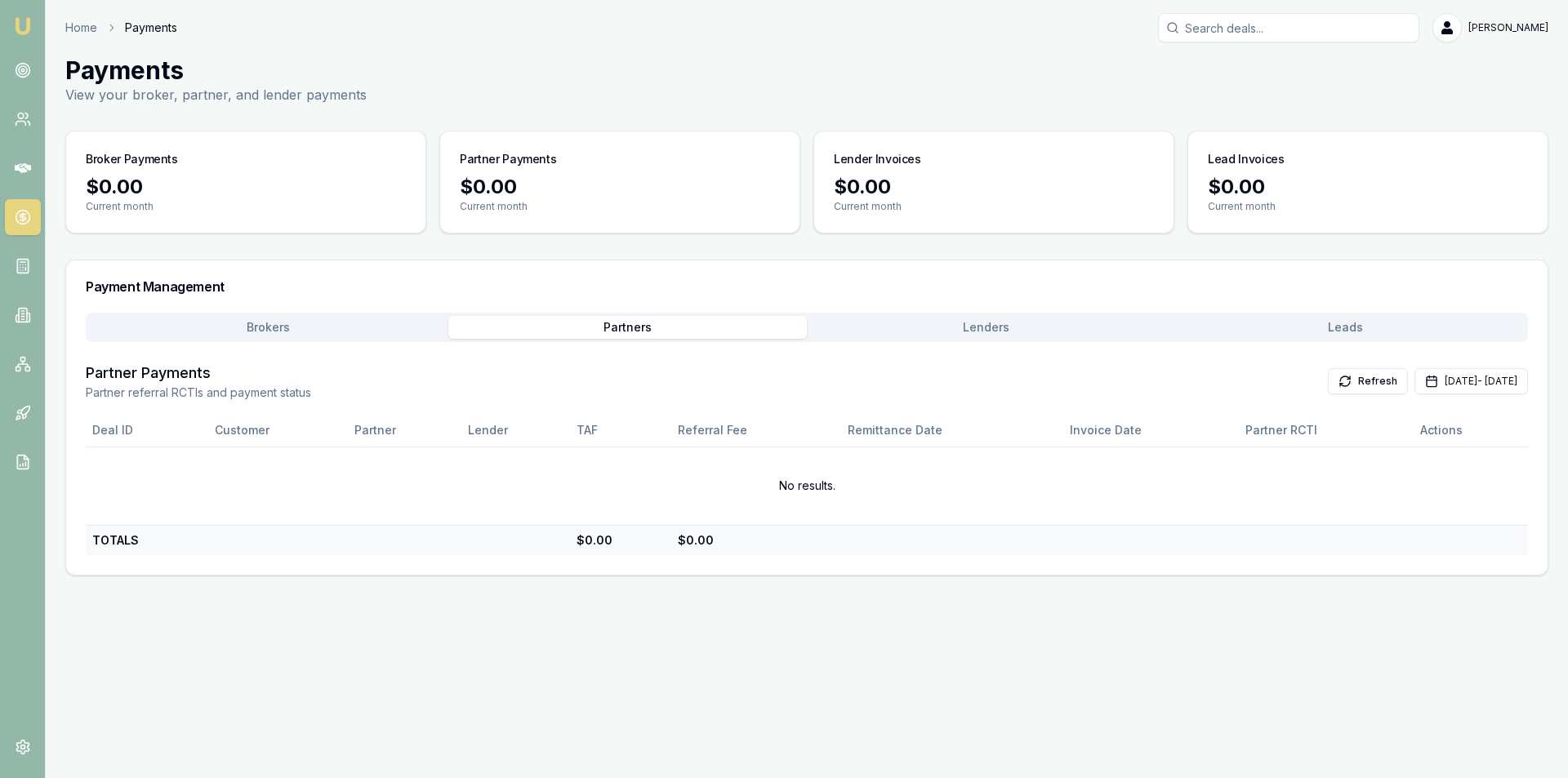
click at [1012, 335] on button "Lenders" at bounding box center [986, 327] width 360 height 23
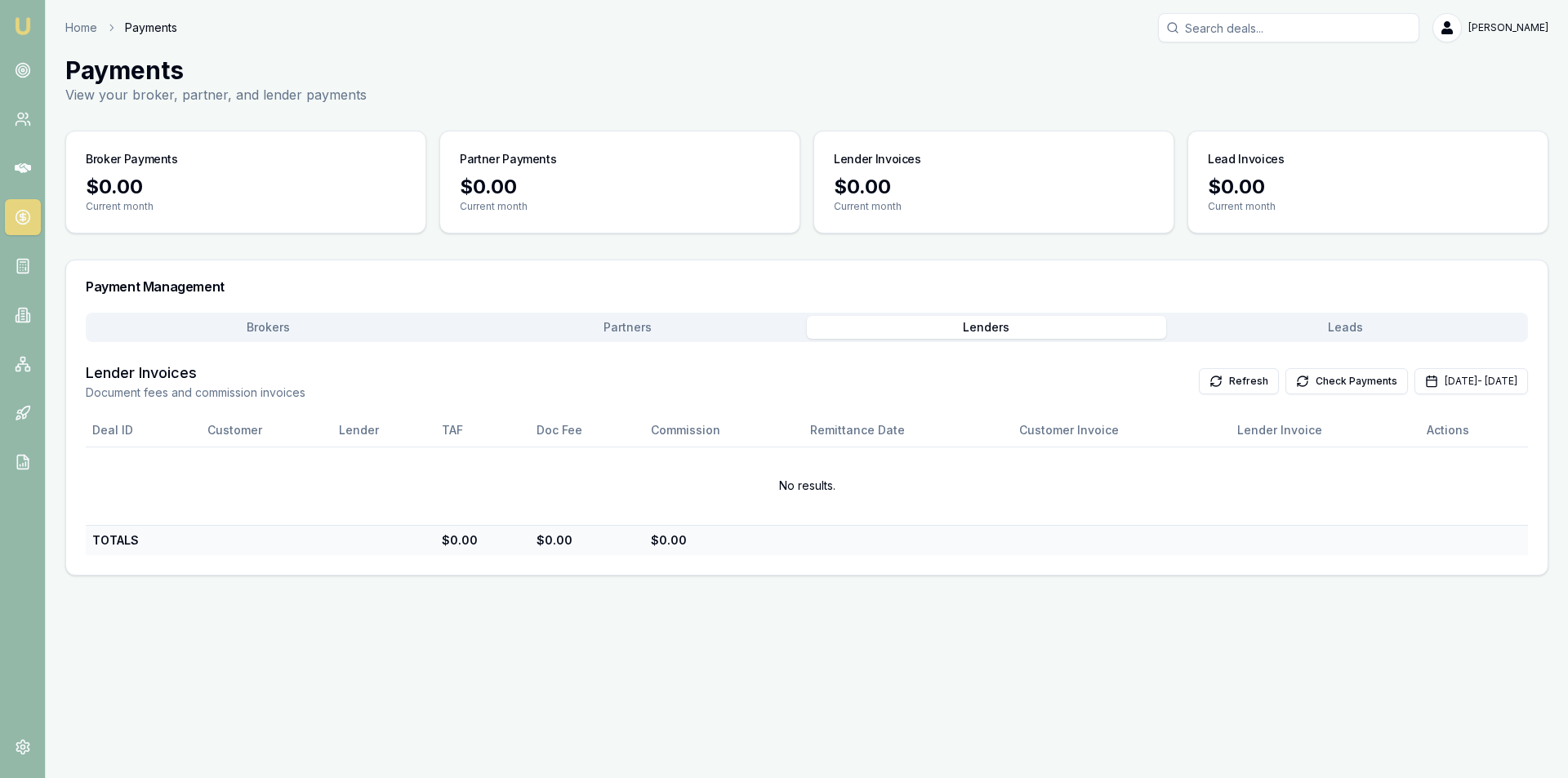
click at [1436, 331] on button "Leads" at bounding box center [1346, 327] width 360 height 23
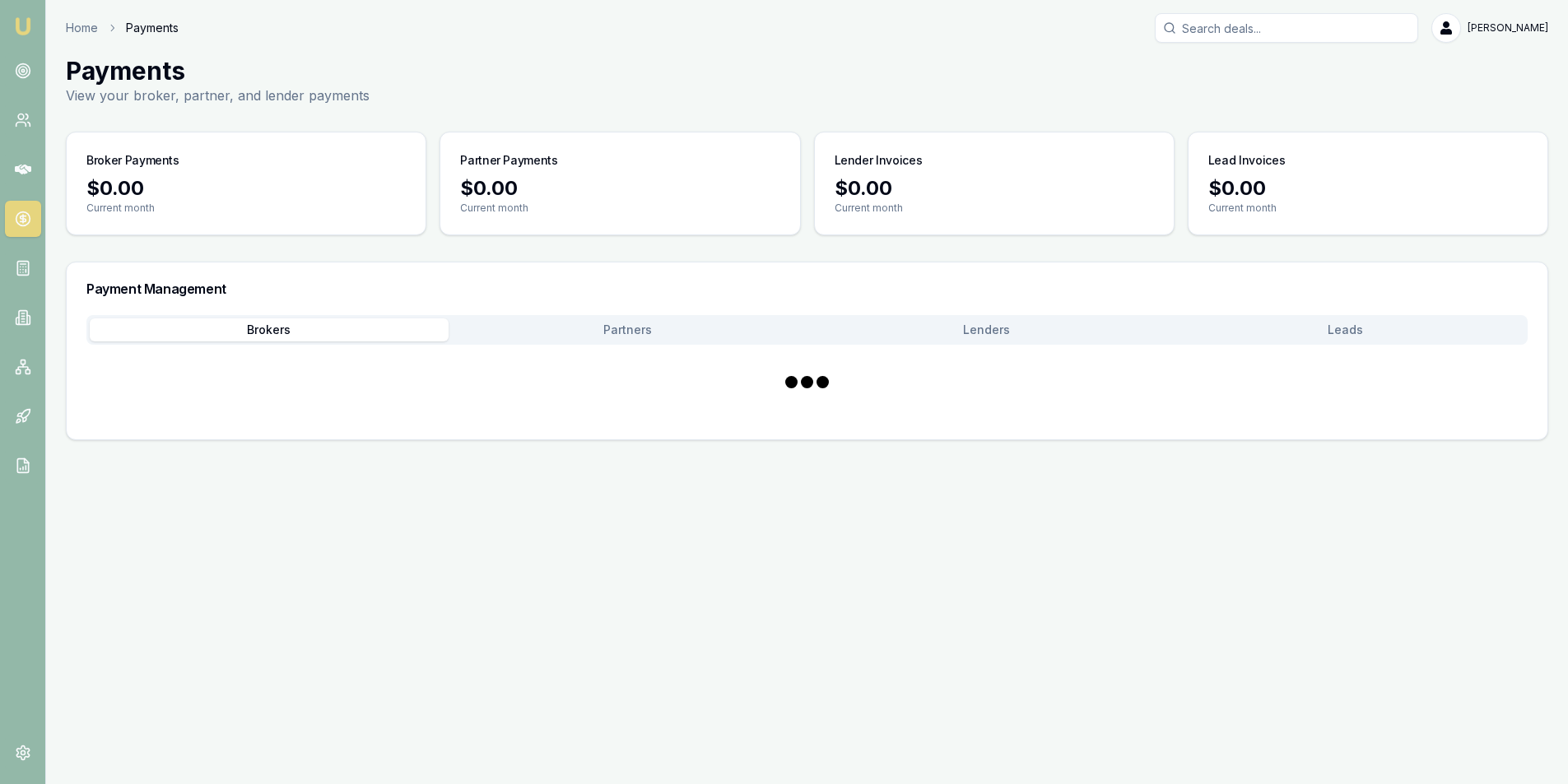
click at [195, 329] on button "Brokers" at bounding box center [269, 330] width 359 height 23
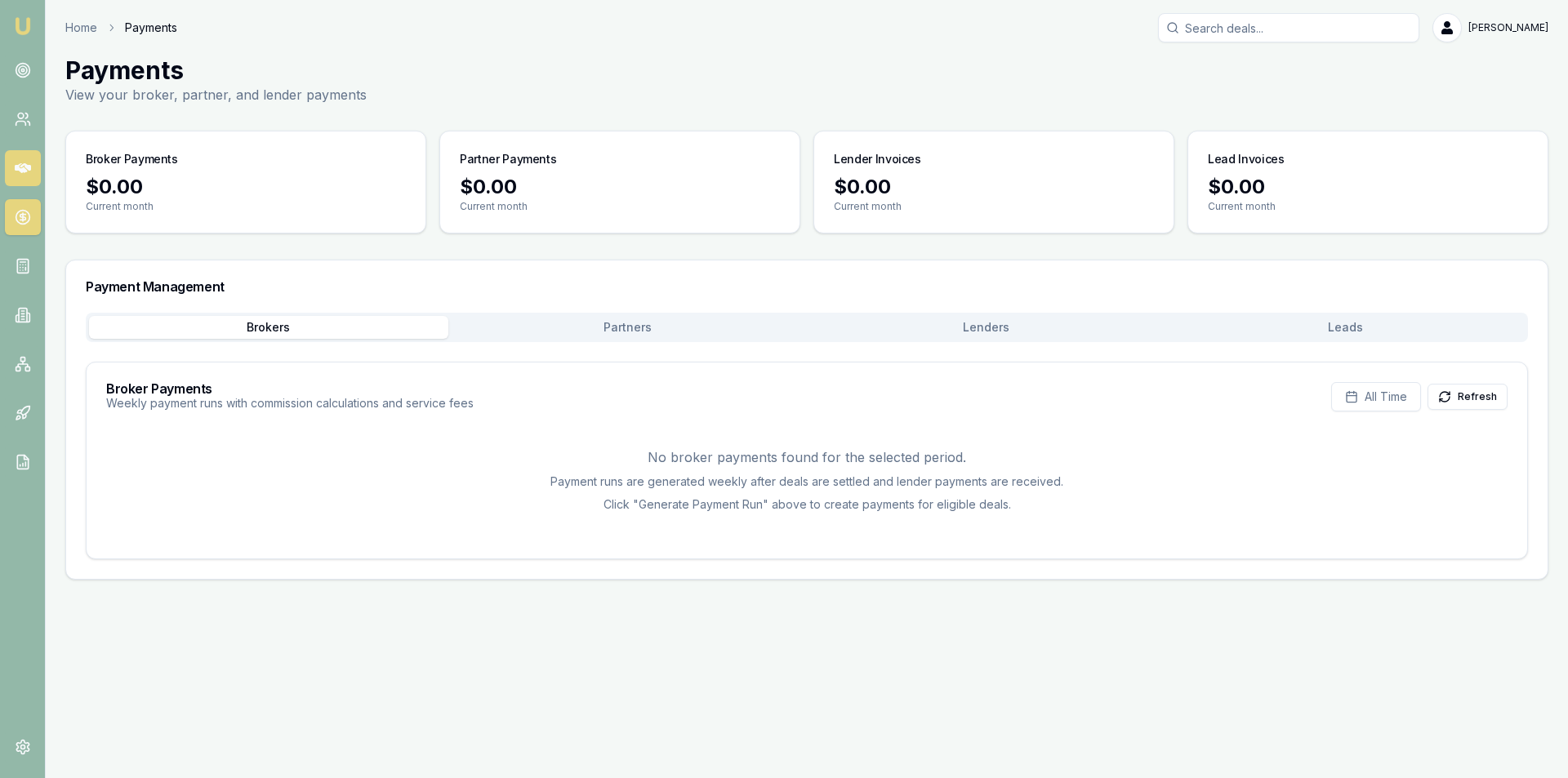
click at [22, 163] on icon at bounding box center [23, 169] width 17 height 17
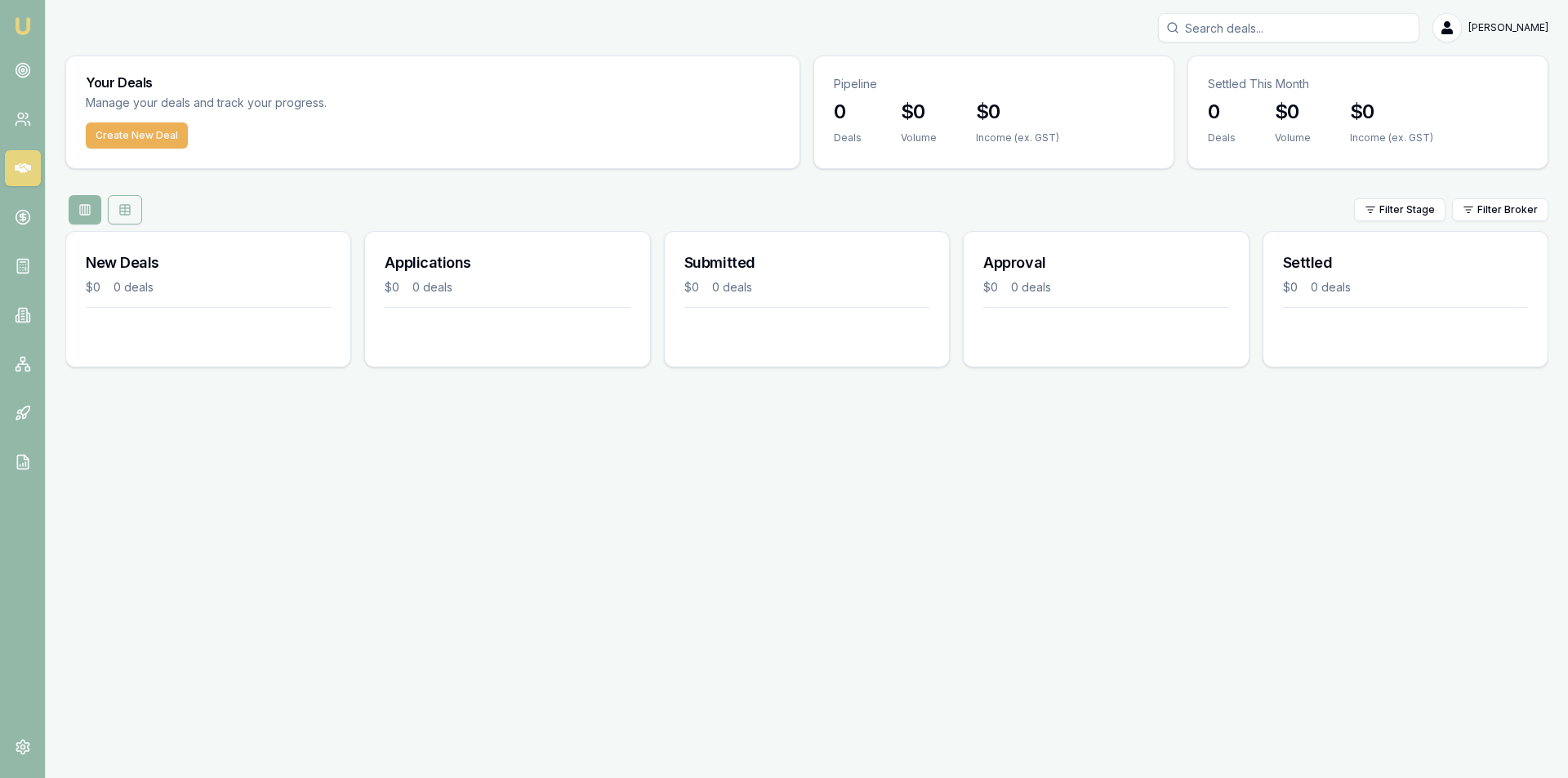
click at [113, 218] on button at bounding box center [124, 210] width 34 height 29
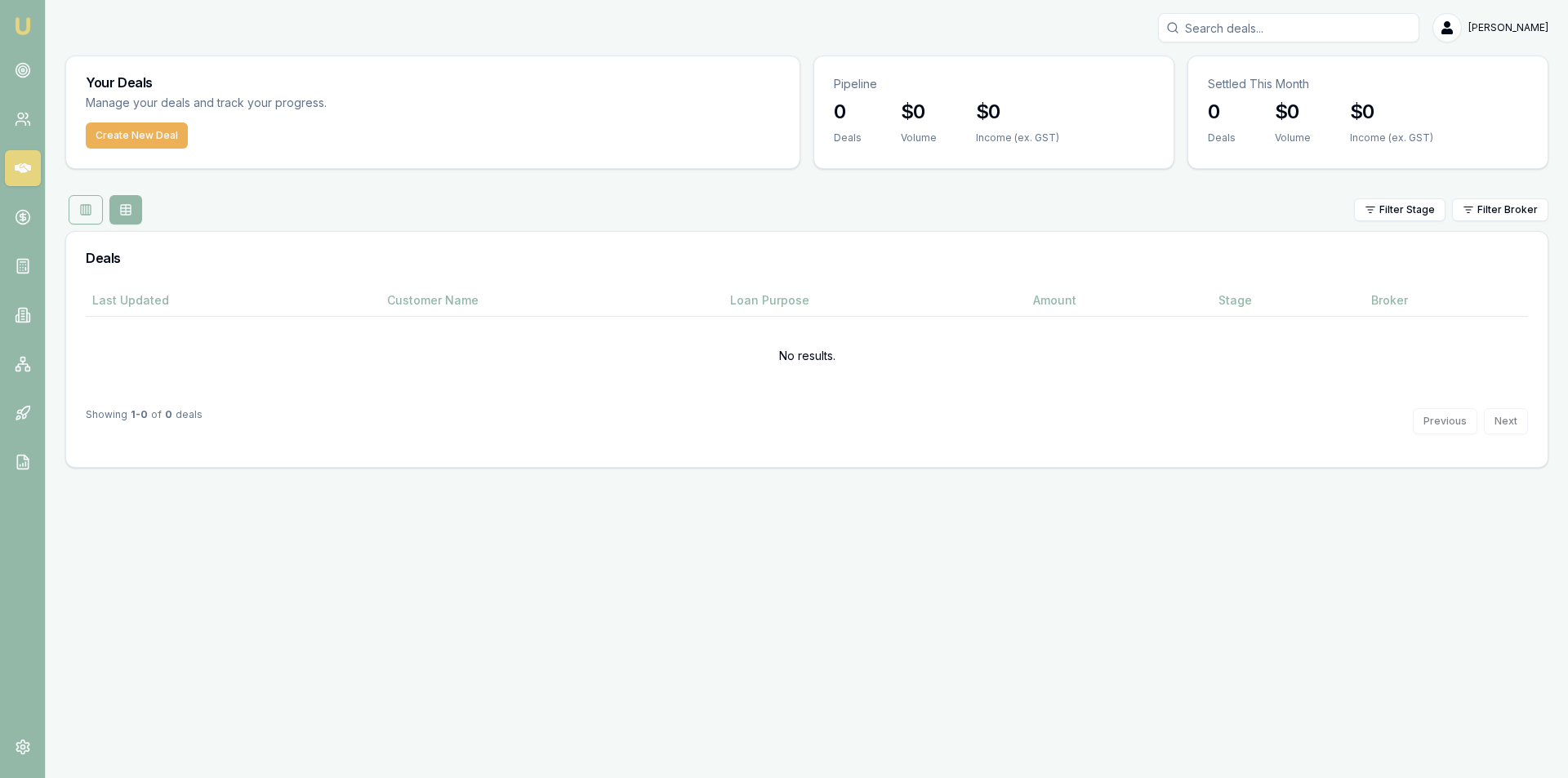
click at [73, 211] on button at bounding box center [85, 210] width 34 height 29
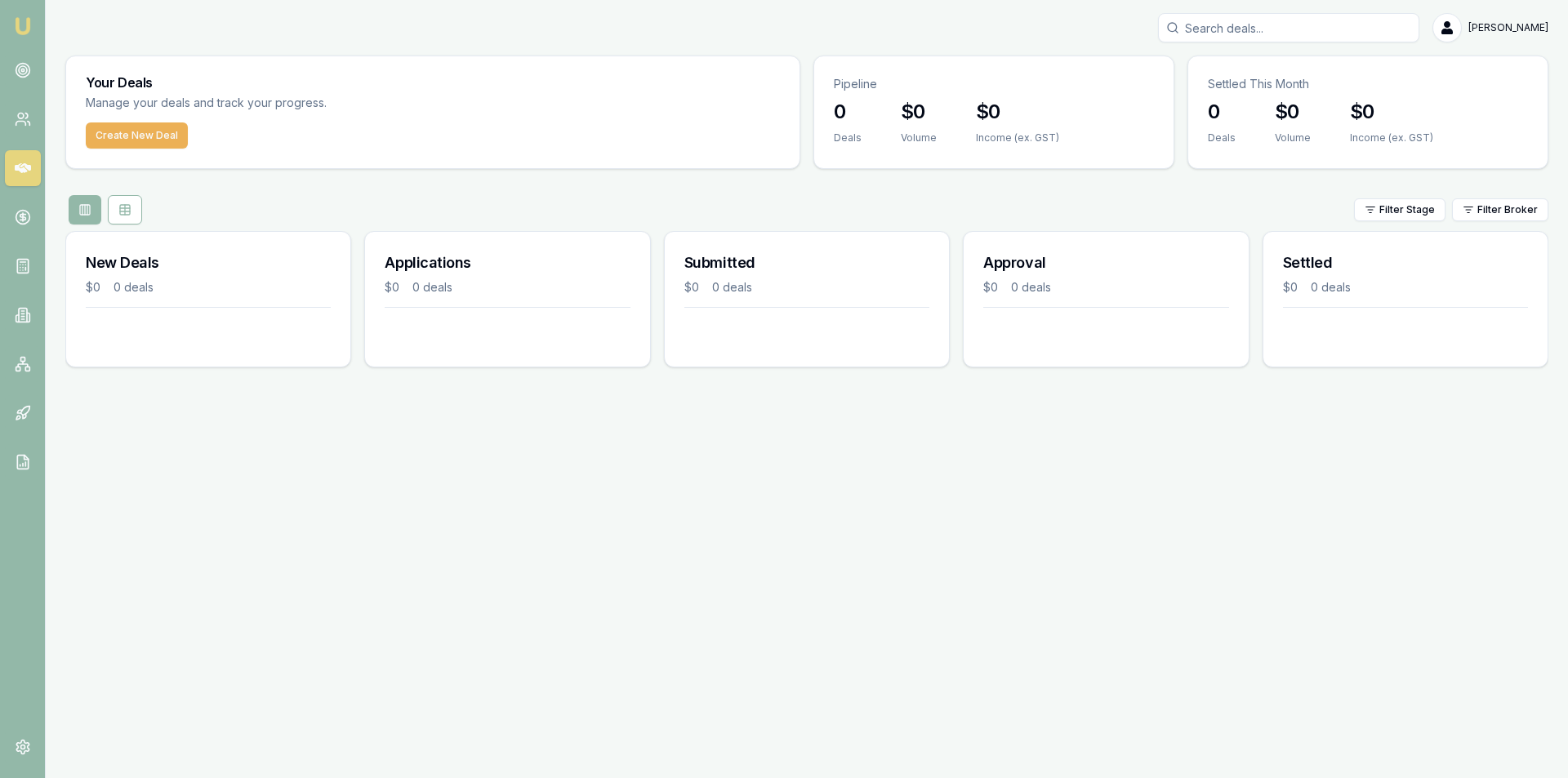
click at [43, 109] on nav "Emu Broker" at bounding box center [22, 246] width 45 height 493
click at [25, 119] on icon at bounding box center [23, 119] width 17 height 17
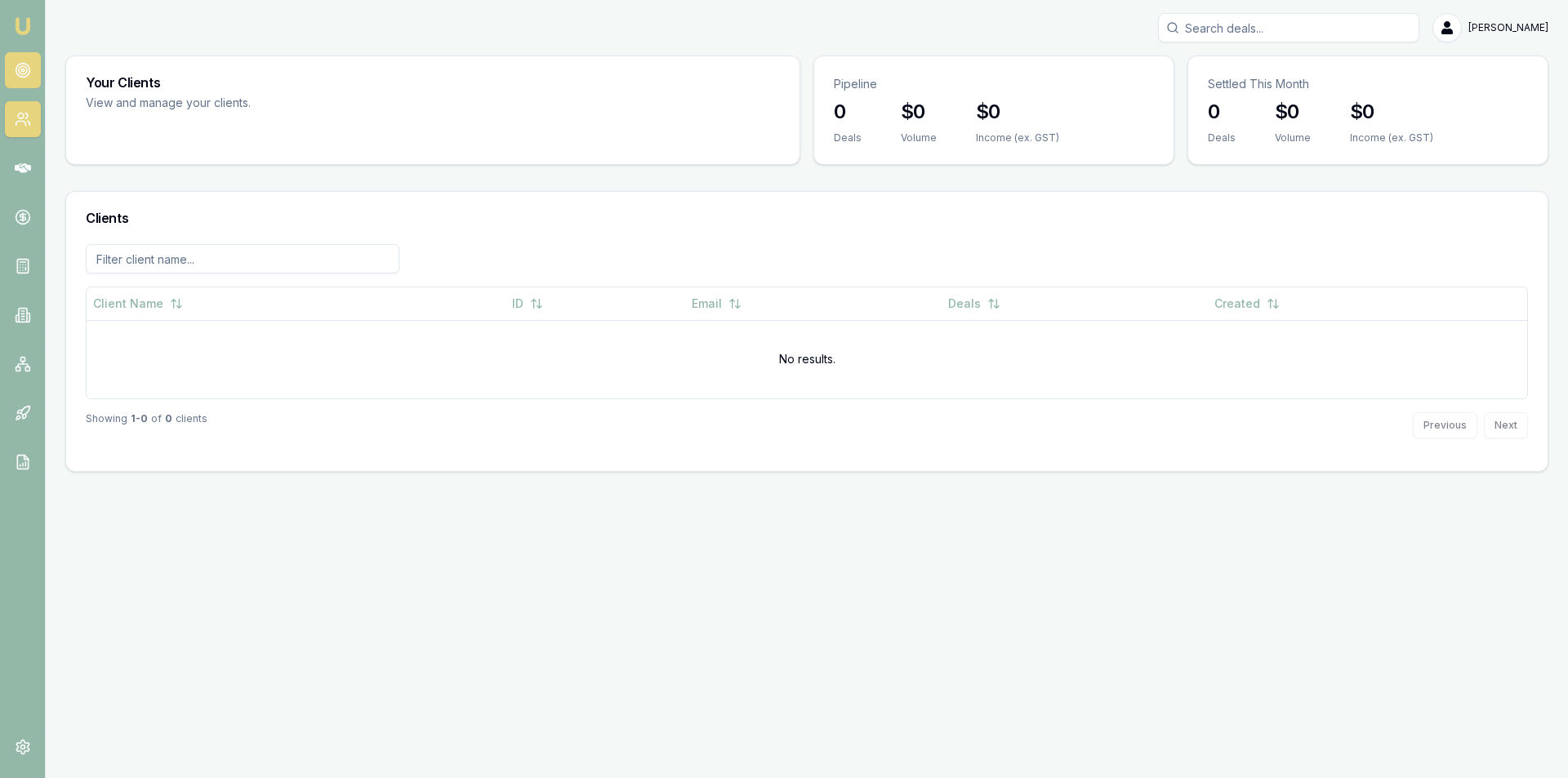
click at [25, 63] on icon at bounding box center [23, 70] width 17 height 17
